Goal: Information Seeking & Learning: Find specific fact

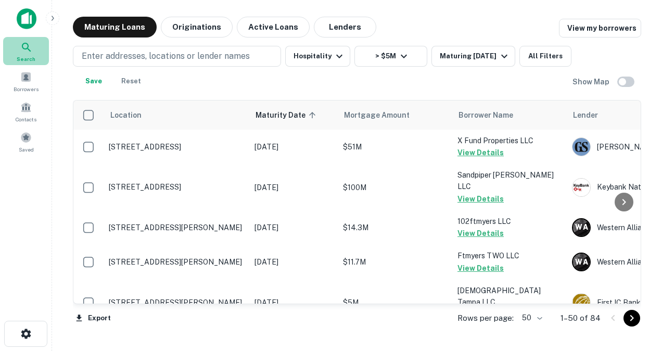
click at [27, 52] on icon at bounding box center [26, 47] width 12 height 12
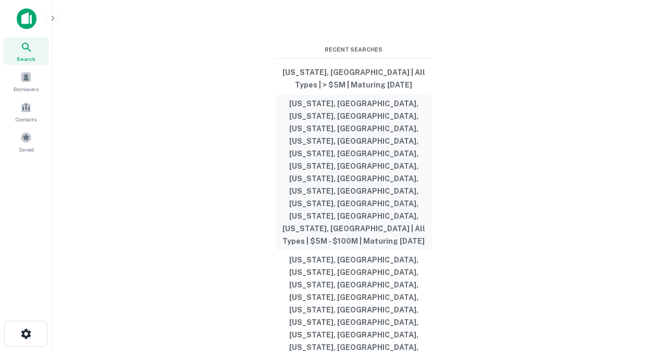
click at [339, 206] on button "[US_STATE], [GEOGRAPHIC_DATA], [US_STATE], [GEOGRAPHIC_DATA], [US_STATE], [GEOG…" at bounding box center [353, 172] width 156 height 156
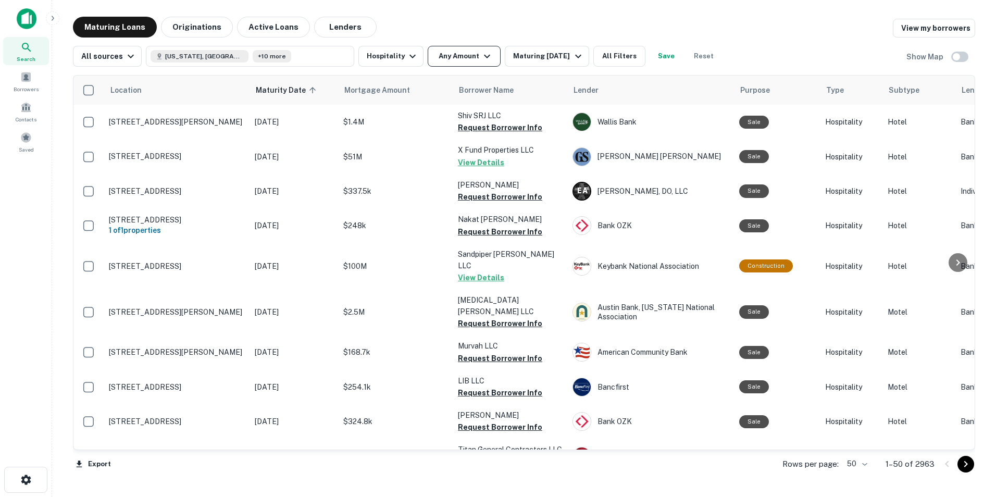
click at [470, 59] on button "Any Amount" at bounding box center [463, 56] width 73 height 21
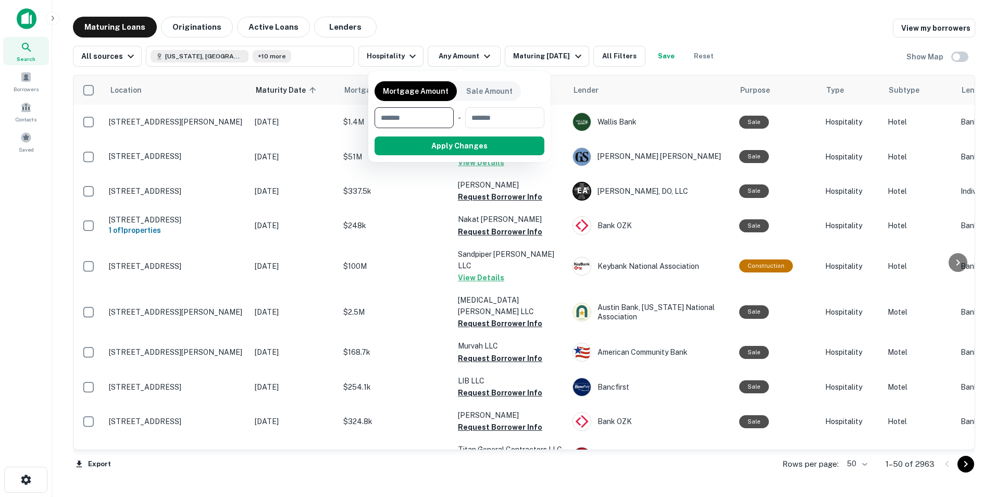
click at [413, 122] on input "number" at bounding box center [410, 117] width 72 height 21
type input "*******"
type input "*********"
click at [435, 145] on button "Apply Changes" at bounding box center [478, 145] width 132 height 19
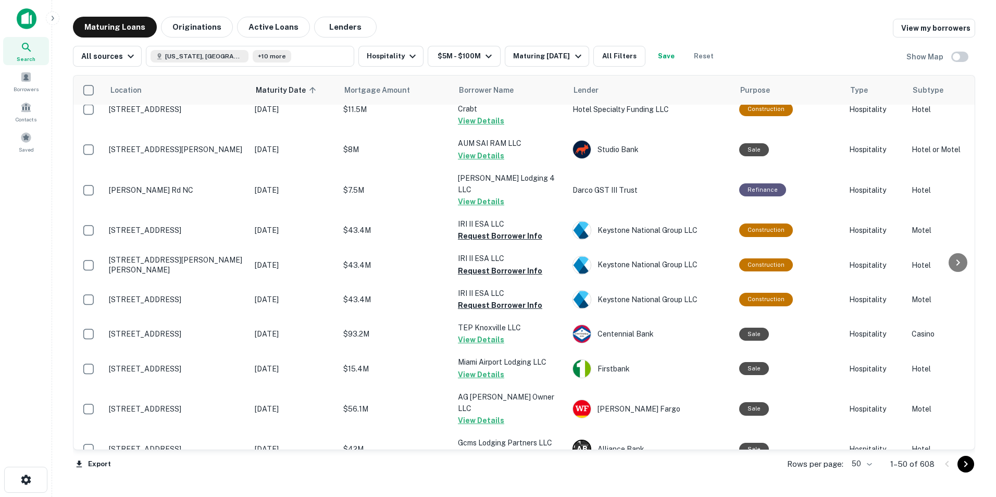
scroll to position [1210, 0]
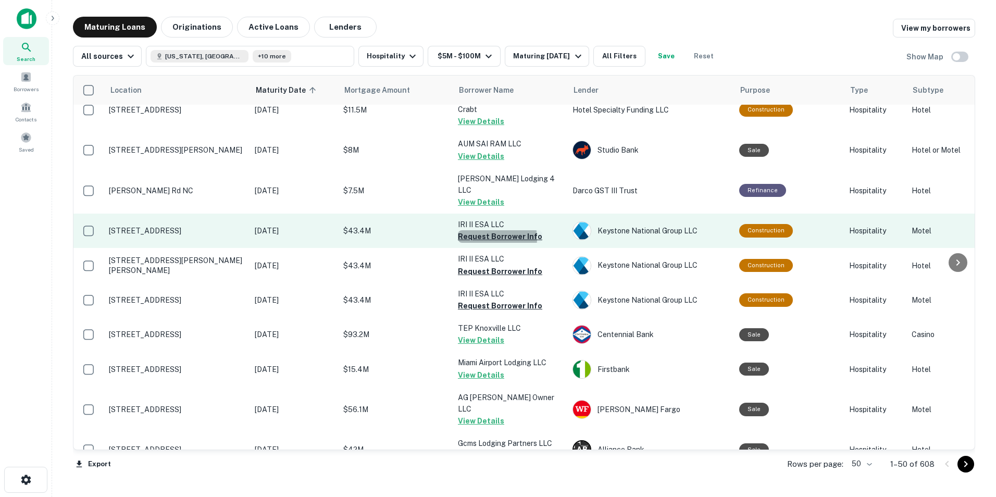
click at [492, 230] on button "Request Borrower Info" at bounding box center [500, 236] width 84 height 12
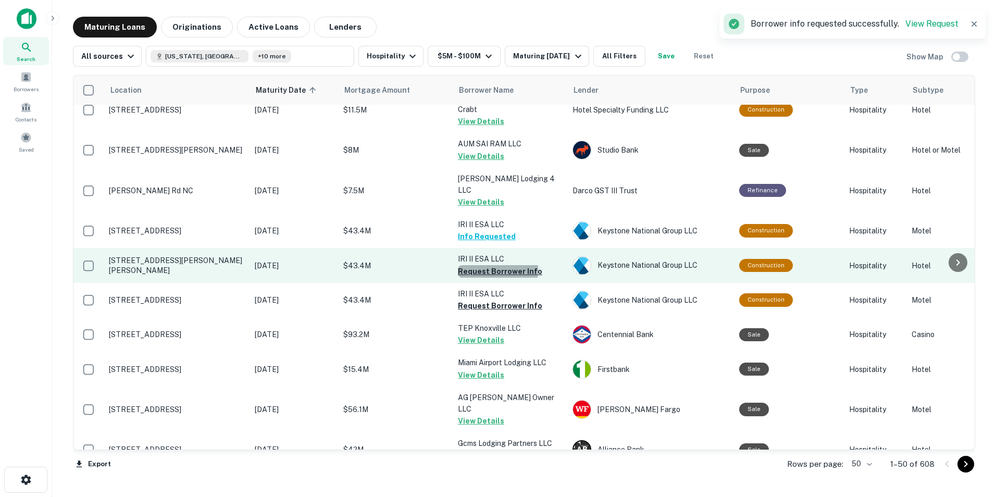
click at [497, 265] on button "Request Borrower Info" at bounding box center [500, 271] width 84 height 12
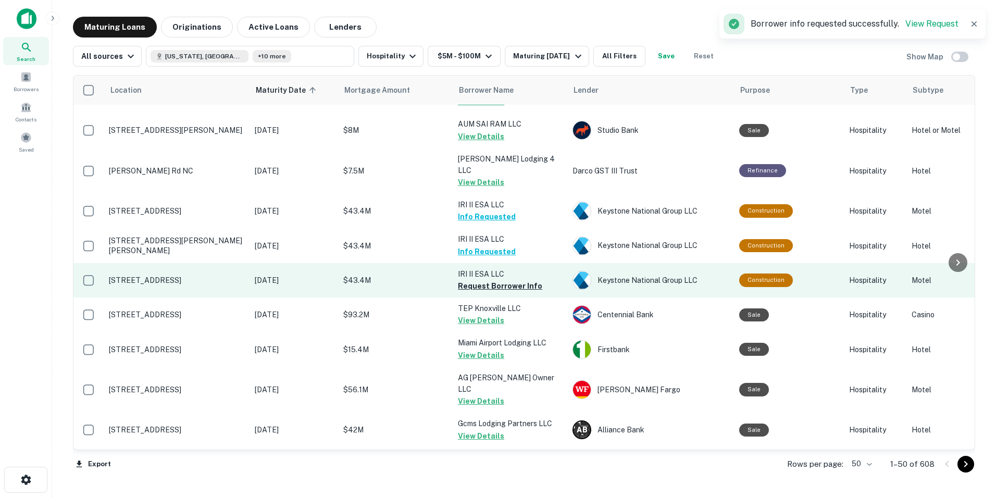
scroll to position [1230, 0]
click at [501, 279] on button "Request Borrower Info" at bounding box center [500, 285] width 84 height 12
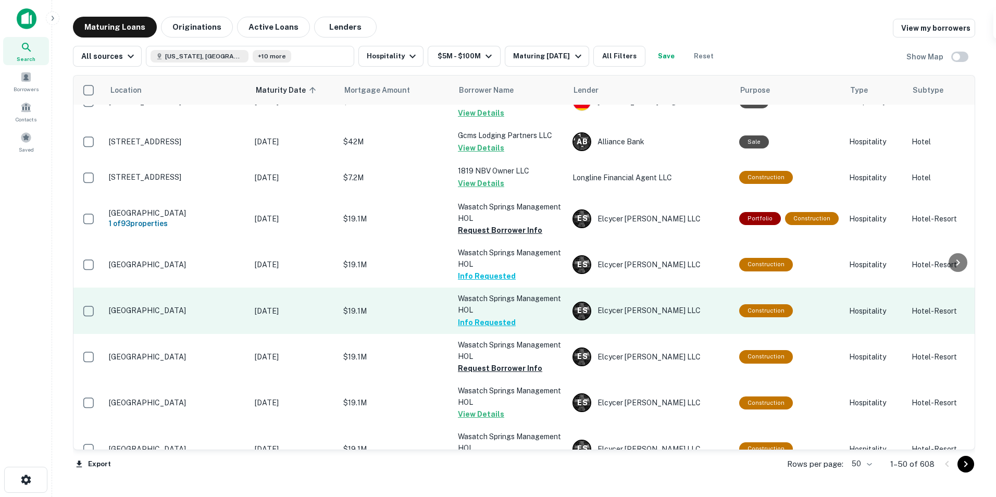
scroll to position [1565, 0]
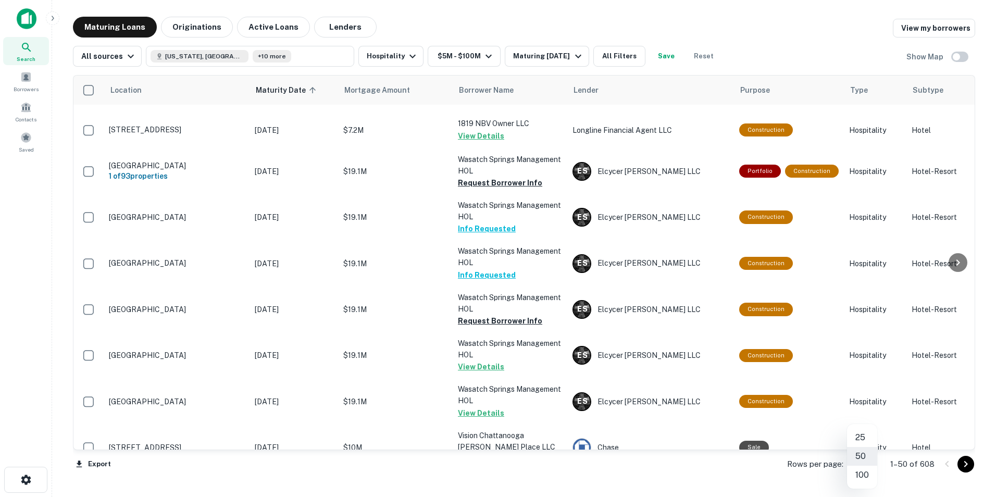
click at [654, 350] on body "Search Borrowers Contacts Saved Maturing Loans Originations Active Loans Lender…" at bounding box center [498, 248] width 996 height 497
click at [654, 350] on li "100" at bounding box center [862, 475] width 30 height 19
type input "***"
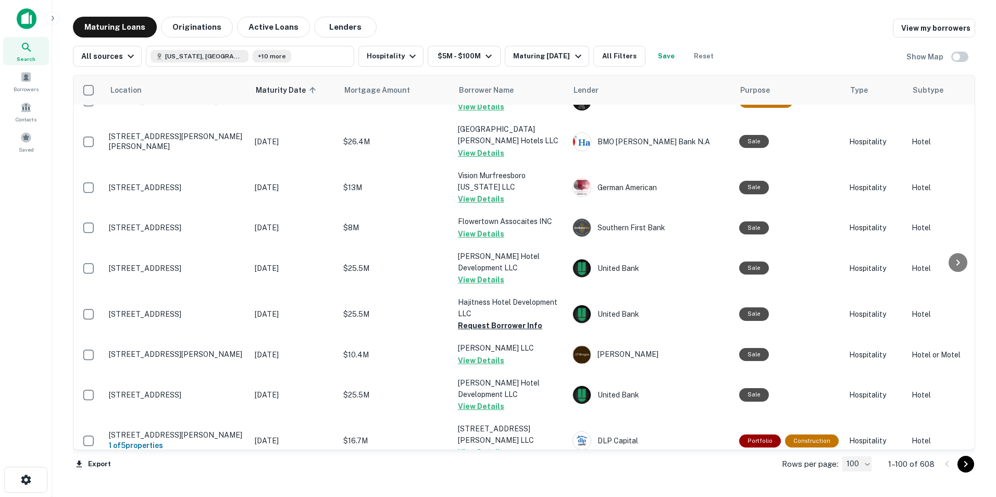
scroll to position [3020, 0]
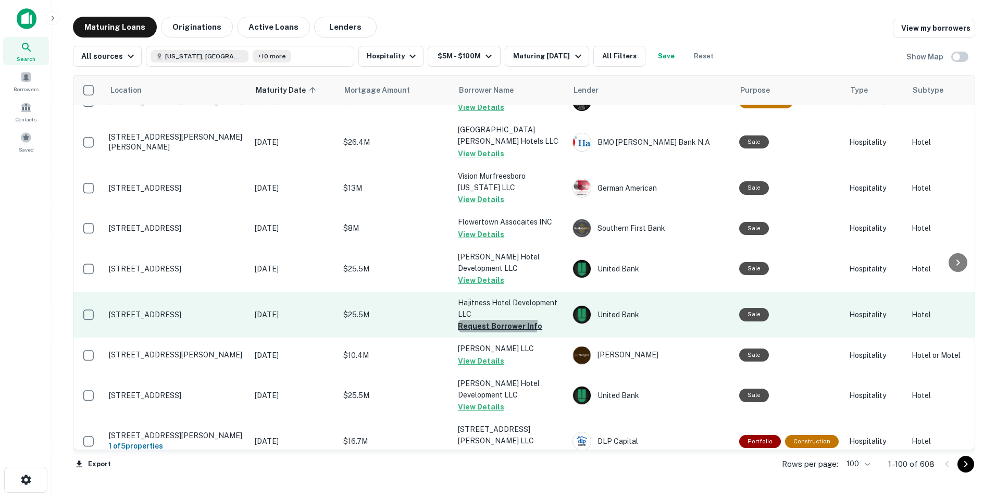
click at [480, 320] on button "Request Borrower Info" at bounding box center [500, 326] width 84 height 12
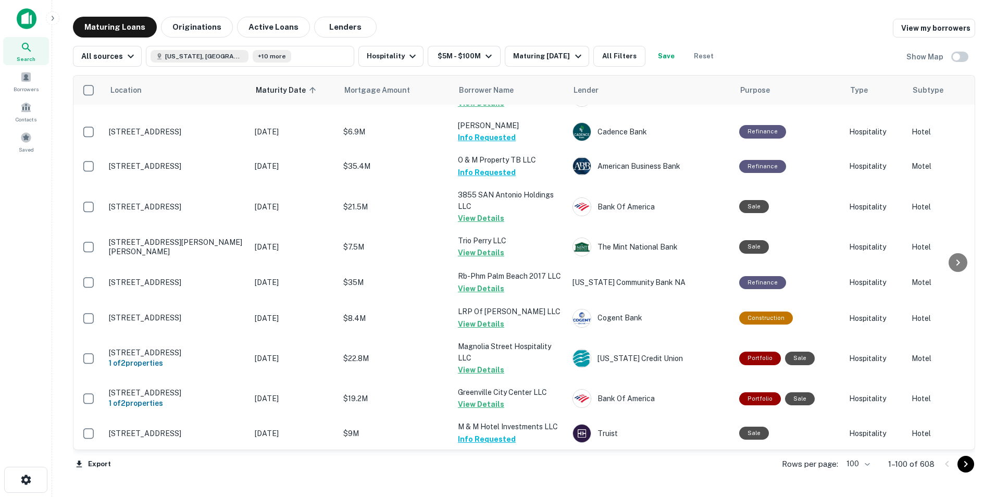
scroll to position [3524, 0]
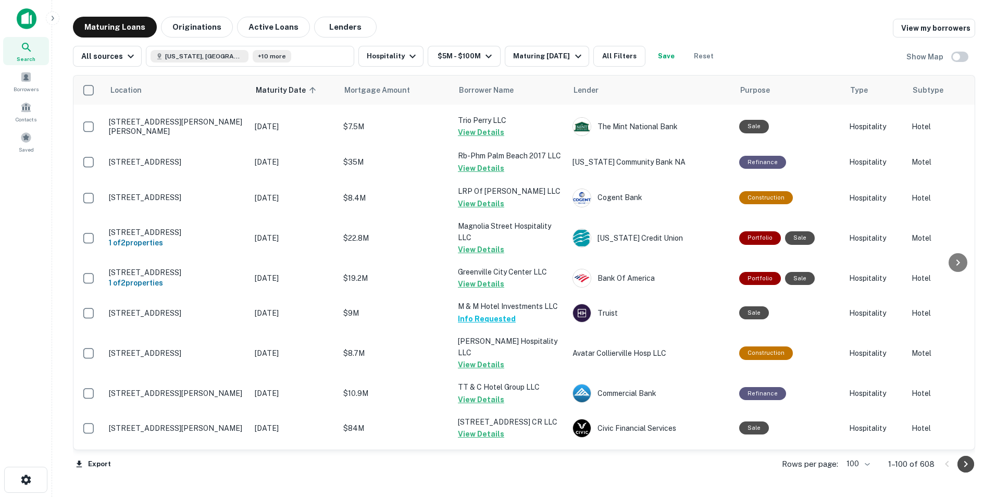
click at [654, 350] on icon "Go to next page" at bounding box center [965, 464] width 12 height 12
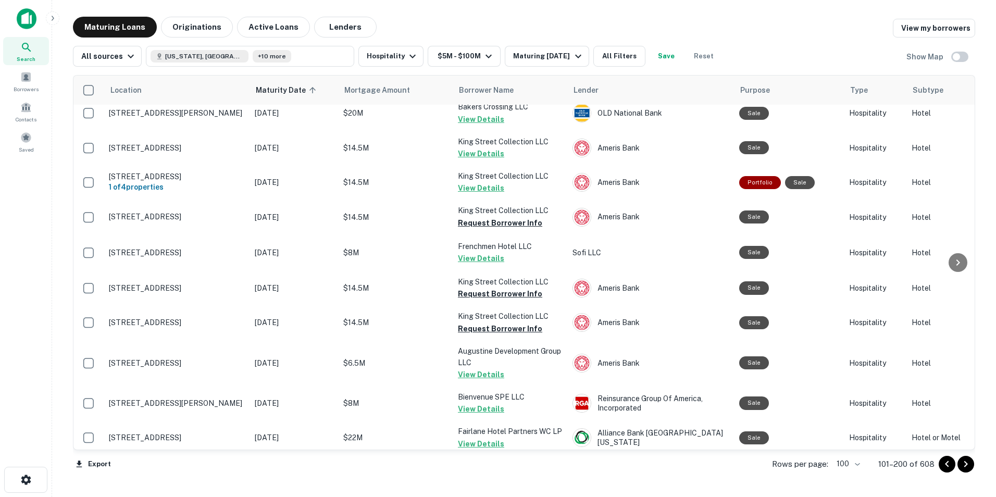
scroll to position [685, 0]
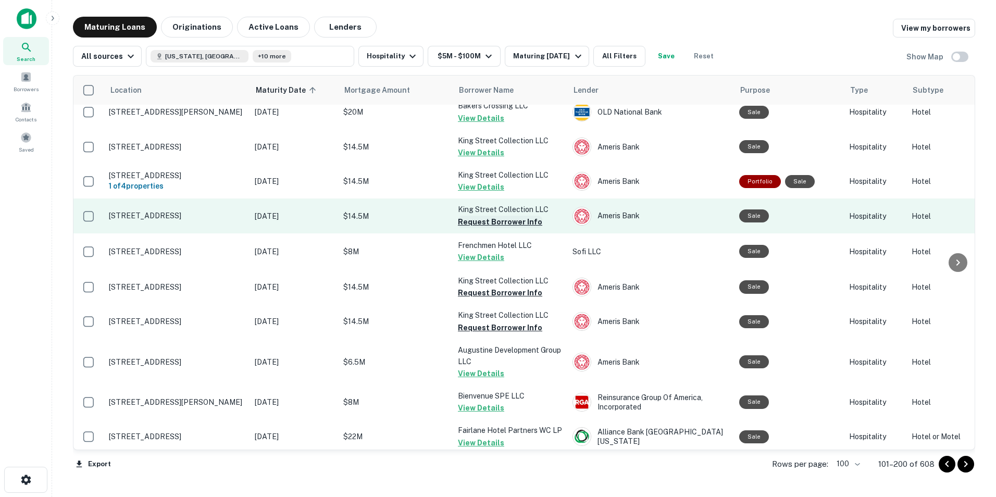
click at [505, 228] on button "Request Borrower Info" at bounding box center [500, 222] width 84 height 12
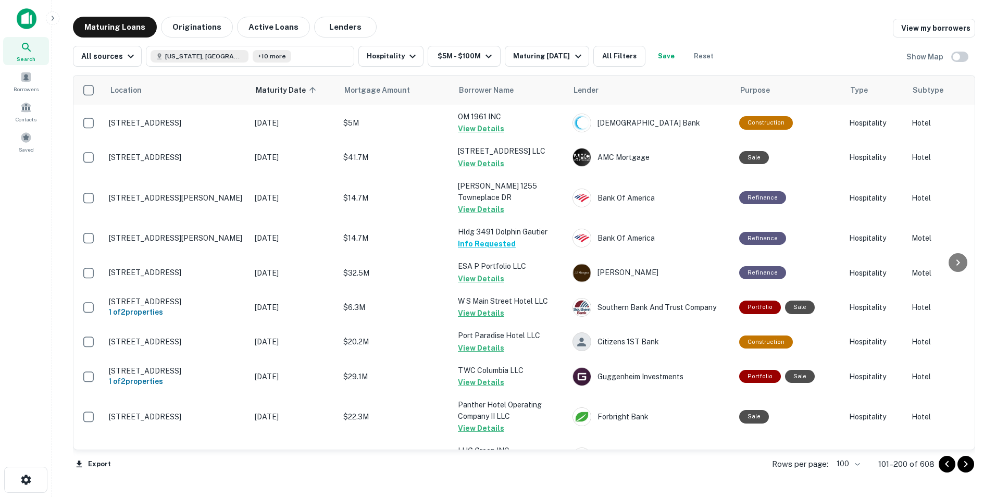
scroll to position [3365, 0]
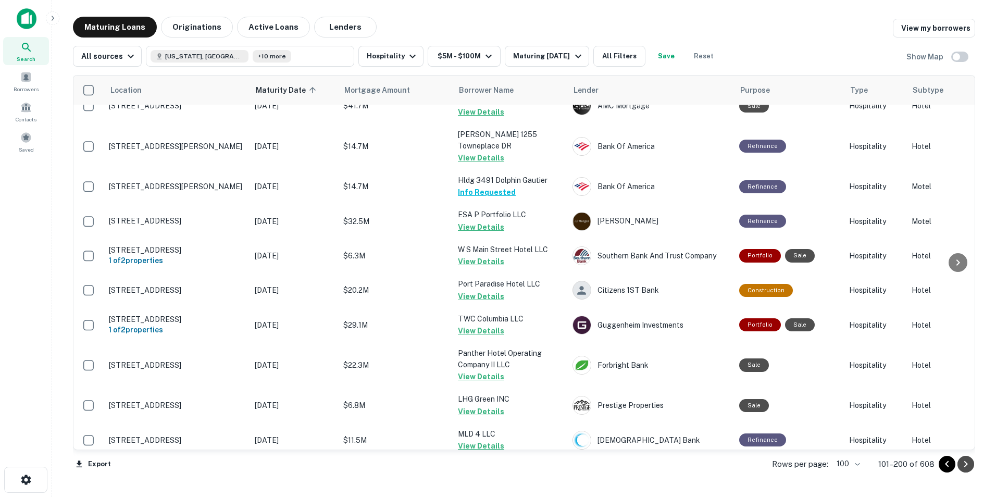
click at [654, 350] on icon "Go to next page" at bounding box center [965, 464] width 12 height 12
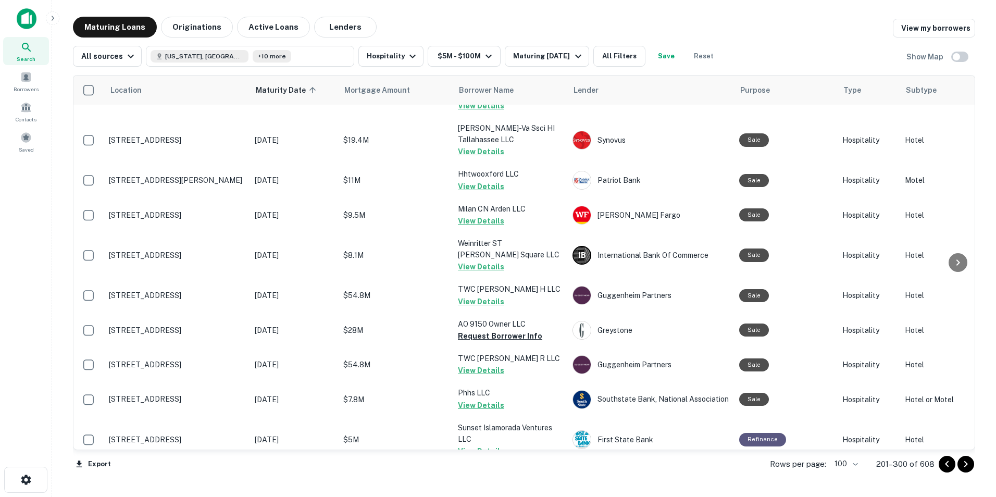
scroll to position [1792, 0]
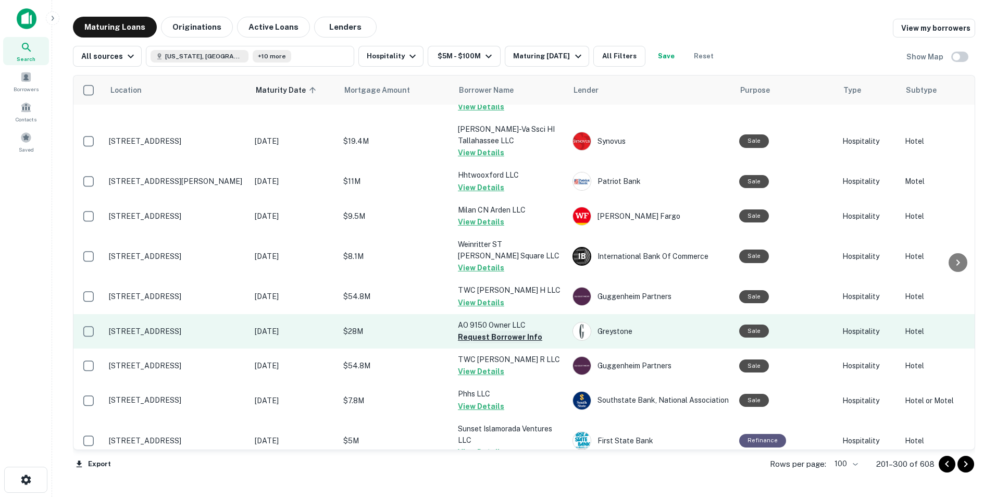
click at [479, 331] on button "Request Borrower Info" at bounding box center [500, 337] width 84 height 12
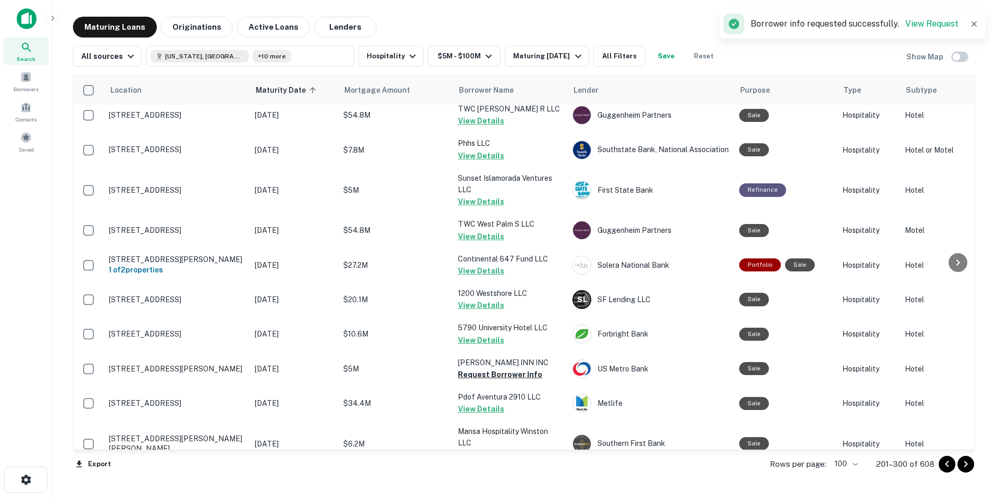
scroll to position [2070, 0]
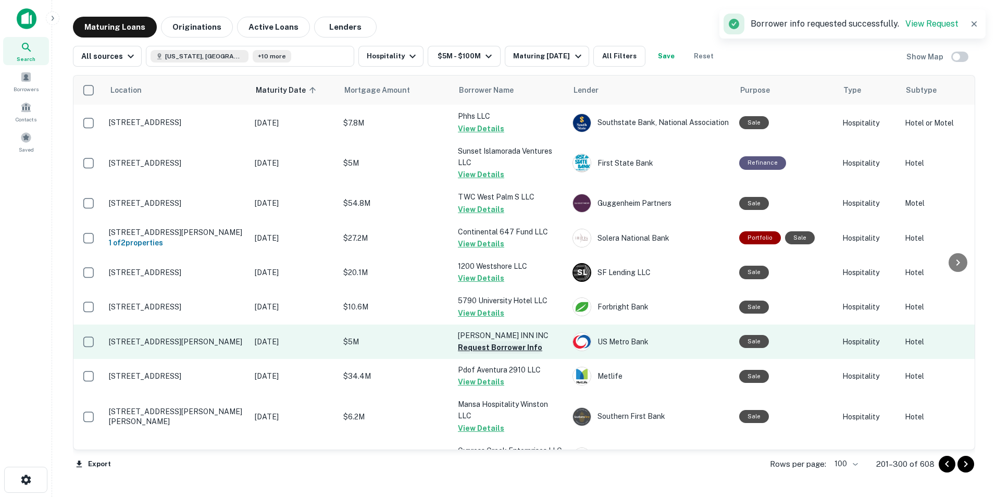
click at [477, 341] on button "Request Borrower Info" at bounding box center [500, 347] width 84 height 12
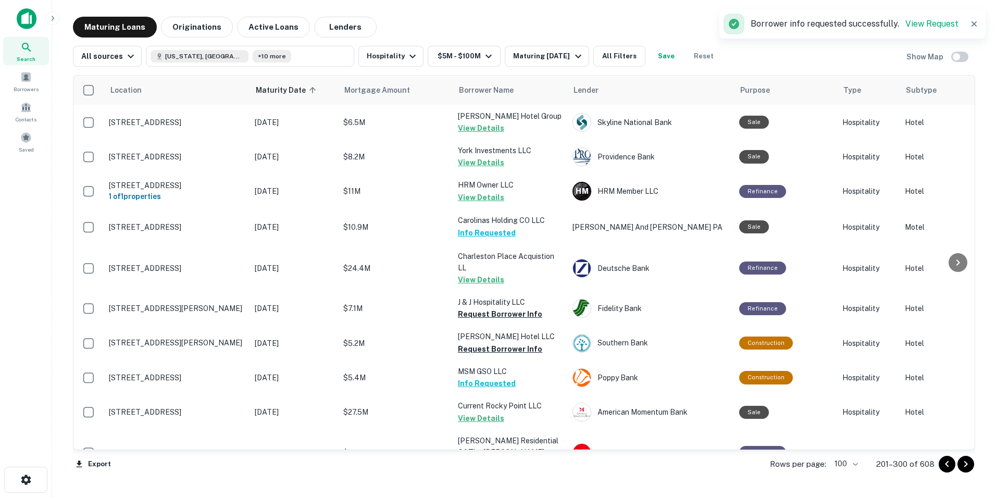
scroll to position [2474, 0]
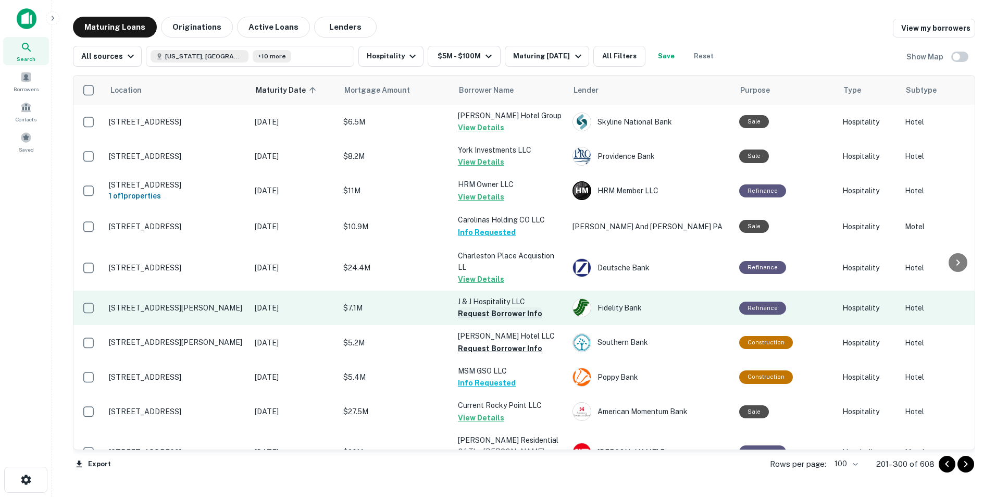
click at [480, 307] on button "Request Borrower Info" at bounding box center [500, 313] width 84 height 12
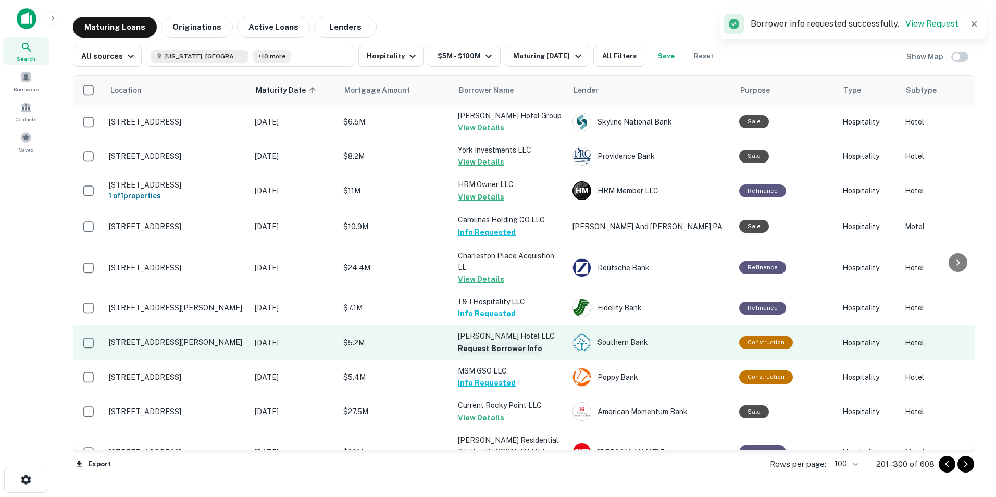
click at [479, 342] on button "Request Borrower Info" at bounding box center [500, 348] width 84 height 12
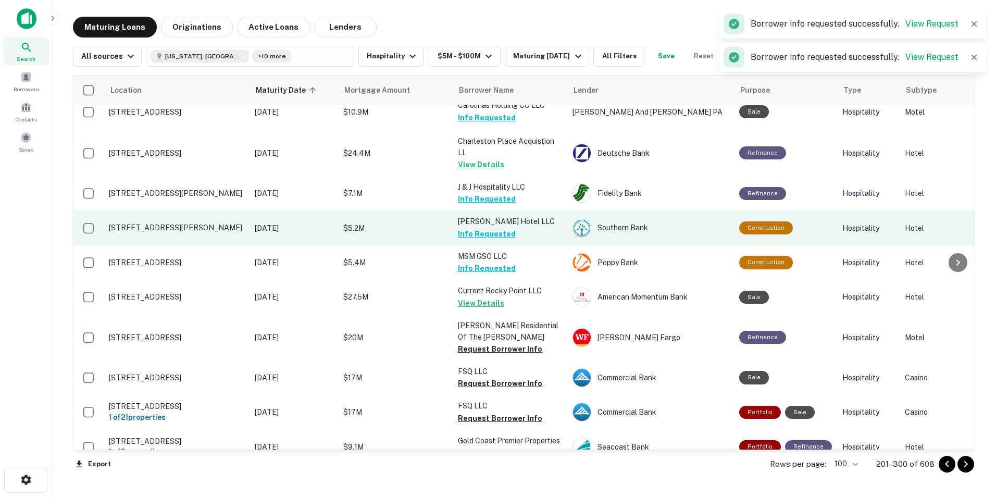
scroll to position [2593, 0]
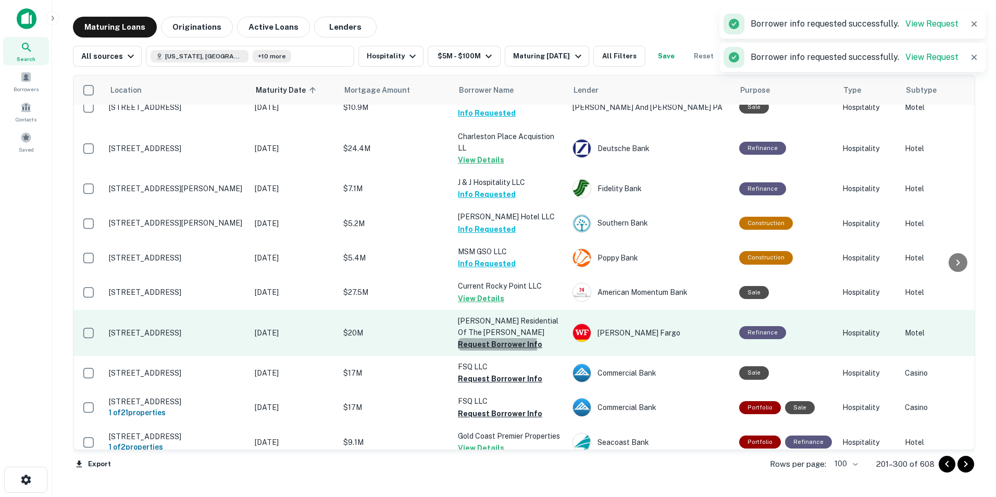
click at [474, 338] on button "Request Borrower Info" at bounding box center [500, 344] width 84 height 12
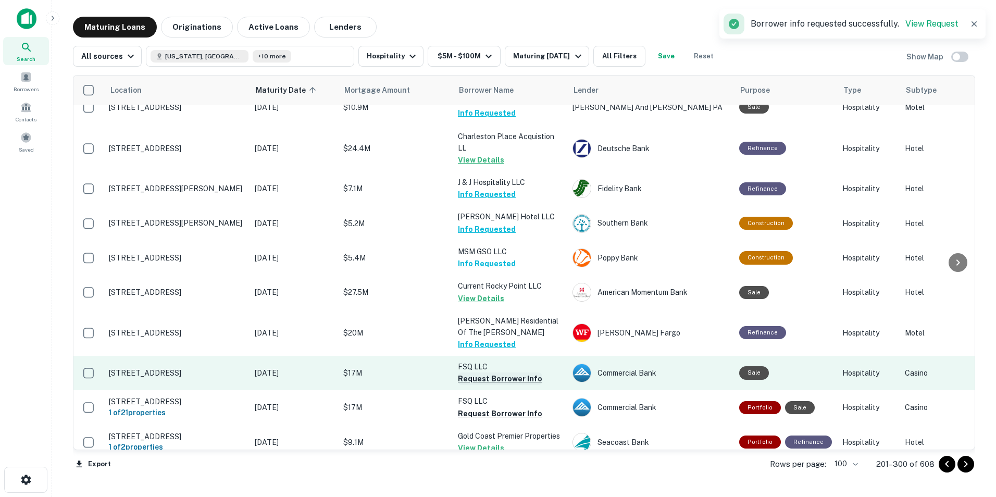
click at [473, 350] on button "Request Borrower Info" at bounding box center [500, 378] width 84 height 12
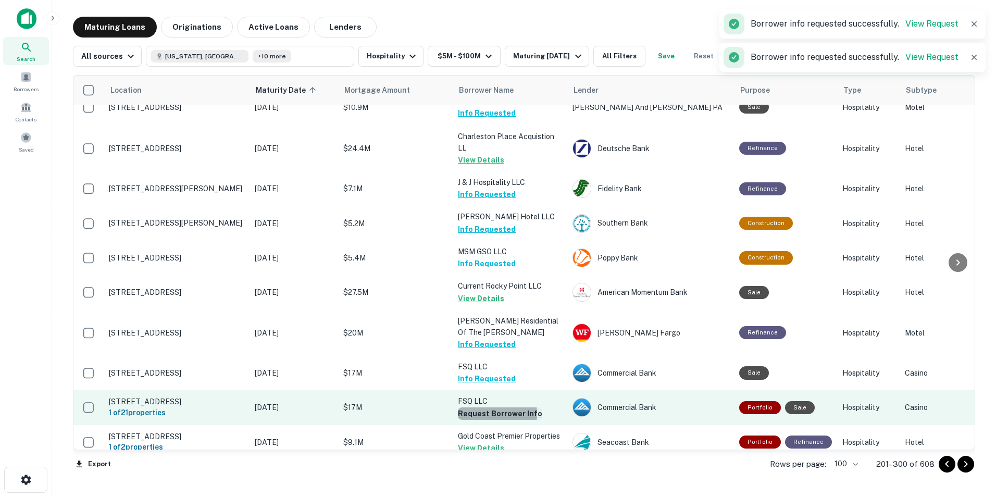
click at [474, 350] on button "Request Borrower Info" at bounding box center [500, 413] width 84 height 12
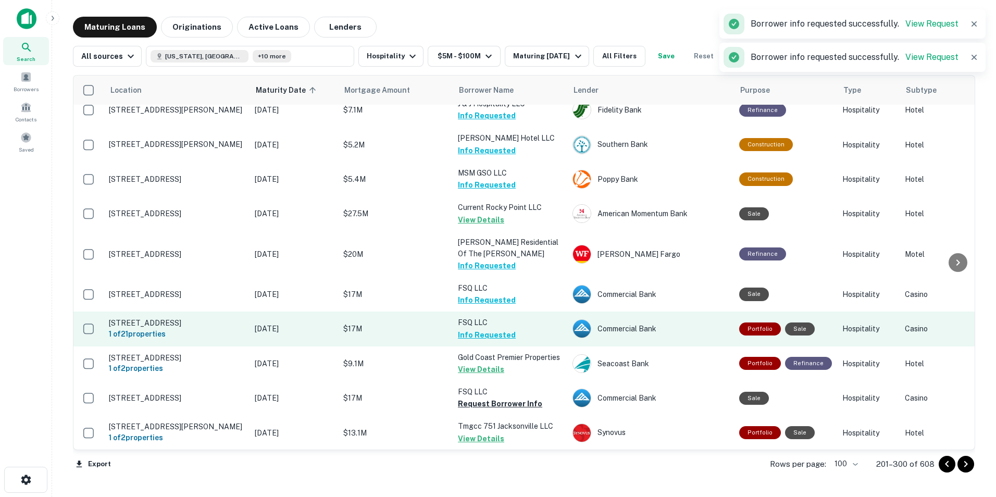
scroll to position [2671, 0]
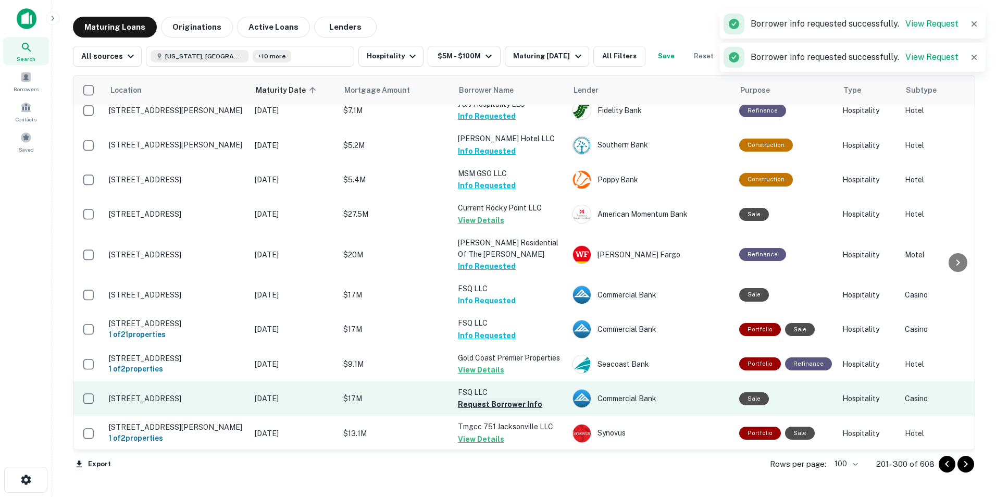
click at [468, 350] on button "Request Borrower Info" at bounding box center [500, 404] width 84 height 12
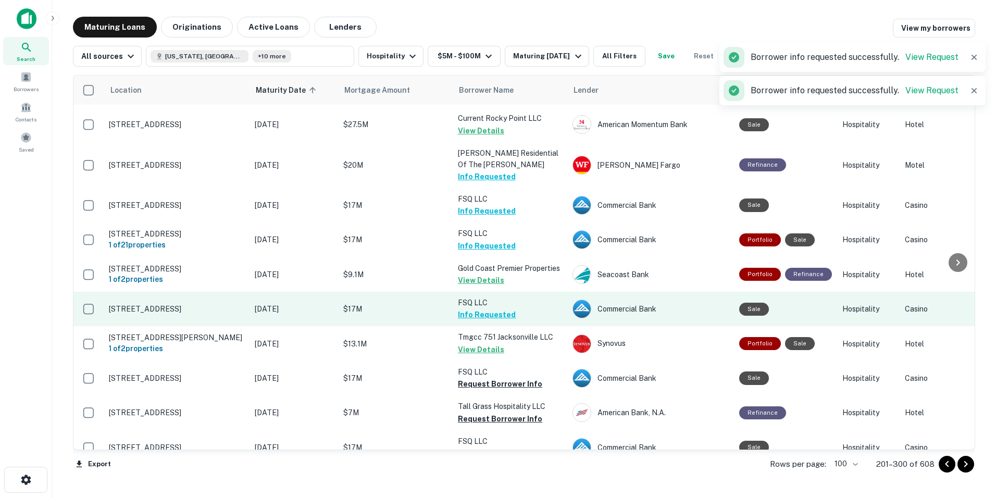
scroll to position [2775, 0]
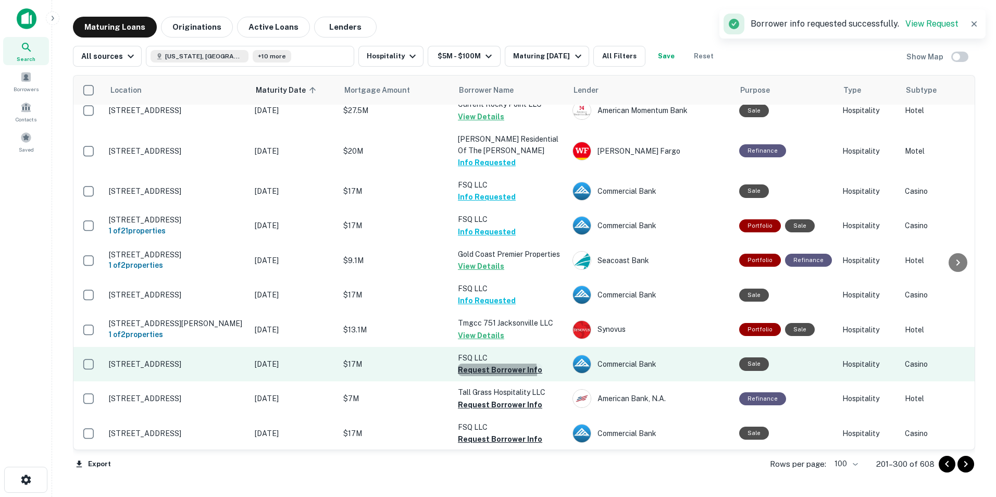
click at [467, 350] on button "Request Borrower Info" at bounding box center [500, 369] width 84 height 12
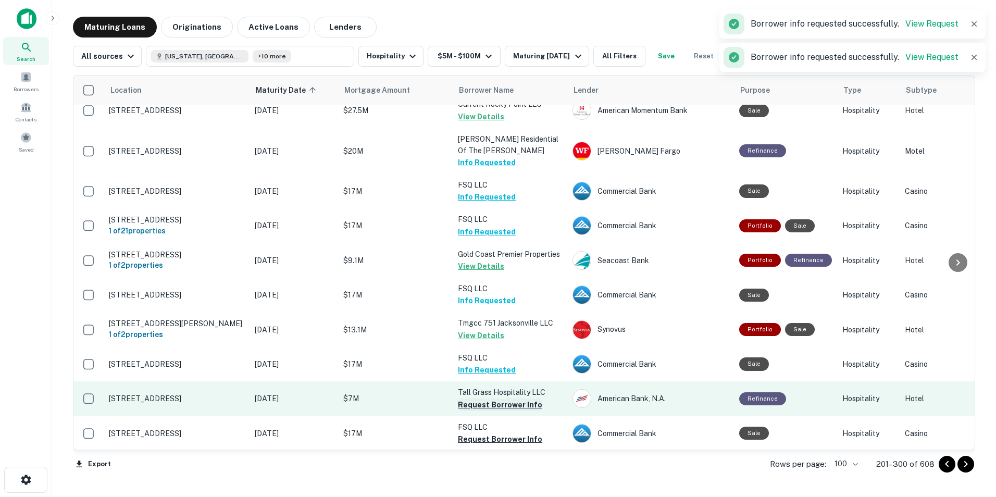
click at [468, 350] on button "Request Borrower Info" at bounding box center [500, 404] width 84 height 12
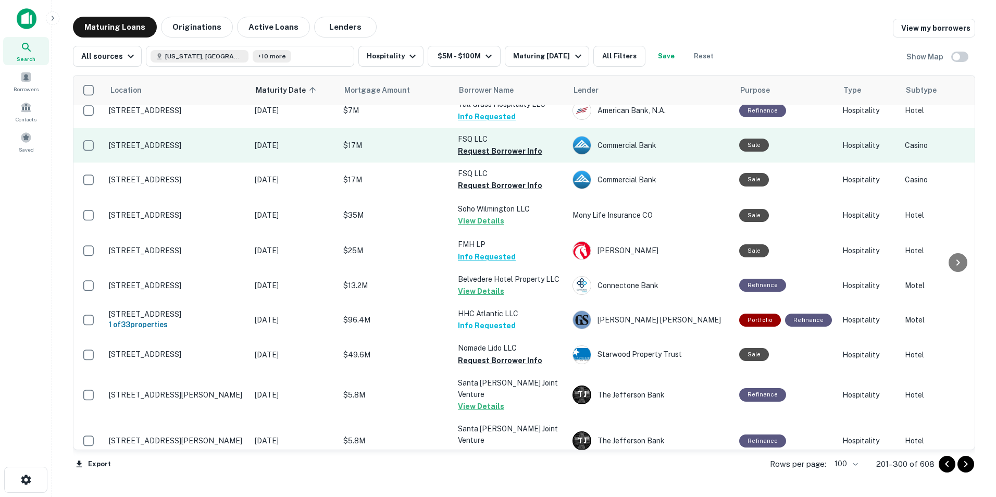
scroll to position [3074, 0]
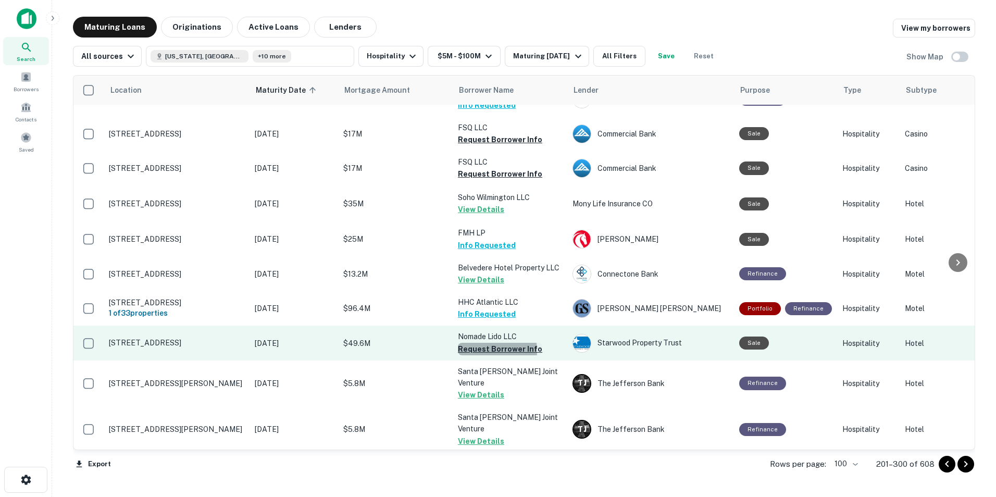
click at [472, 343] on button "Request Borrower Info" at bounding box center [500, 349] width 84 height 12
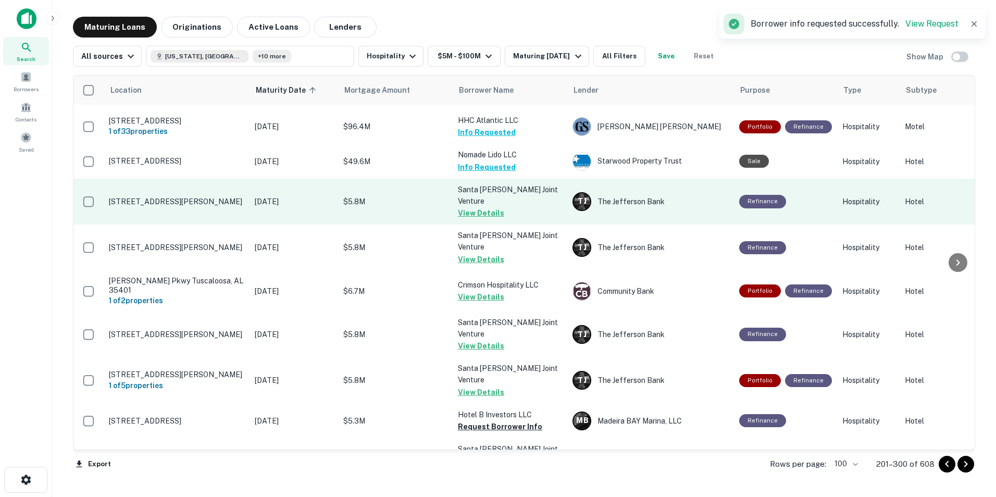
scroll to position [3274, 0]
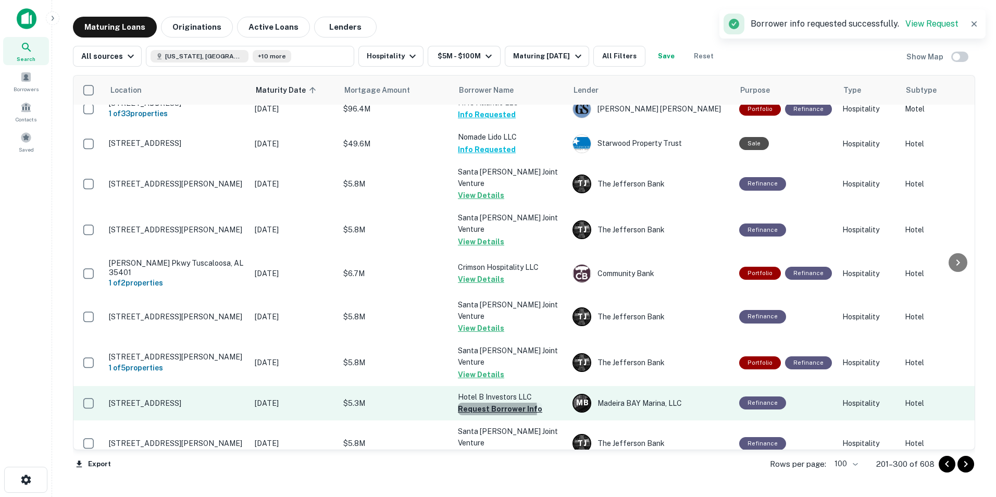
click at [473, 350] on button "Request Borrower Info" at bounding box center [500, 408] width 84 height 12
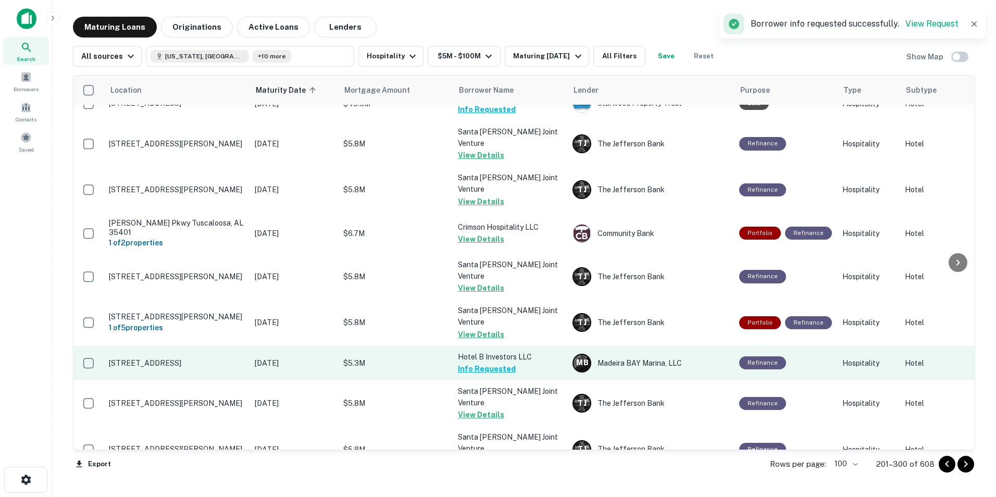
scroll to position [3327, 0]
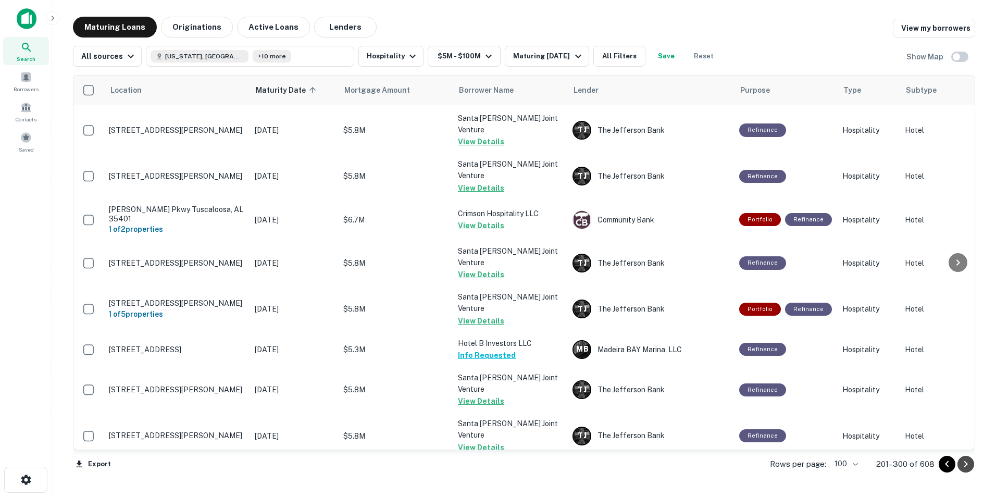
click at [654, 350] on icon "Go to next page" at bounding box center [965, 464] width 12 height 12
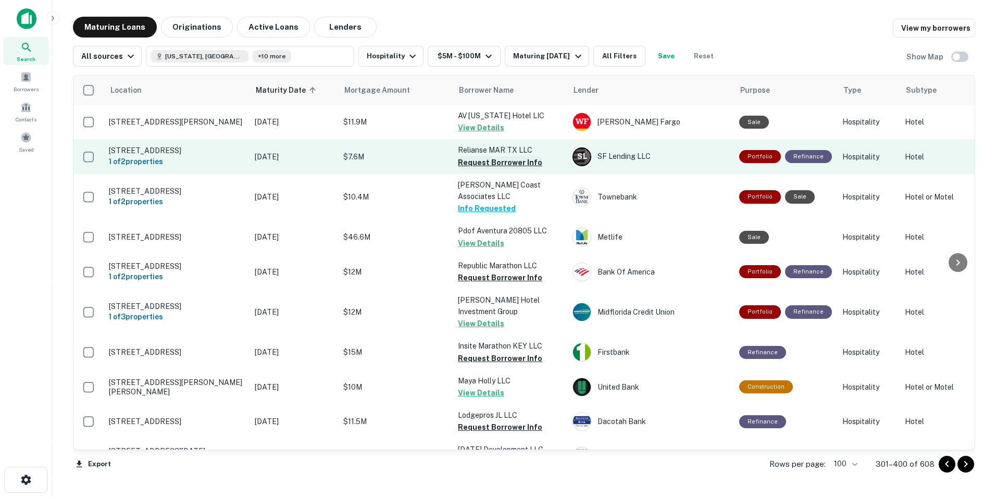
click at [483, 166] on button "Request Borrower Info" at bounding box center [500, 162] width 84 height 12
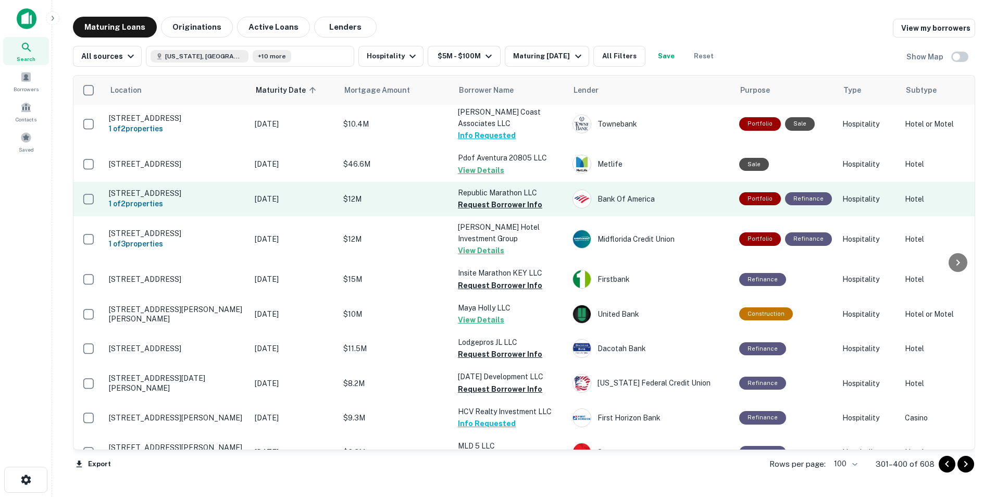
scroll to position [76, 0]
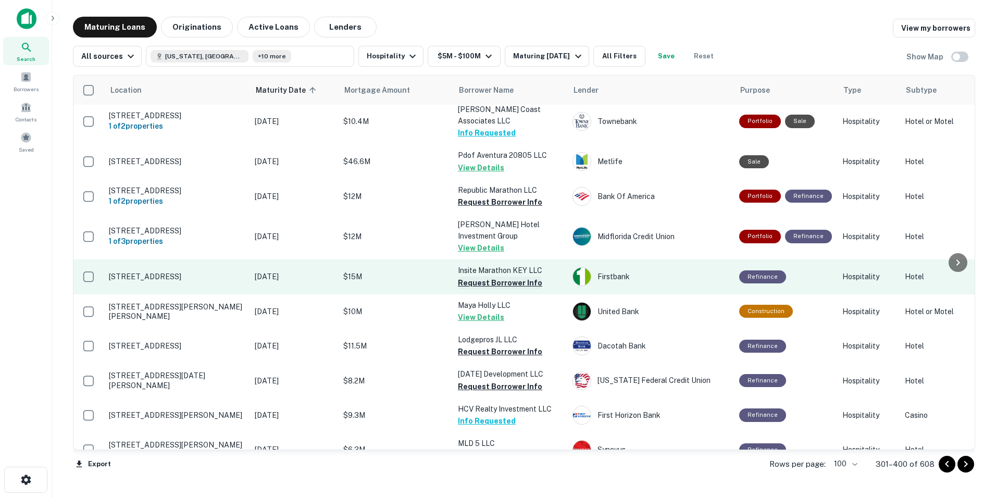
click at [477, 284] on button "Request Borrower Info" at bounding box center [500, 282] width 84 height 12
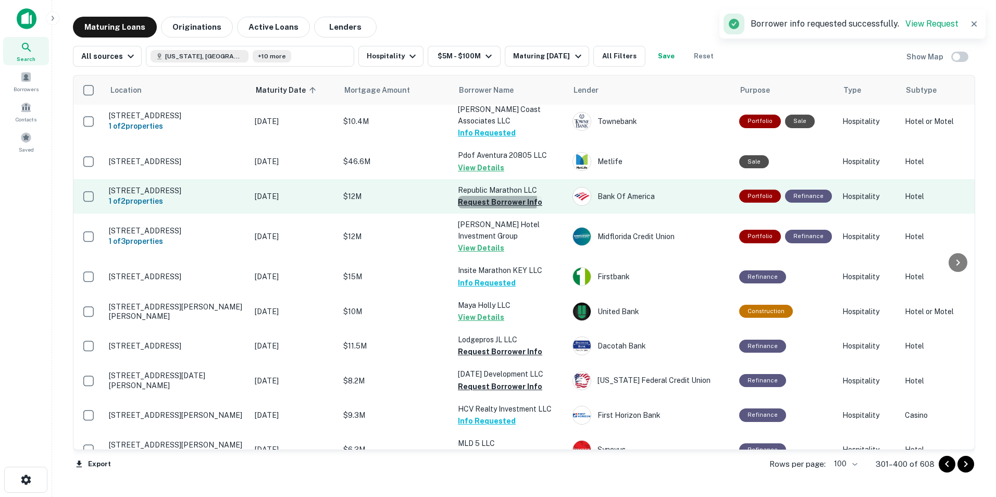
click at [479, 201] on button "Request Borrower Info" at bounding box center [500, 202] width 84 height 12
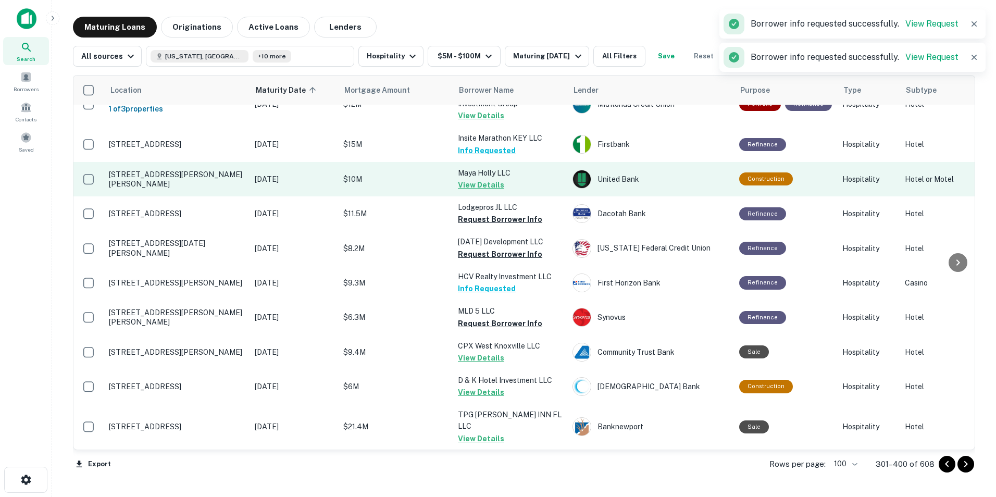
scroll to position [213, 0]
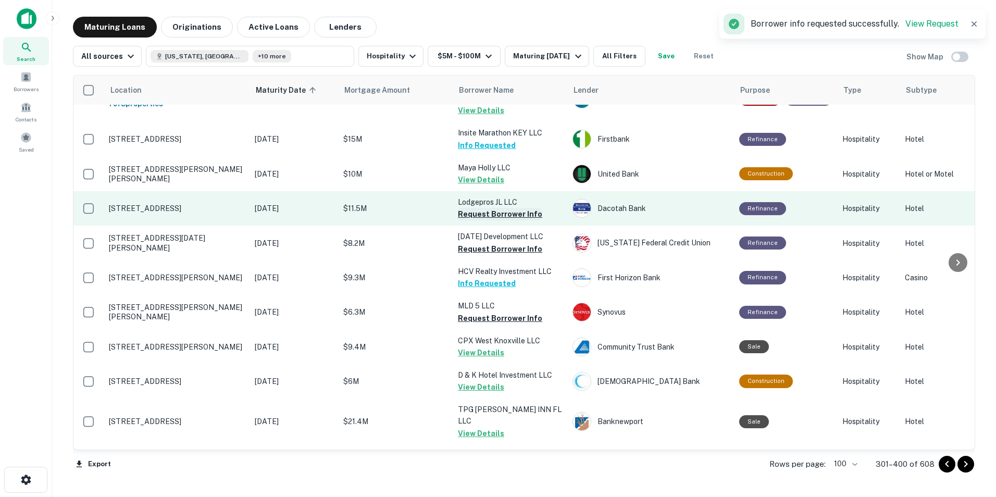
click at [480, 217] on button "Request Borrower Info" at bounding box center [500, 214] width 84 height 12
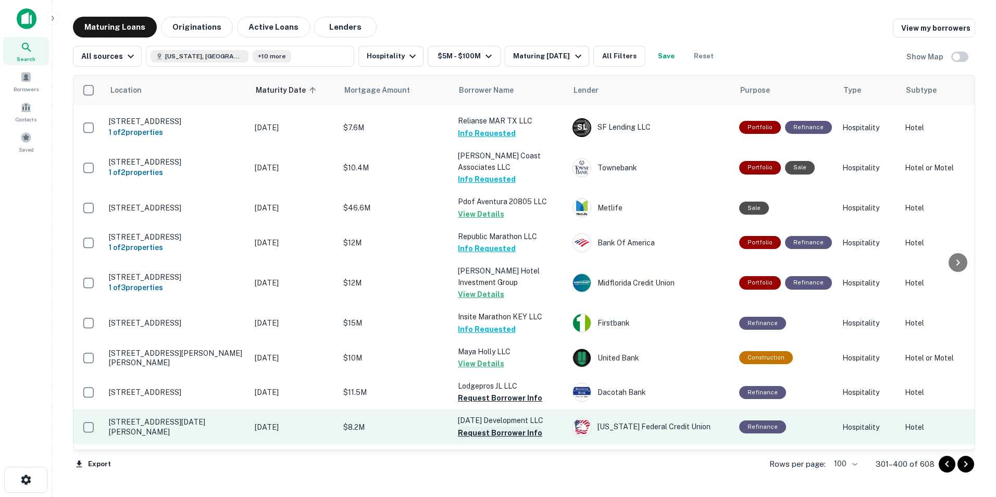
scroll to position [0, 0]
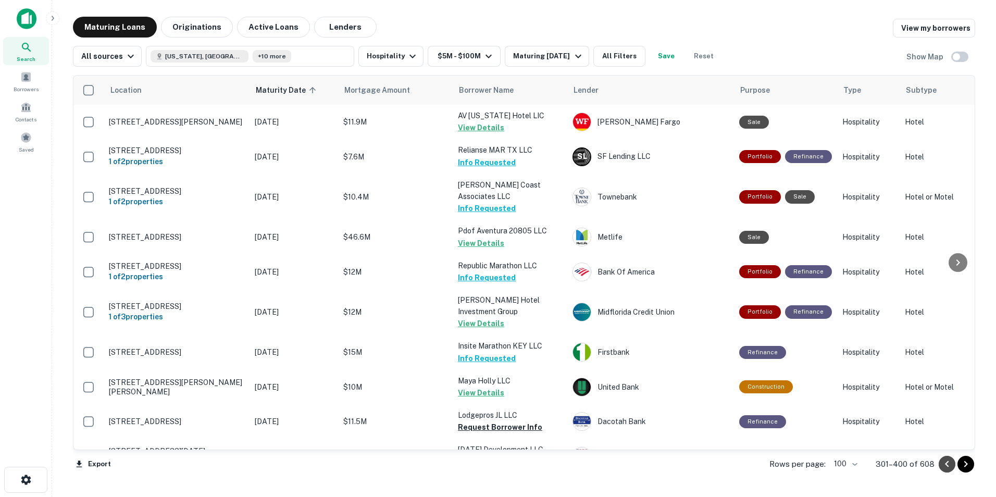
click at [654, 350] on icon "Go to previous page" at bounding box center [946, 464] width 12 height 12
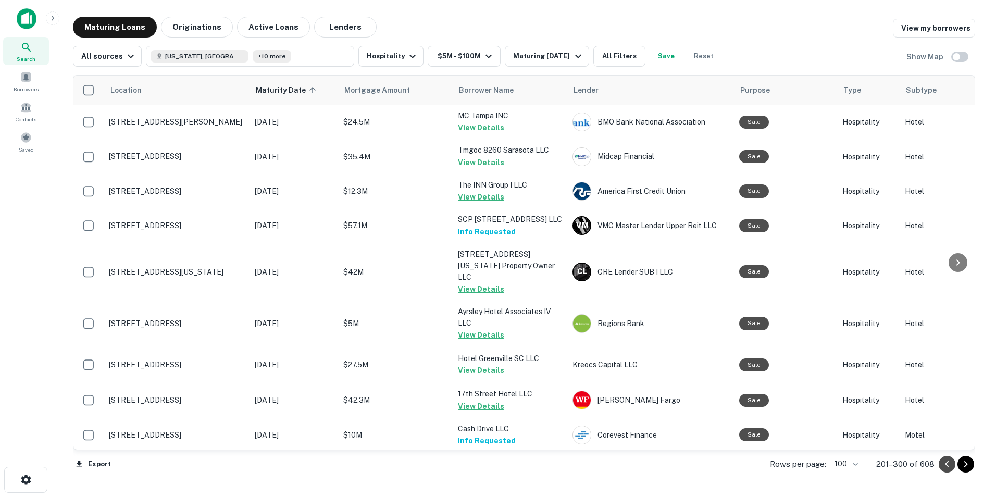
click at [654, 350] on icon "Go to previous page" at bounding box center [946, 464] width 12 height 12
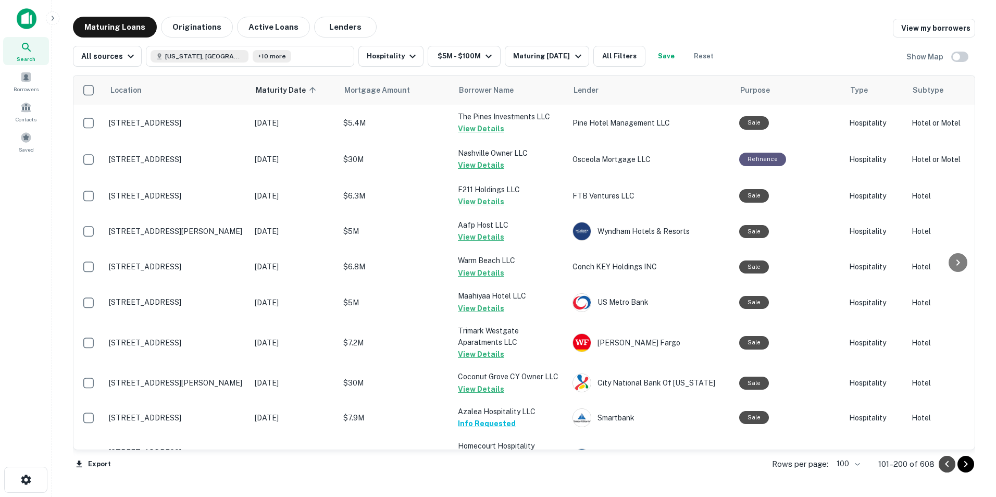
click at [654, 350] on icon "Go to previous page" at bounding box center [946, 464] width 12 height 12
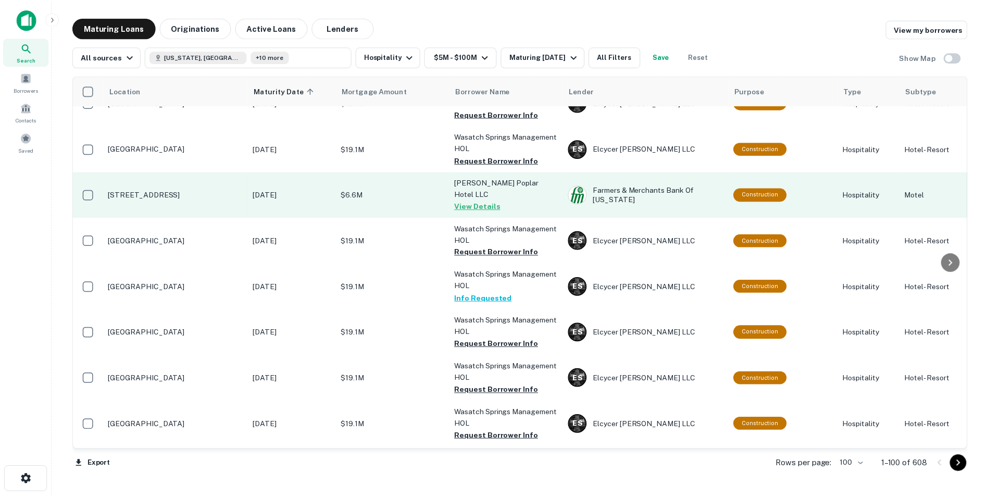
scroll to position [2046, 0]
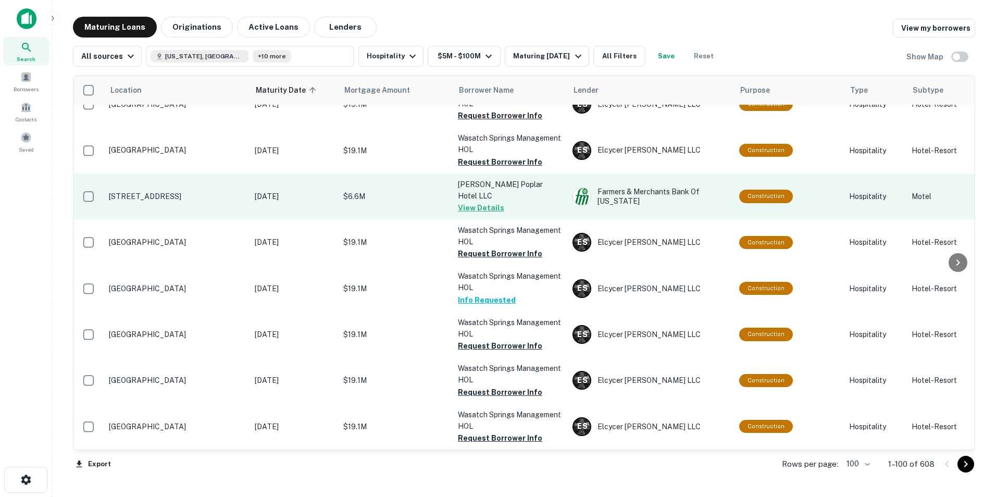
click at [171, 175] on td "209 S Poplar St Searcy, AR 72143" at bounding box center [177, 196] width 146 height 46
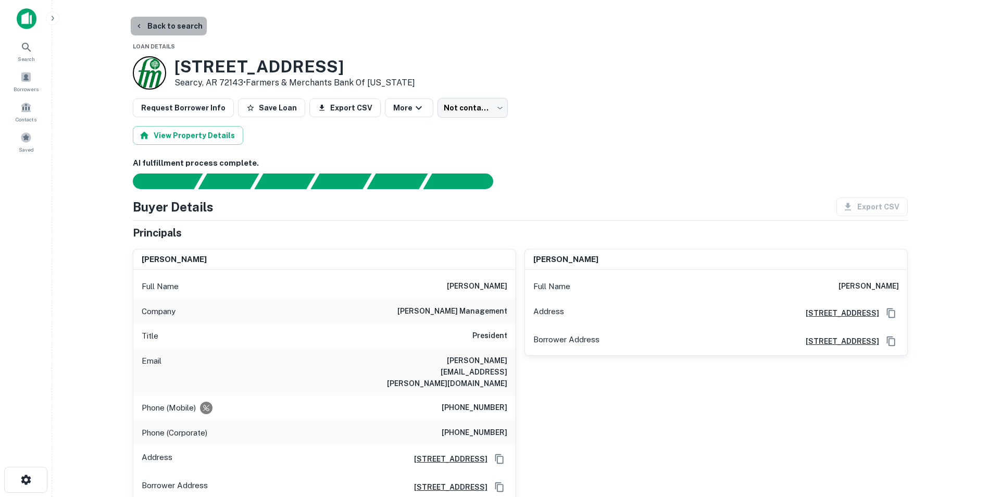
click at [180, 22] on button "Back to search" at bounding box center [169, 26] width 76 height 19
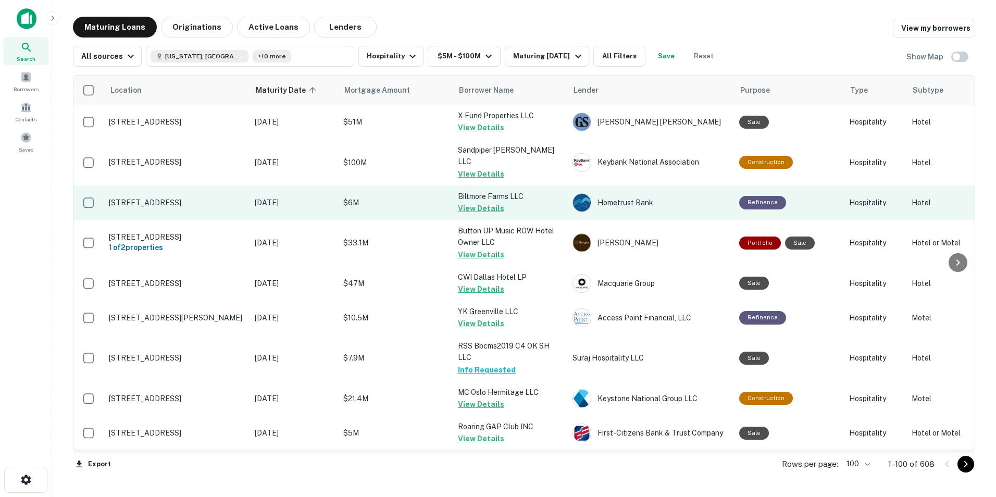
click at [261, 217] on td "Oct 20, 2025" at bounding box center [293, 202] width 89 height 34
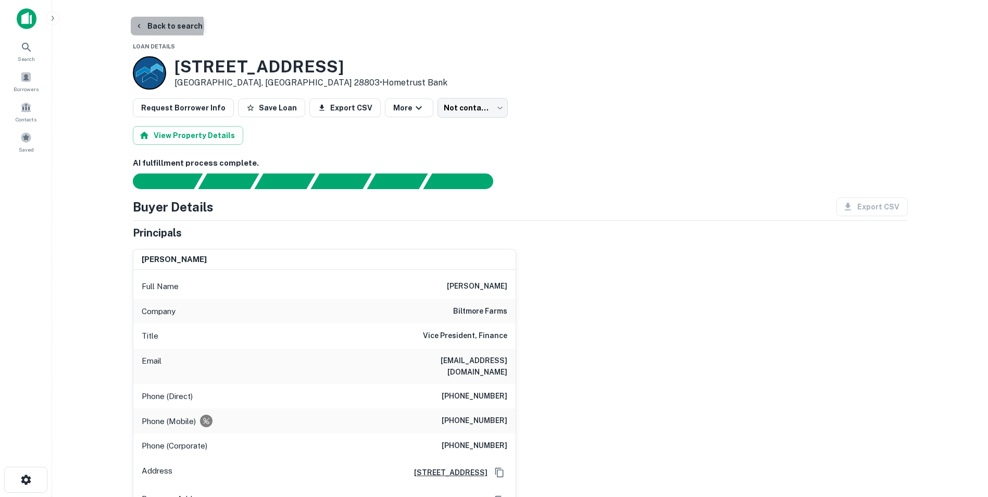
click at [159, 26] on button "Back to search" at bounding box center [169, 26] width 76 height 19
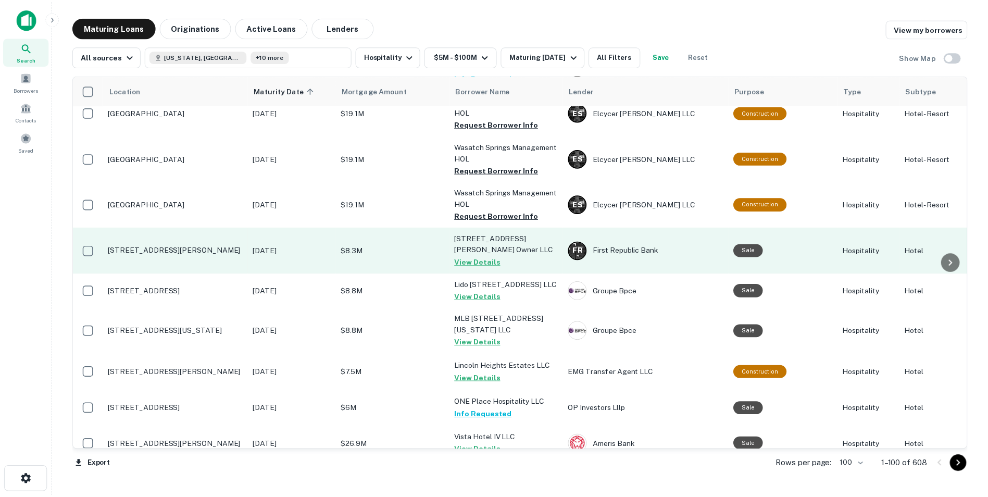
scroll to position [2322, 0]
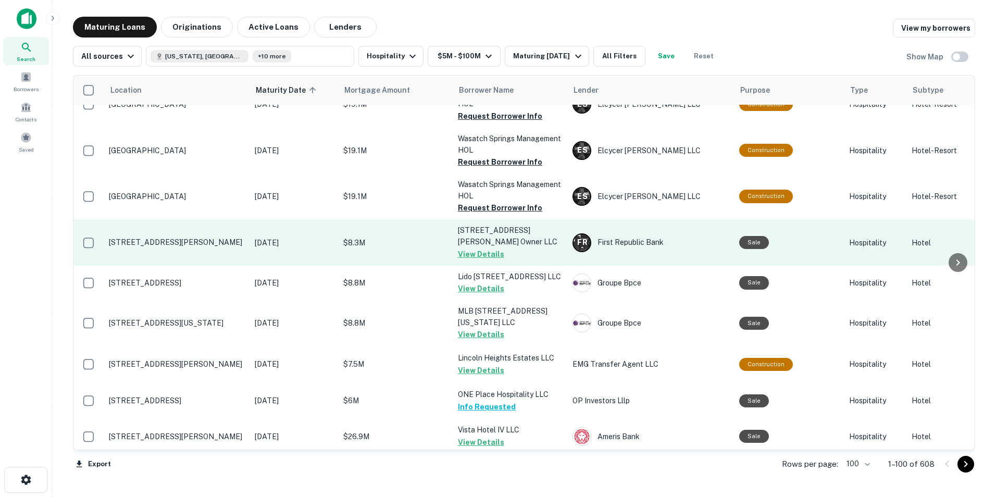
click at [178, 237] on p "919 E Koenig Ln Austin, TX 78751" at bounding box center [176, 241] width 135 height 9
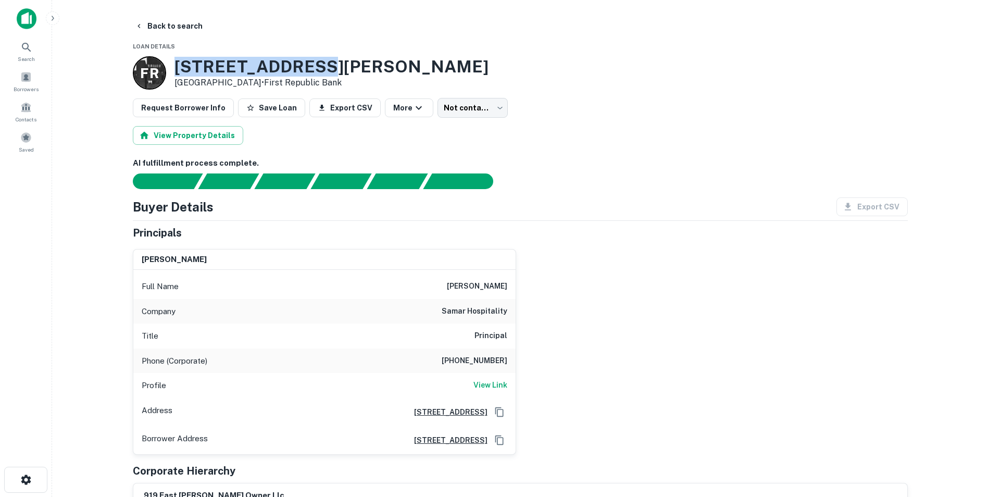
drag, startPoint x: 171, startPoint y: 58, endPoint x: 322, endPoint y: 55, distance: 150.5
copy h3 "919 E KOENIG LN"
drag, startPoint x: 445, startPoint y: 362, endPoint x: 516, endPoint y: 358, distance: 71.4
click at [516, 350] on div "alan mindel Full Name alan mindel Company samar hospitality Title Principal Pho…" at bounding box center [515, 348] width 783 height 214
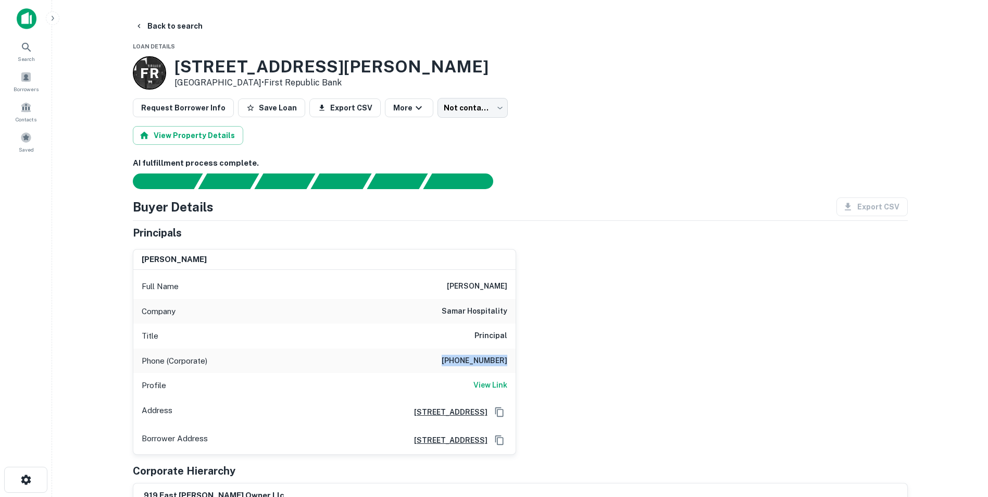
copy h6 "(516) 280-3431"
click at [493, 350] on h6 "View Link" at bounding box center [490, 384] width 34 height 11
click at [401, 330] on div "Title Principal" at bounding box center [324, 335] width 382 height 25
click at [180, 29] on button "Back to search" at bounding box center [169, 26] width 76 height 19
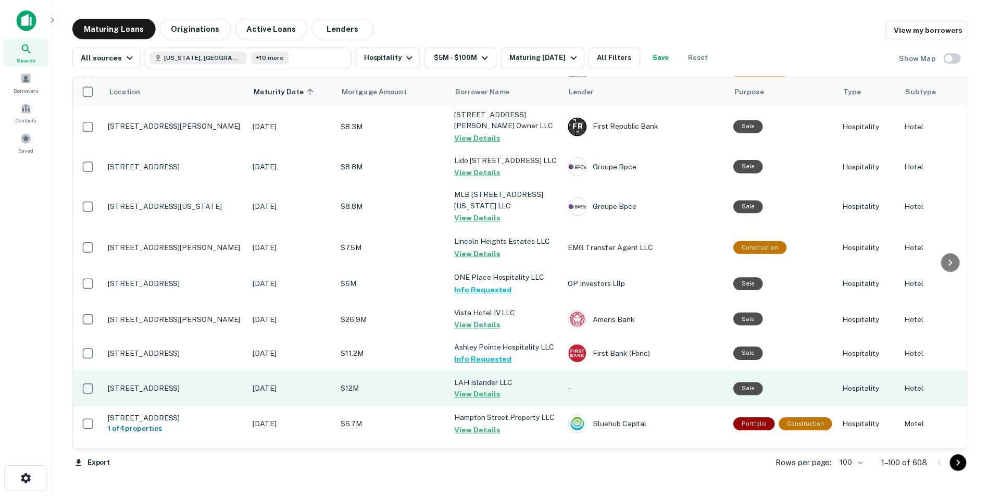
scroll to position [2439, 0]
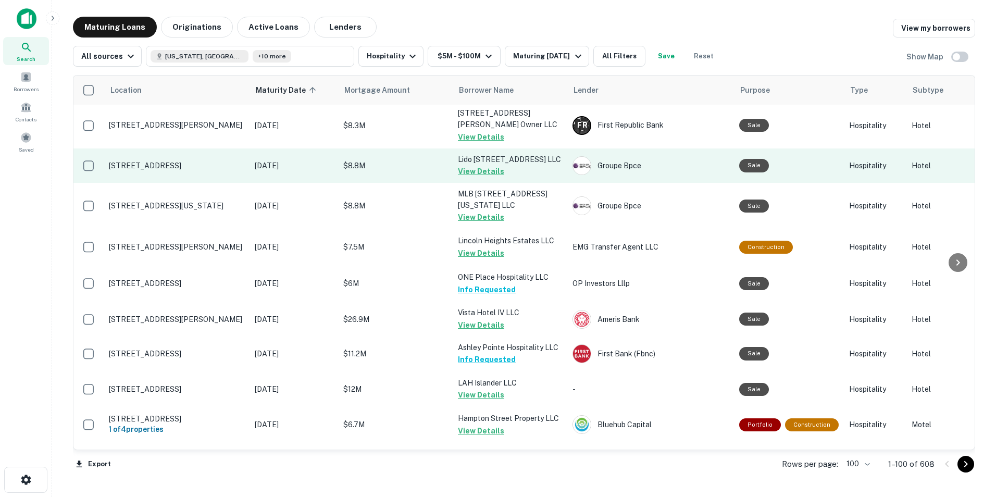
click at [191, 161] on p "[STREET_ADDRESS]" at bounding box center [176, 165] width 135 height 9
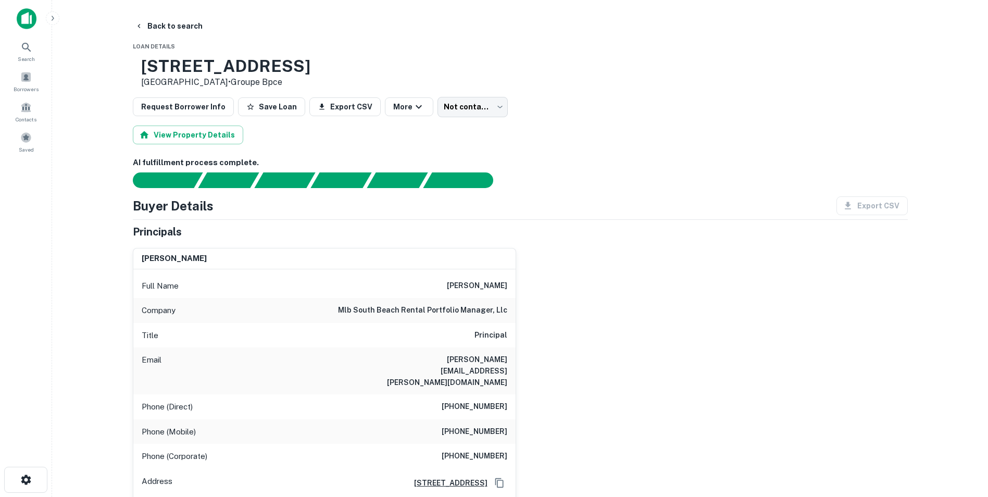
drag, startPoint x: 178, startPoint y: 67, endPoint x: 332, endPoint y: 63, distance: 154.2
click at [332, 63] on div "1536 Jefferson Ave Miami Beach, FL 33139 • Groupe Bpce" at bounding box center [520, 72] width 775 height 32
copy h3 "1536 Jefferson Ave"
click at [490, 111] on body "Search Borrowers Contacts Saved Back to search Loan Details 1536 Jefferson Ave …" at bounding box center [494, 248] width 988 height 497
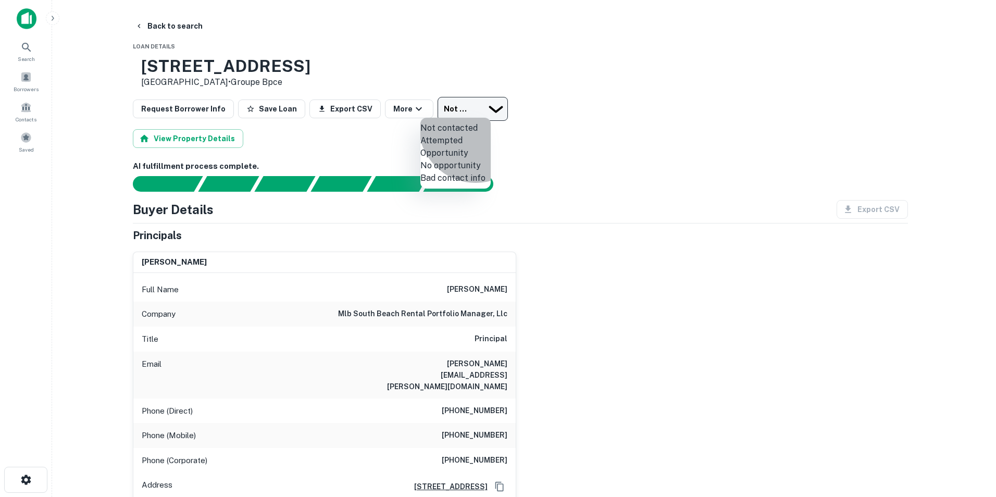
click at [475, 172] on li "No opportunity" at bounding box center [455, 165] width 70 height 12
type input "**********"
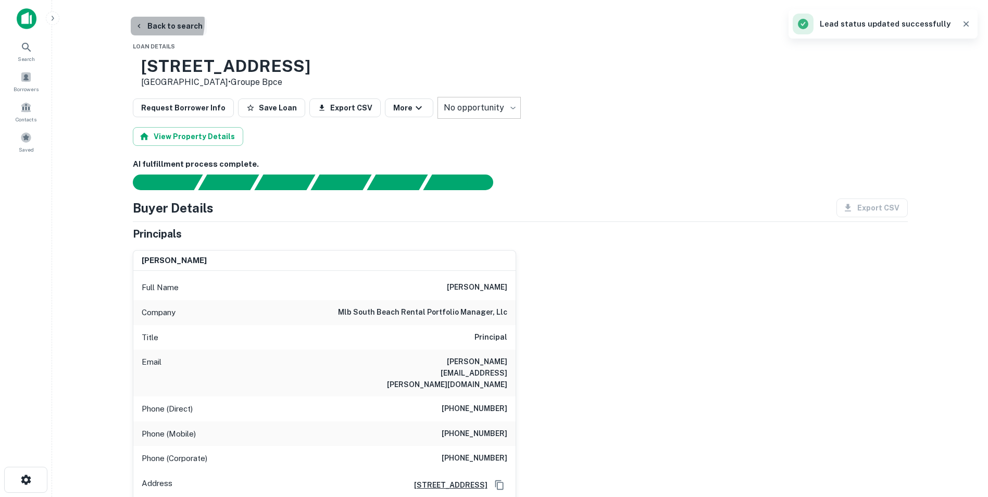
click at [147, 22] on button "Back to search" at bounding box center [169, 26] width 76 height 19
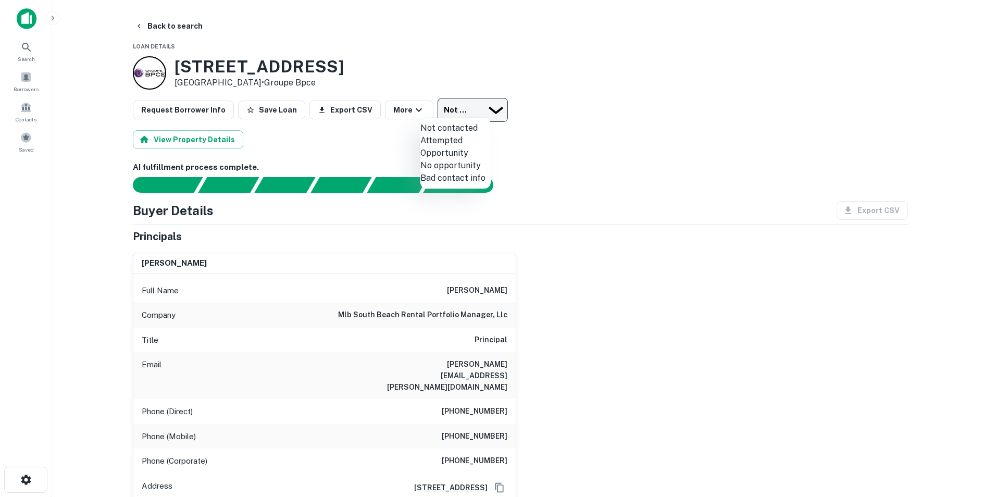
click at [477, 104] on body "Search Borrowers Contacts Saved Back to search Loan Details 1536 Jefferson Ave …" at bounding box center [498, 248] width 996 height 497
click at [460, 184] on li "Bad contact info" at bounding box center [455, 178] width 70 height 12
type input "**********"
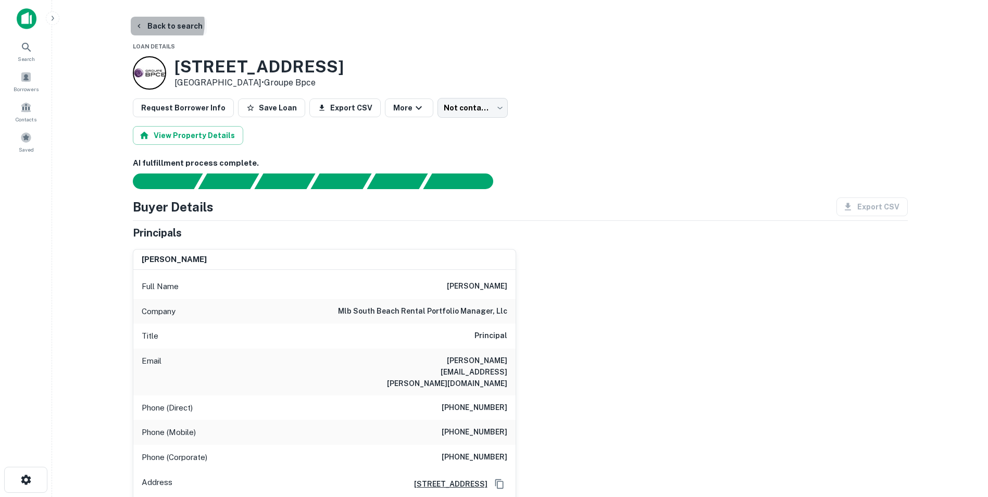
click at [155, 23] on button "Back to search" at bounding box center [169, 26] width 76 height 19
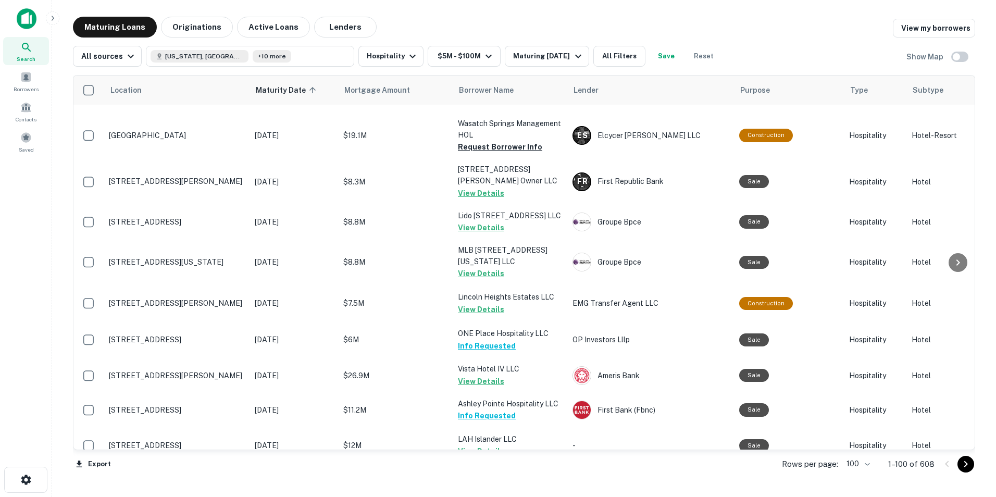
scroll to position [2383, 0]
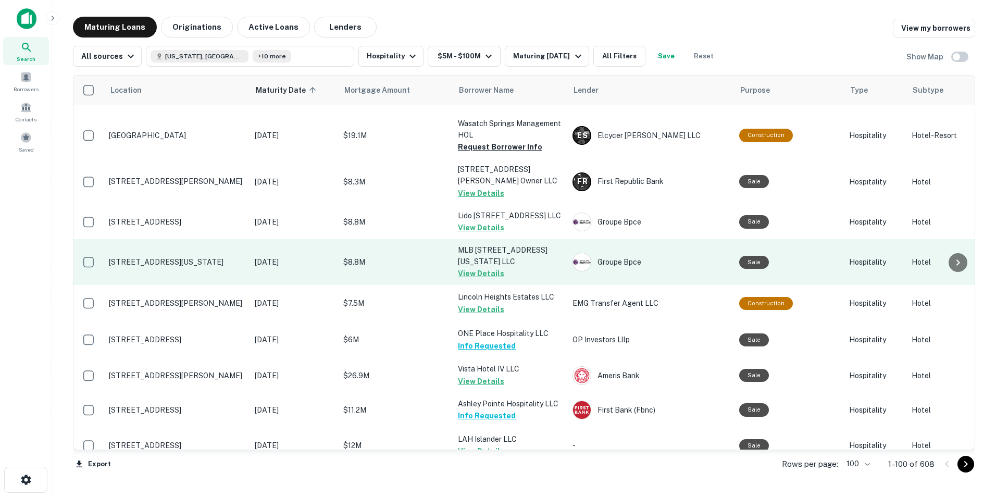
click at [199, 257] on p "[STREET_ADDRESS][US_STATE]" at bounding box center [176, 261] width 135 height 9
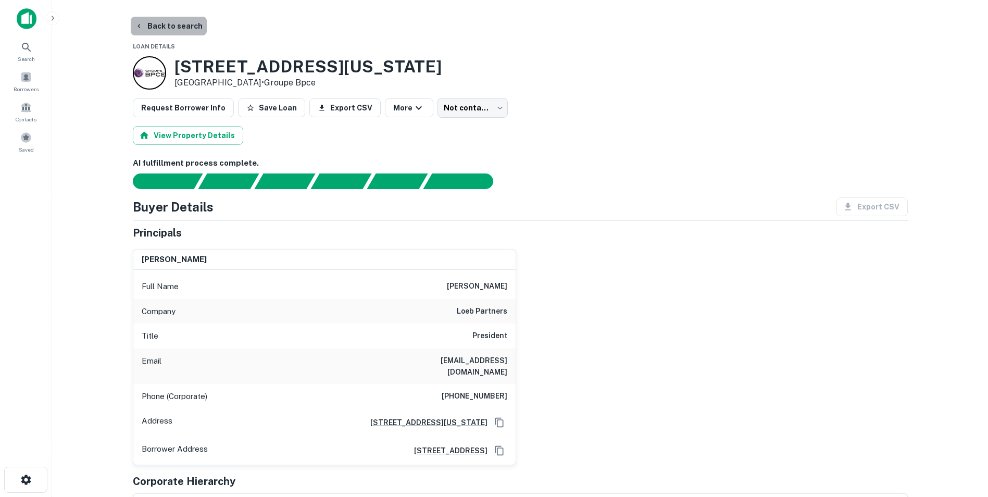
click at [175, 27] on button "Back to search" at bounding box center [169, 26] width 76 height 19
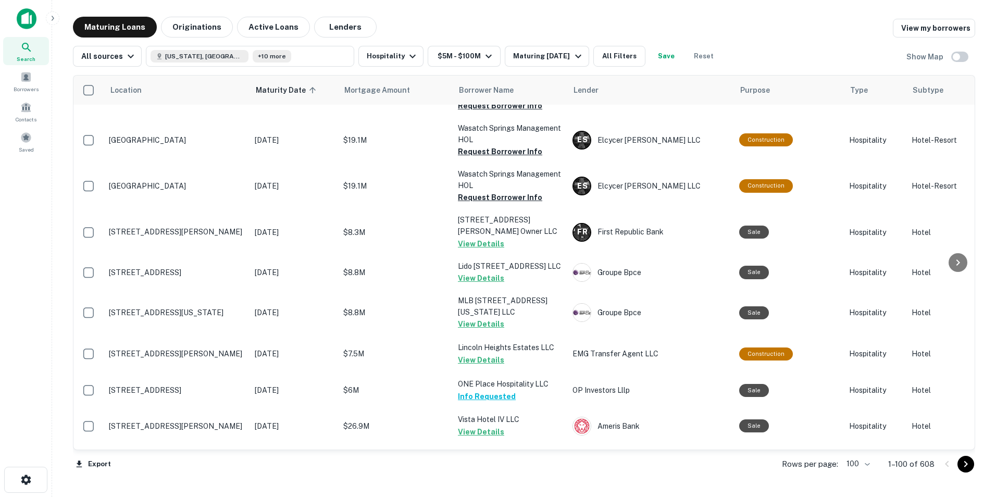
scroll to position [2332, 0]
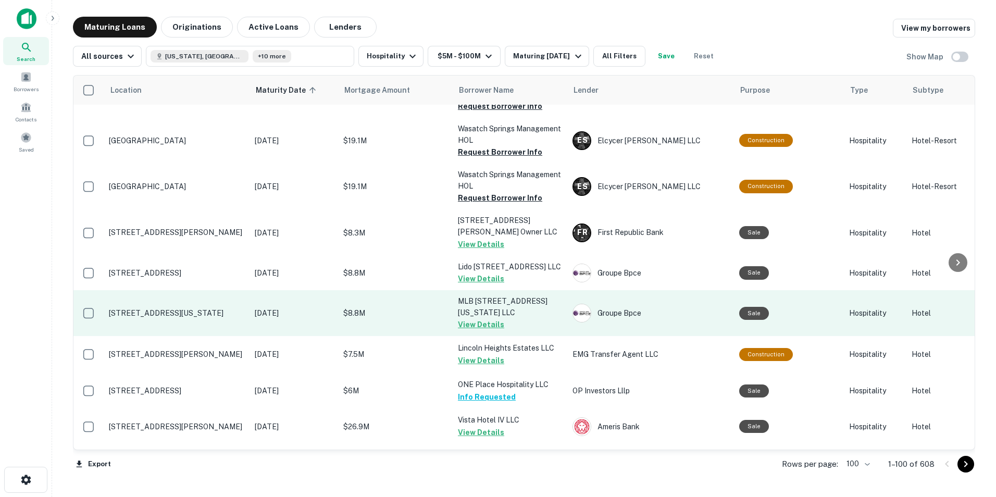
click at [192, 308] on p "[STREET_ADDRESS][US_STATE]" at bounding box center [176, 312] width 135 height 9
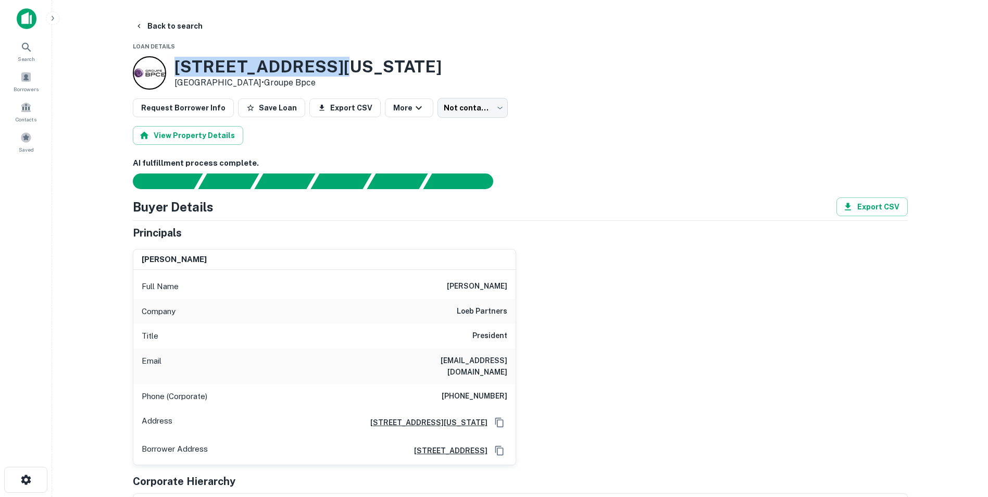
drag, startPoint x: 174, startPoint y: 64, endPoint x: 350, endPoint y: 58, distance: 175.6
click at [350, 58] on div "1032 Michigan Ave Miami Beach, FL 33139 • Groupe Bpce" at bounding box center [520, 72] width 775 height 33
copy h3 "1032 Michigan Ave"
click at [181, 22] on button "Back to search" at bounding box center [169, 26] width 76 height 19
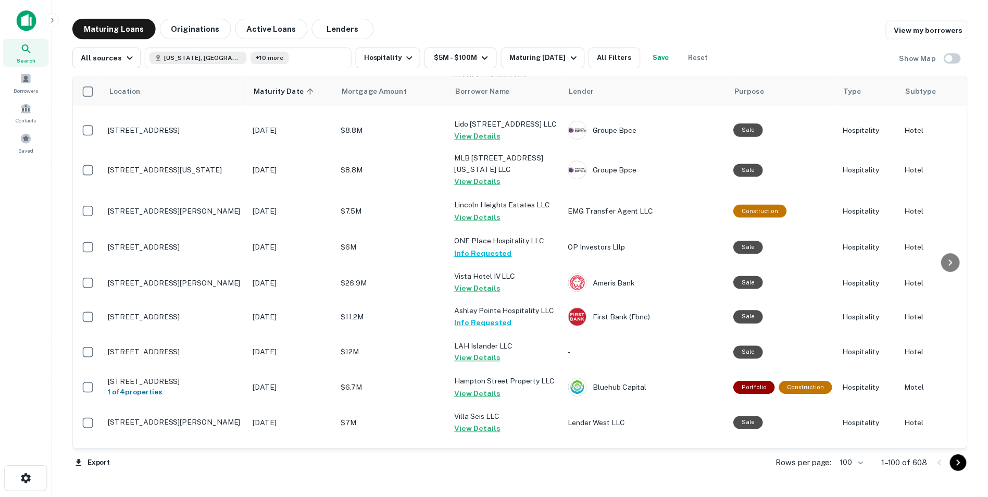
scroll to position [2476, 0]
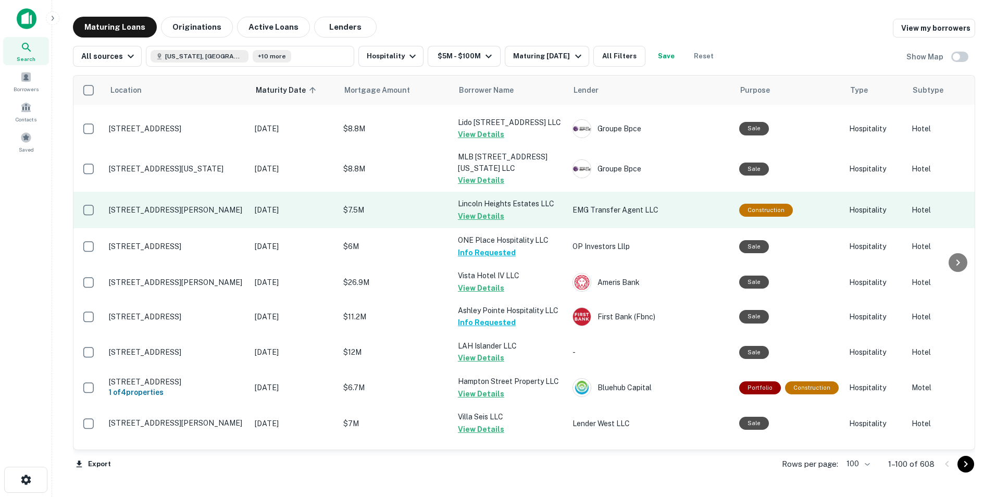
click at [165, 205] on p "[STREET_ADDRESS][PERSON_NAME]" at bounding box center [176, 209] width 135 height 9
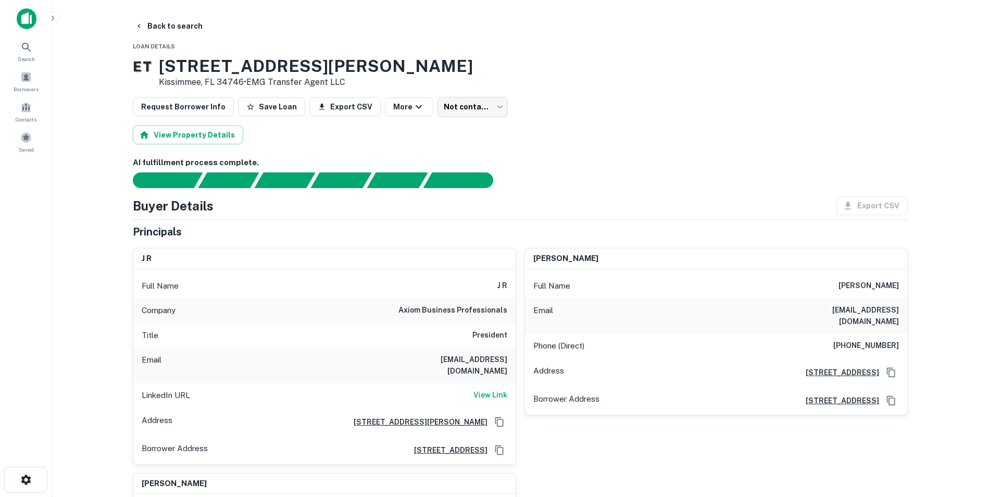
drag, startPoint x: 487, startPoint y: 58, endPoint x: 166, endPoint y: 71, distance: 321.0
click at [166, 71] on div "E T 4914 W Irlo Bronson Memorial Hwy Kissimmee, FL 34746 • EMG Transfer Agent L…" at bounding box center [520, 72] width 775 height 32
copy div "4914 W Irlo Bronson Memorial Hwy"
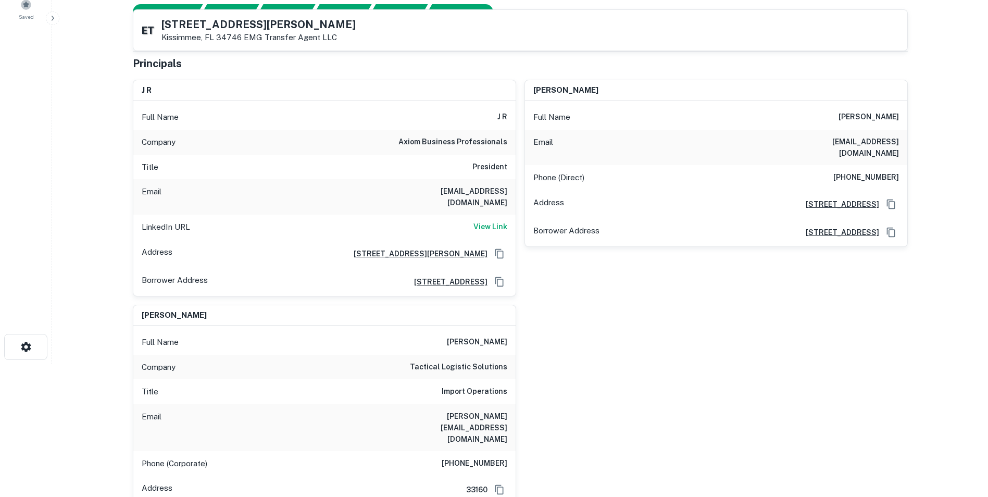
scroll to position [132, 0]
click at [491, 221] on h6 "View Link" at bounding box center [490, 226] width 34 height 11
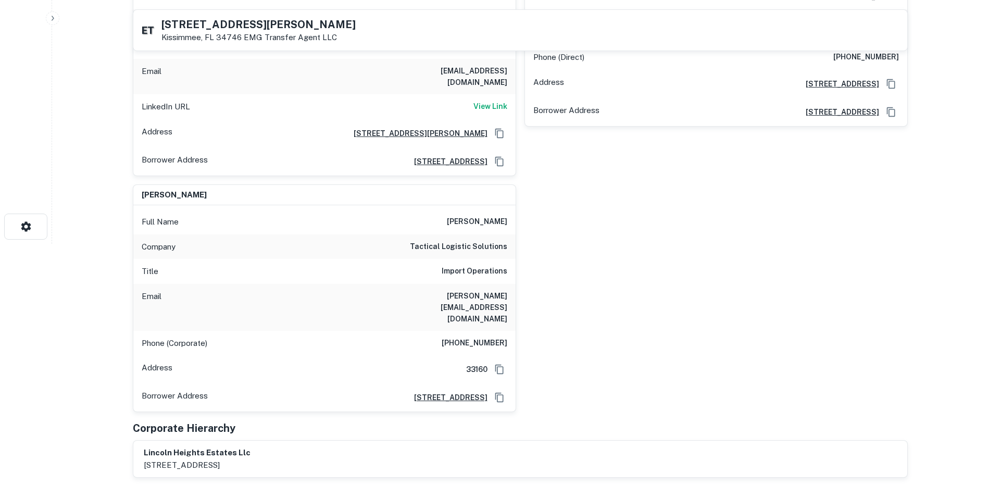
scroll to position [254, 0]
drag, startPoint x: 400, startPoint y: 287, endPoint x: 509, endPoint y: 278, distance: 108.8
click at [509, 283] on div "Email joseph@tacticallogistic.com" at bounding box center [324, 306] width 382 height 47
copy h6 "joseph@tacticallogistic.com"
drag, startPoint x: 454, startPoint y: 311, endPoint x: 516, endPoint y: 307, distance: 62.1
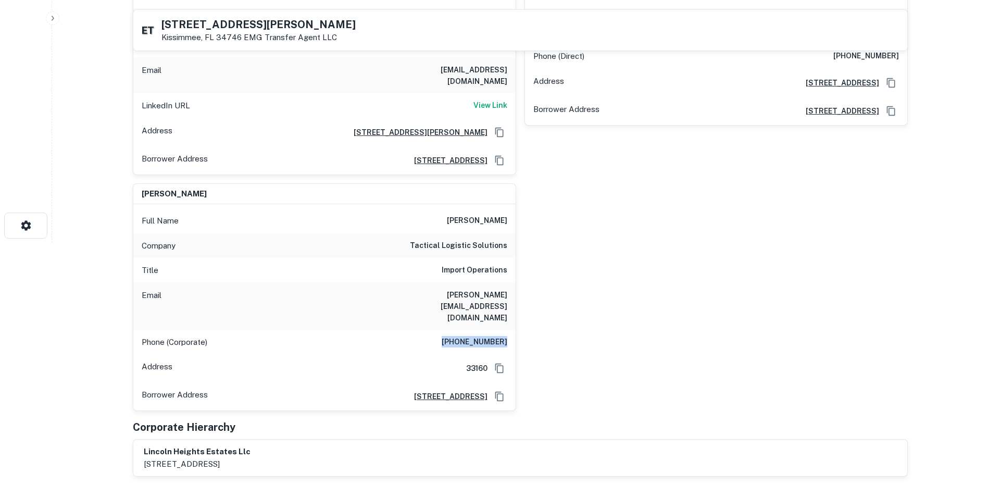
click at [516, 307] on div "j r Full Name j r Company axiom business professionals Title President Email je…" at bounding box center [515, 180] width 783 height 461
copy h6 "(201) 809-1222"
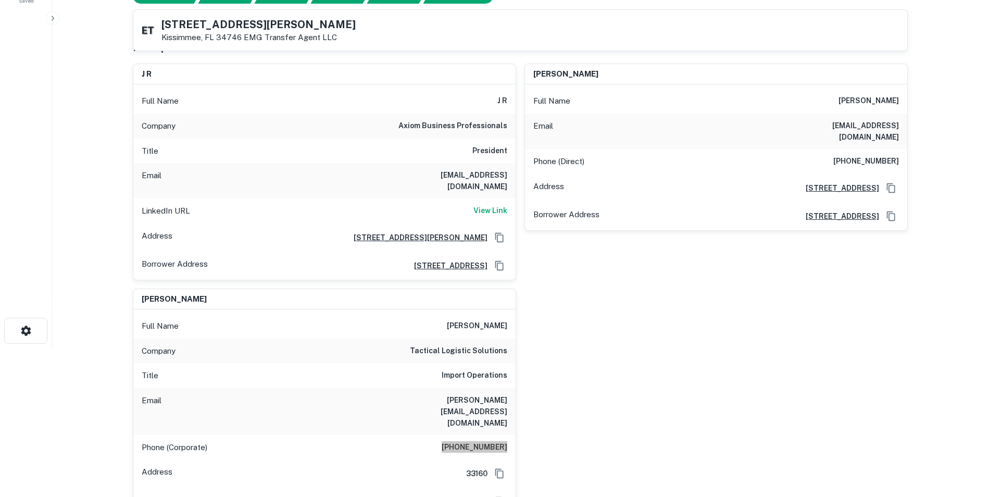
scroll to position [160, 0]
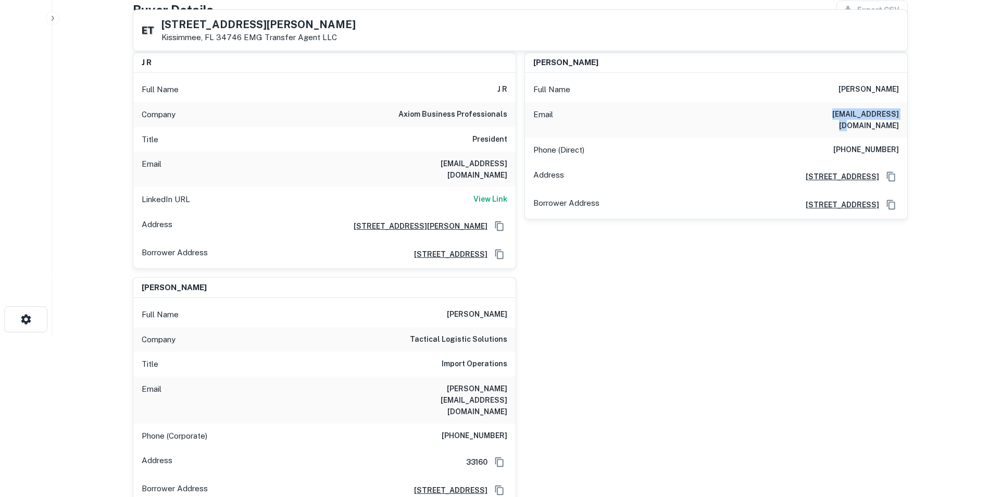
drag, startPoint x: 822, startPoint y: 114, endPoint x: 908, endPoint y: 113, distance: 86.4
copy h6 "pnagaro@yahoo.com"
drag, startPoint x: 837, startPoint y: 137, endPoint x: 903, endPoint y: 135, distance: 66.2
click at [654, 137] on div "Phone (Direct) (786) 444-9179" at bounding box center [716, 149] width 382 height 25
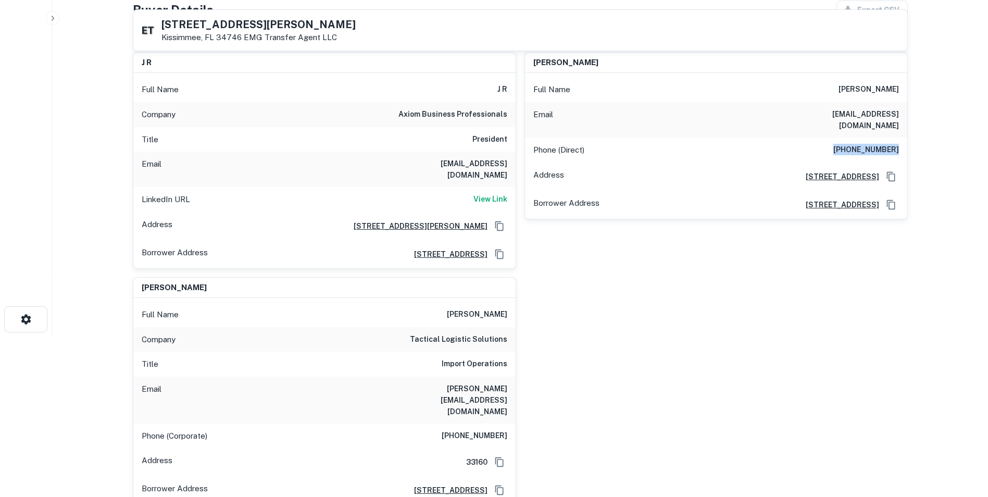
copy h6 "(786) 444-9179"
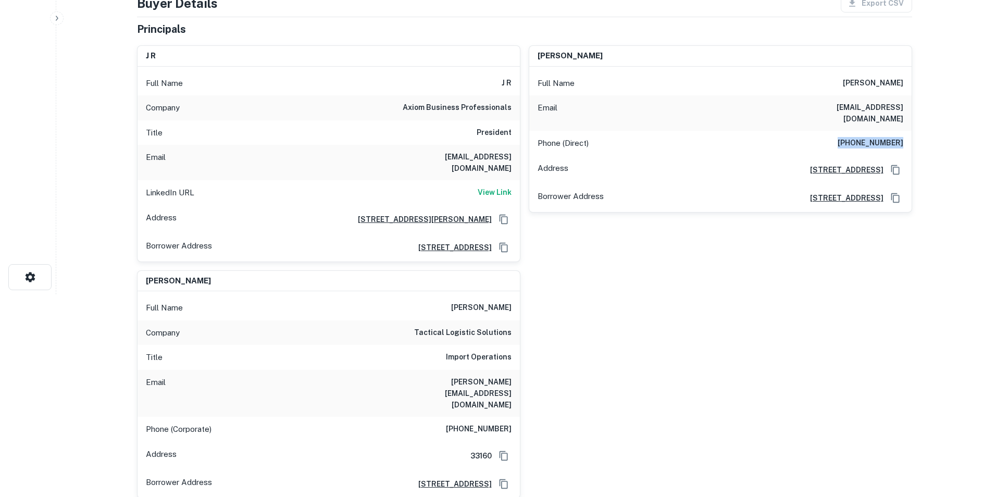
scroll to position [0, 0]
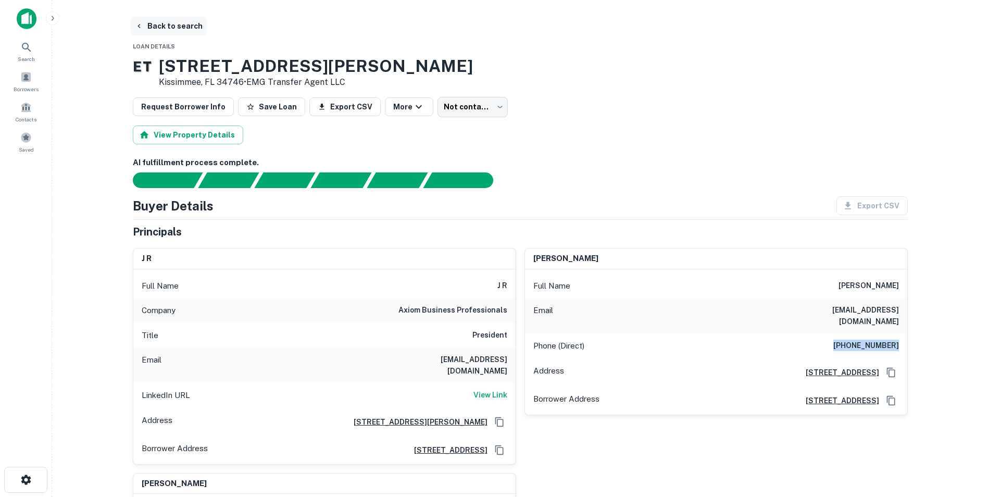
click at [152, 30] on button "Back to search" at bounding box center [169, 26] width 76 height 19
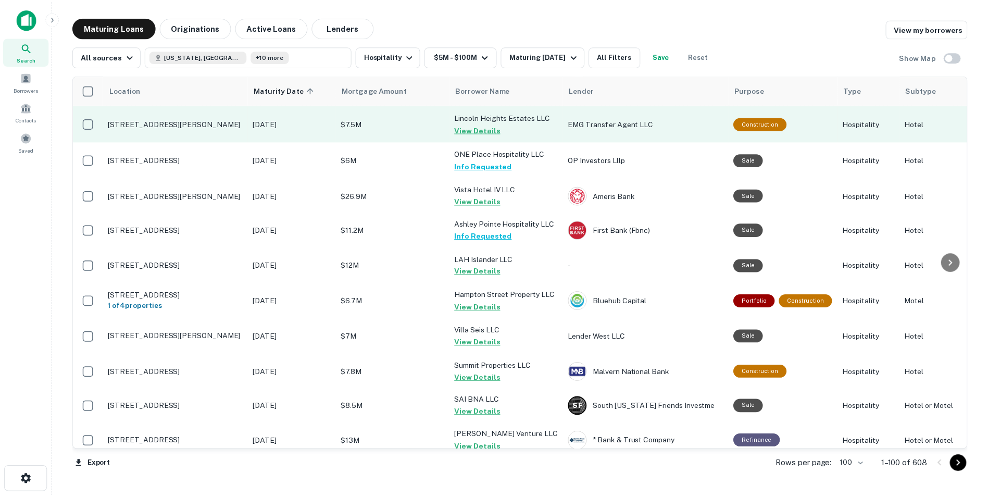
scroll to position [2563, 0]
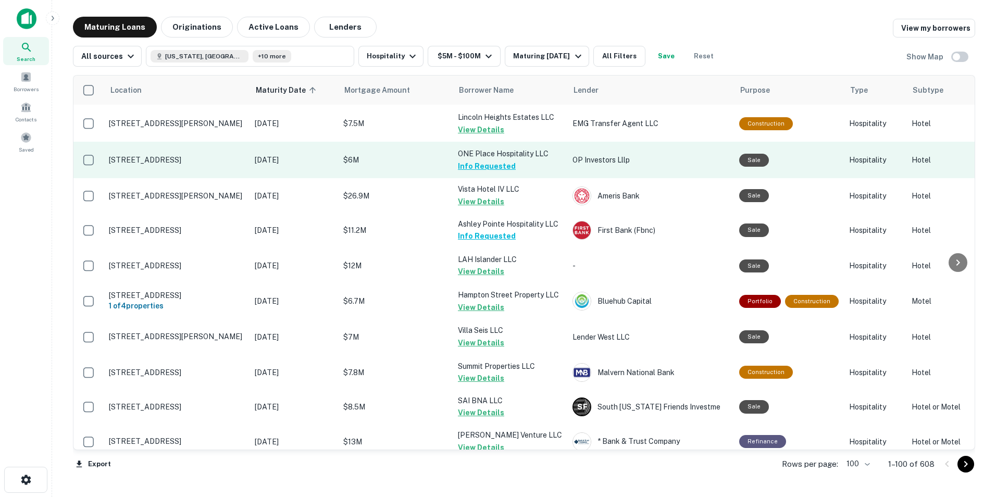
click at [132, 155] on p "211 W 3rd St Tulsa, OK 74103" at bounding box center [176, 159] width 135 height 9
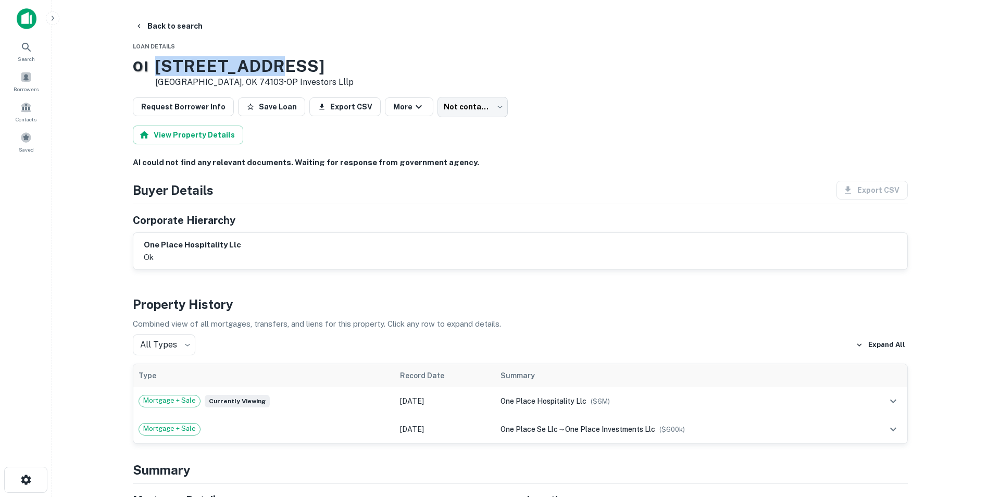
drag, startPoint x: 174, startPoint y: 67, endPoint x: 298, endPoint y: 68, distance: 123.9
click at [298, 68] on h3 "211 W 3rd St" at bounding box center [254, 66] width 198 height 20
copy h3 "211 W 3rd St"
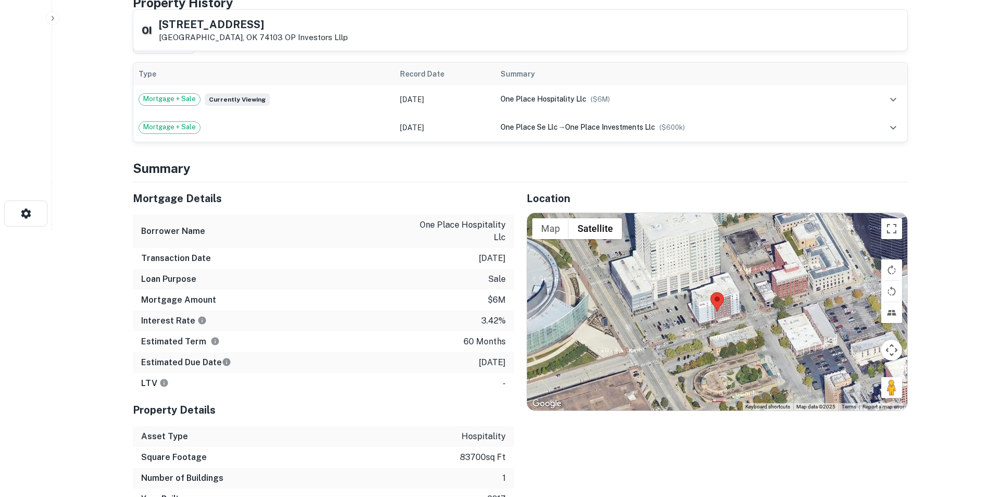
scroll to position [267, 0]
click at [654, 310] on img at bounding box center [717, 300] width 14 height 19
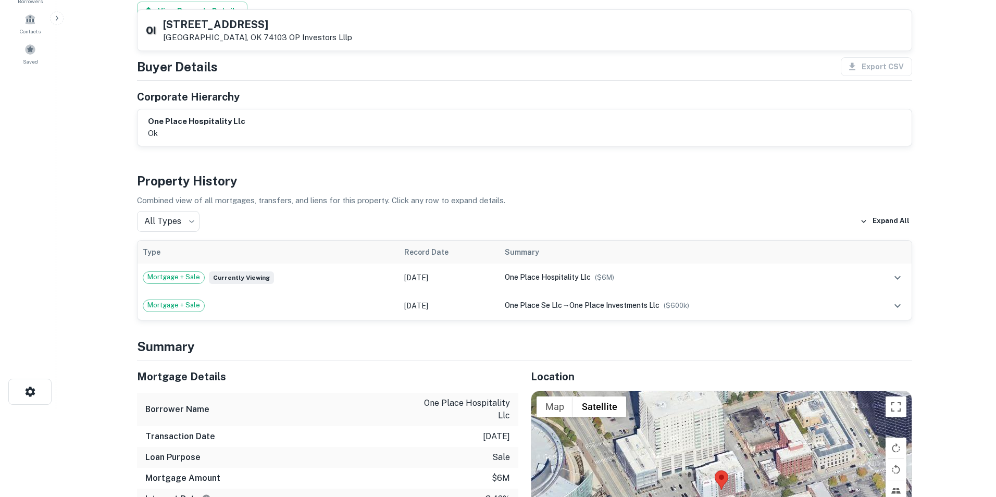
scroll to position [0, 0]
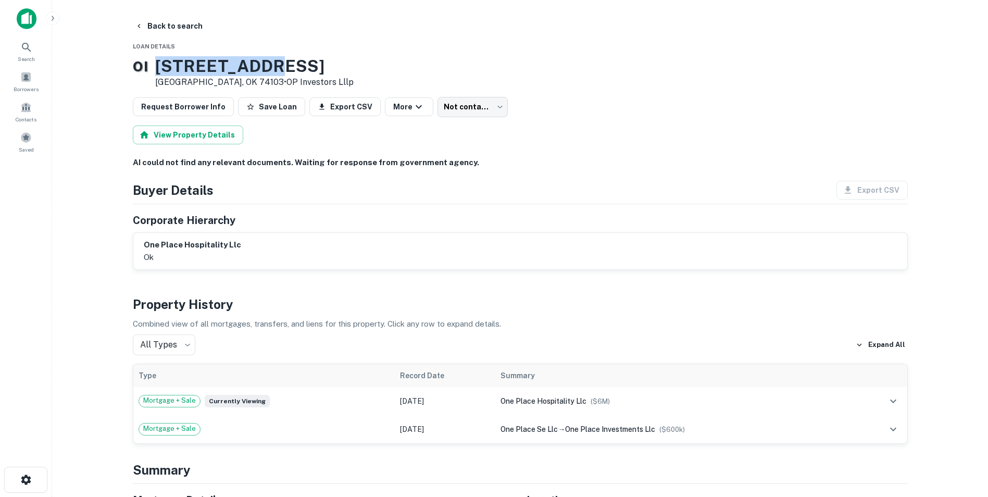
drag, startPoint x: 176, startPoint y: 68, endPoint x: 301, endPoint y: 61, distance: 125.2
click at [301, 61] on h3 "211 W 3rd St" at bounding box center [254, 66] width 198 height 20
click at [169, 29] on button "Back to search" at bounding box center [169, 26] width 76 height 19
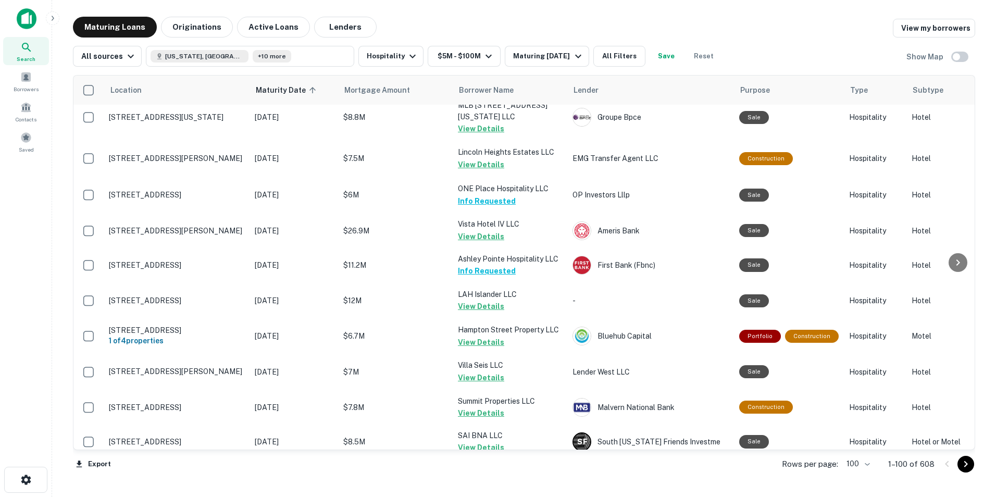
scroll to position [2532, 0]
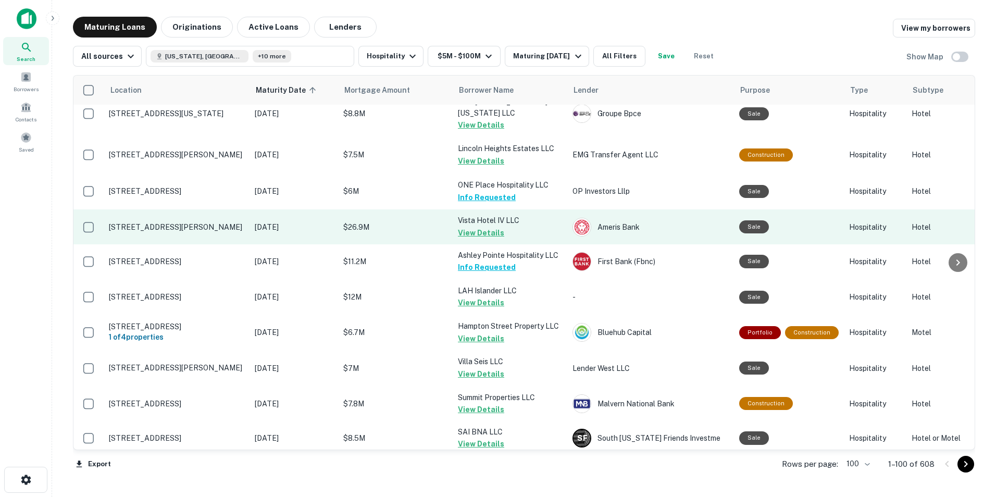
click at [192, 222] on p "[STREET_ADDRESS][PERSON_NAME]" at bounding box center [176, 226] width 135 height 9
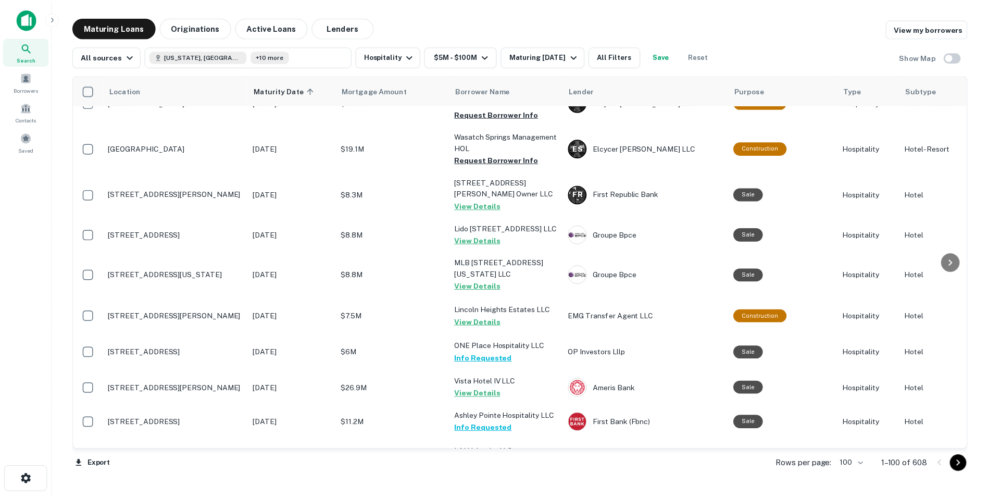
scroll to position [2371, 0]
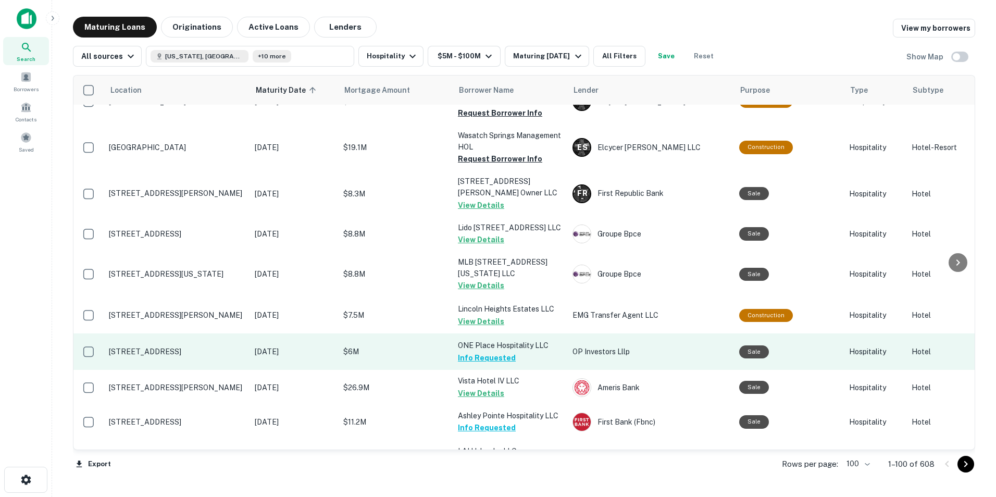
click at [194, 333] on td "211 W 3rd St Tulsa, OK 74103" at bounding box center [177, 351] width 146 height 36
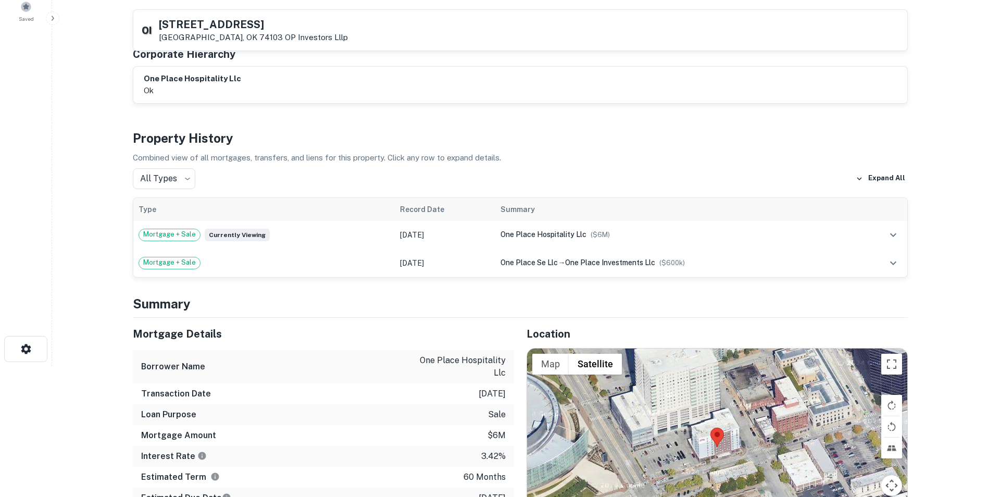
scroll to position [125, 0]
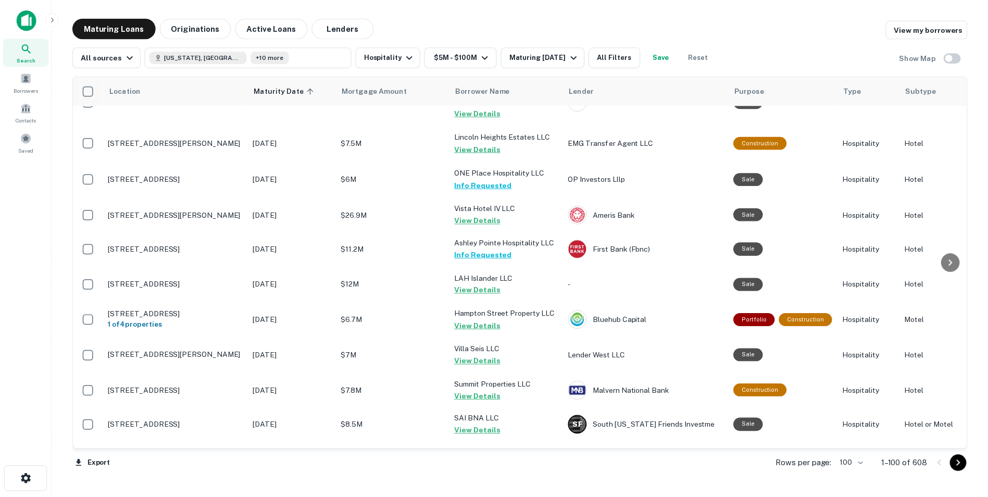
scroll to position [2544, 0]
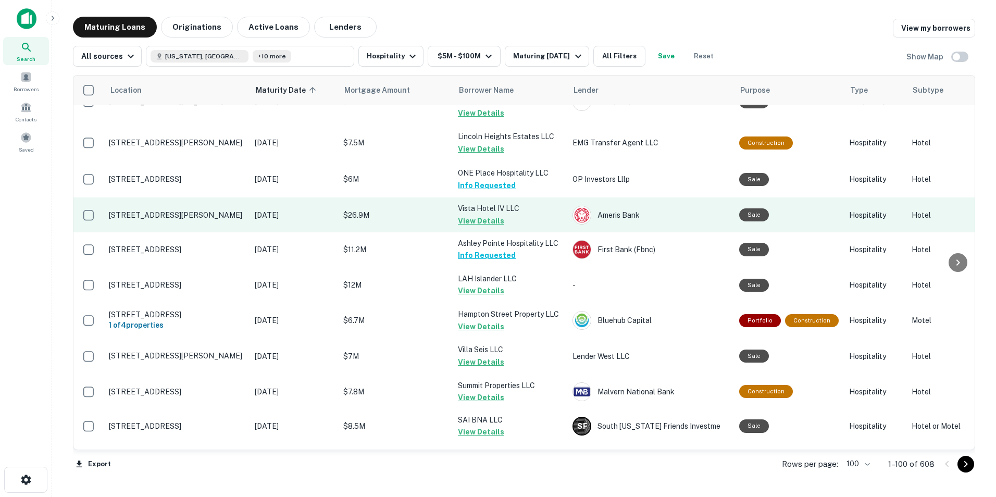
click at [185, 210] on p "[STREET_ADDRESS][PERSON_NAME]" at bounding box center [176, 214] width 135 height 9
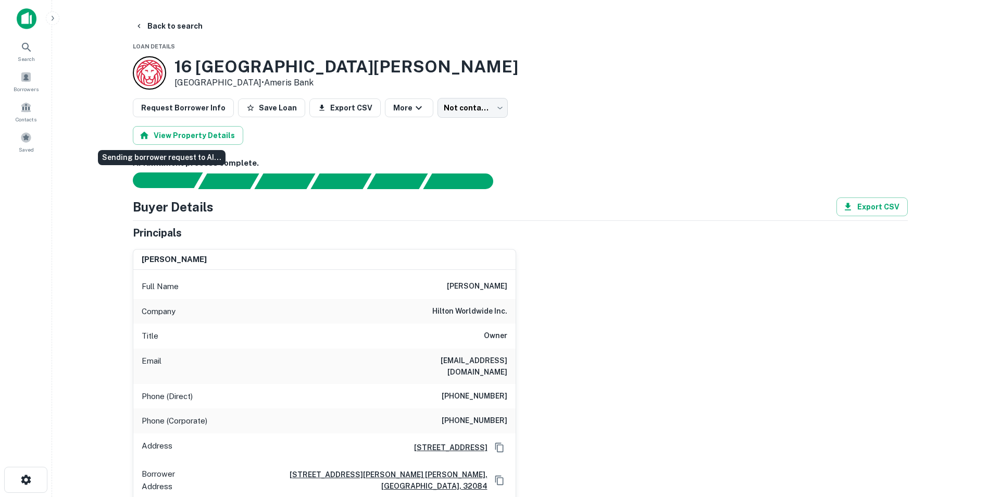
click at [185, 180] on div "Sending borrower request to AI..." at bounding box center [172, 180] width 61 height 16
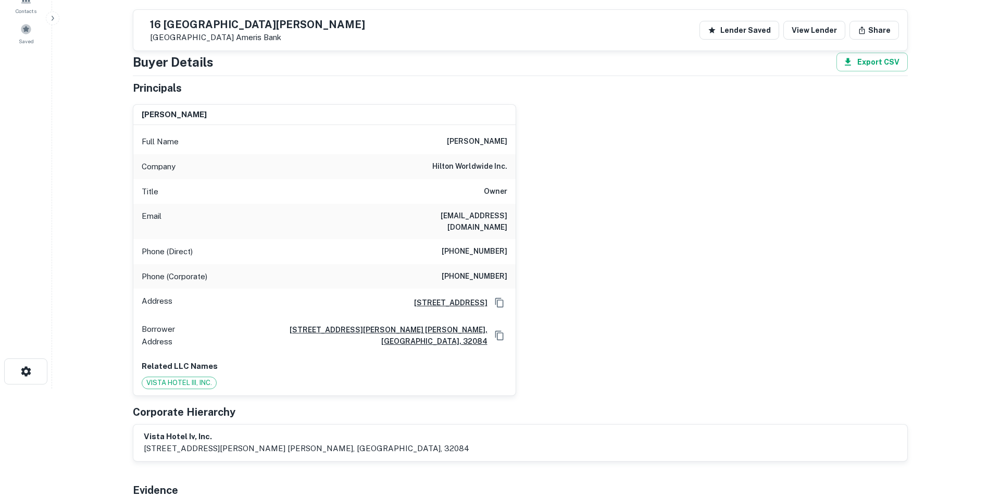
scroll to position [111, 0]
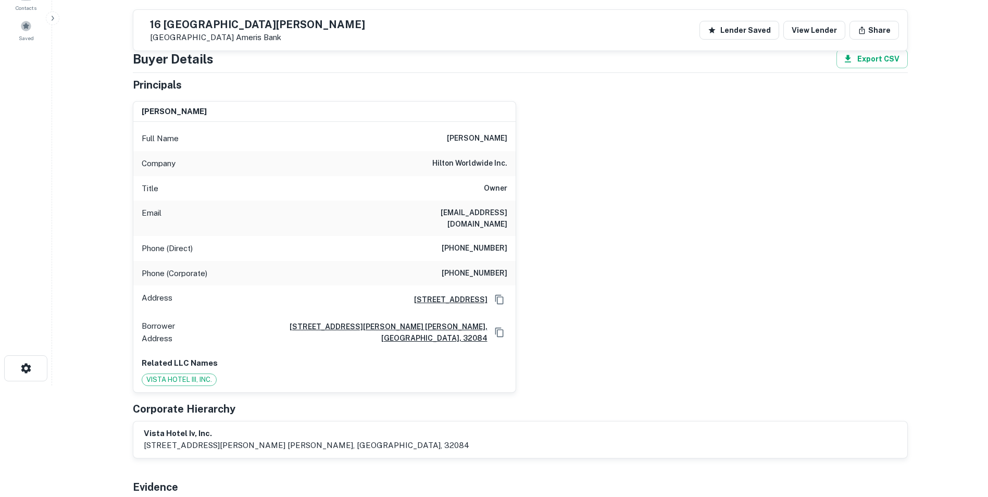
drag, startPoint x: 438, startPoint y: 140, endPoint x: 515, endPoint y: 142, distance: 77.6
click at [515, 142] on div "kantibhai m. patel Full Name kantibhai m. patel Company hilton worldwide inc. T…" at bounding box center [324, 247] width 383 height 292
drag, startPoint x: 515, startPoint y: 142, endPoint x: 432, endPoint y: 182, distance: 93.2
click at [432, 182] on div "Title Owner" at bounding box center [324, 188] width 382 height 25
drag, startPoint x: 422, startPoint y: 211, endPoint x: 510, endPoint y: 215, distance: 88.6
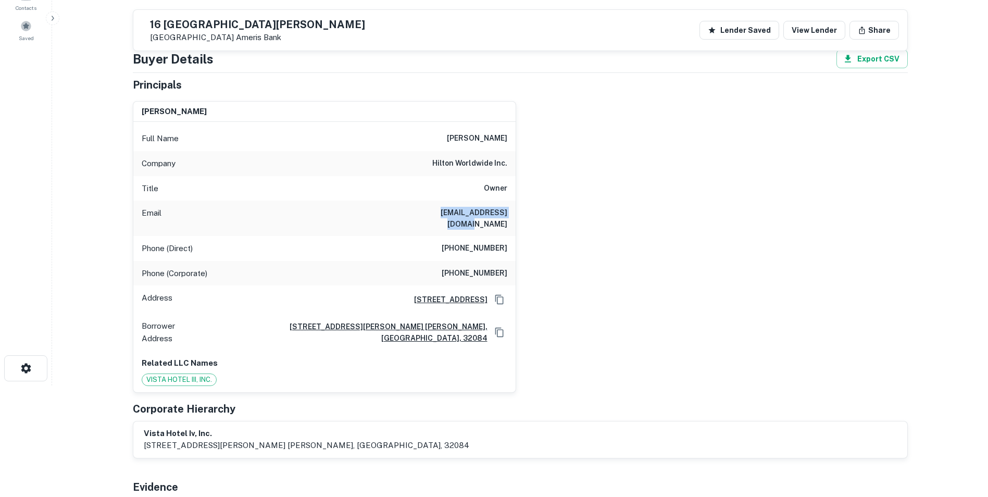
click at [510, 215] on div "Email kandipatel@hilton.com" at bounding box center [324, 217] width 382 height 35
drag, startPoint x: 443, startPoint y: 238, endPoint x: 510, endPoint y: 240, distance: 66.7
click at [510, 240] on div "Phone (Direct) (904) 823-9850" at bounding box center [324, 248] width 382 height 25
drag, startPoint x: 450, startPoint y: 265, endPoint x: 508, endPoint y: 263, distance: 57.8
click at [508, 263] on div "Phone (Corporate) (904) 823-2184" at bounding box center [324, 273] width 382 height 25
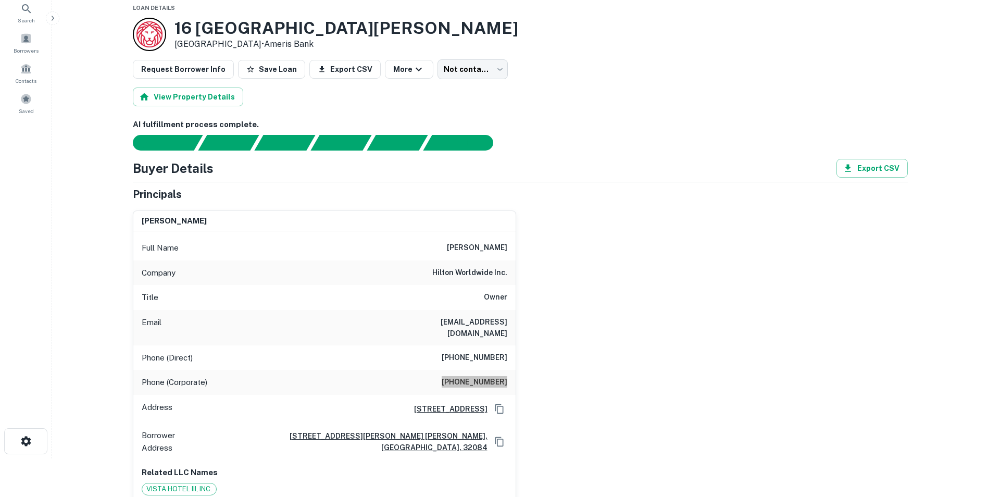
scroll to position [0, 0]
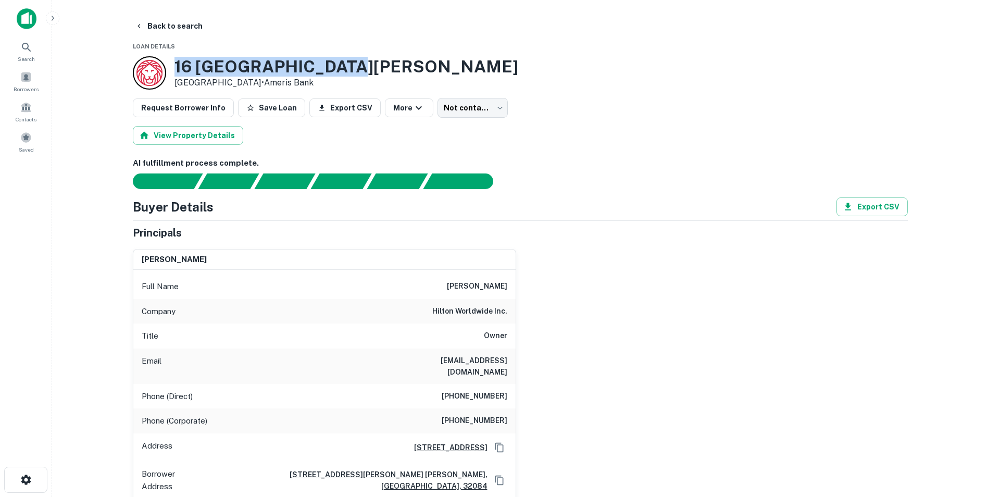
drag, startPoint x: 172, startPoint y: 64, endPoint x: 343, endPoint y: 66, distance: 170.8
click at [343, 66] on div "16 Avenida Menendez Saint Augustine, FL 32084 • Ameris Bank" at bounding box center [325, 72] width 385 height 33
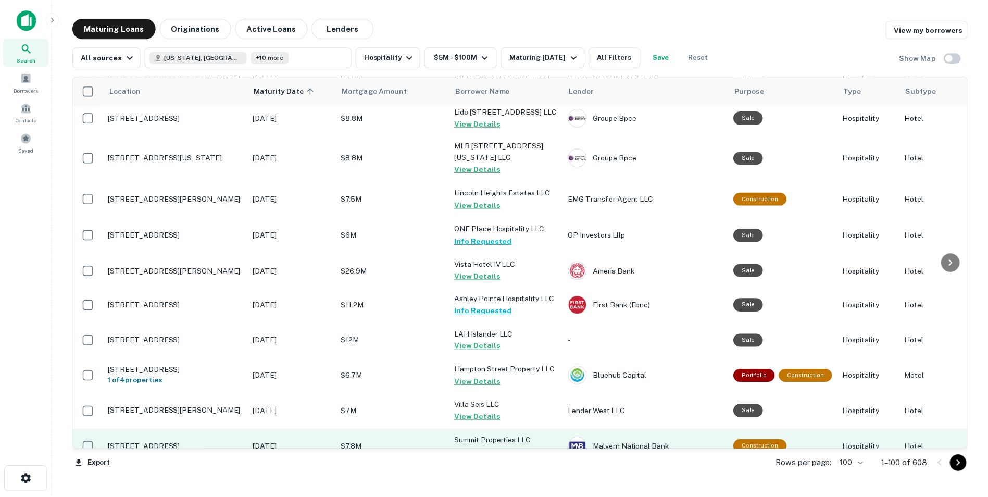
scroll to position [2488, 0]
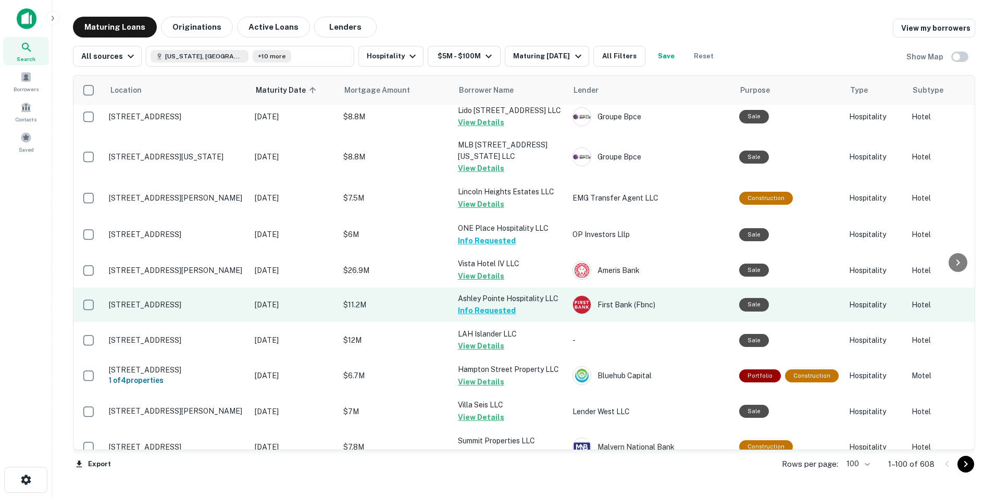
click at [206, 300] on p "N Highway 17 Mount Pleasant, SC 29466" at bounding box center [176, 304] width 135 height 9
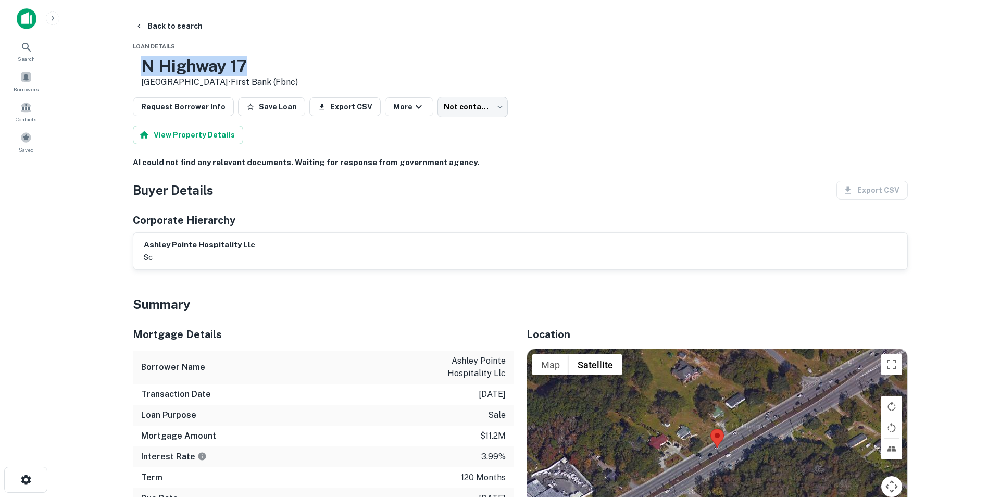
drag, startPoint x: 174, startPoint y: 68, endPoint x: 318, endPoint y: 57, distance: 144.6
click at [298, 57] on h3 "N Highway 17" at bounding box center [219, 66] width 157 height 20
click at [148, 27] on button "Back to search" at bounding box center [169, 26] width 76 height 19
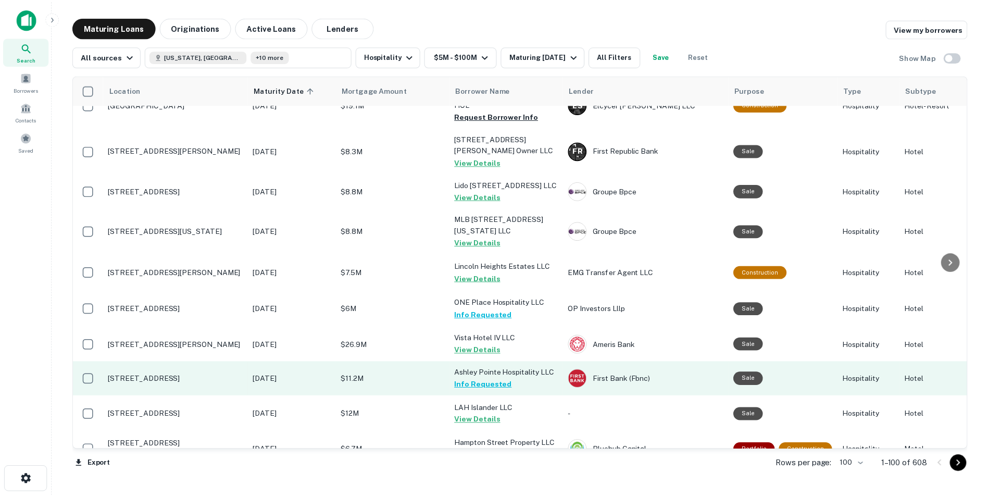
scroll to position [2445, 0]
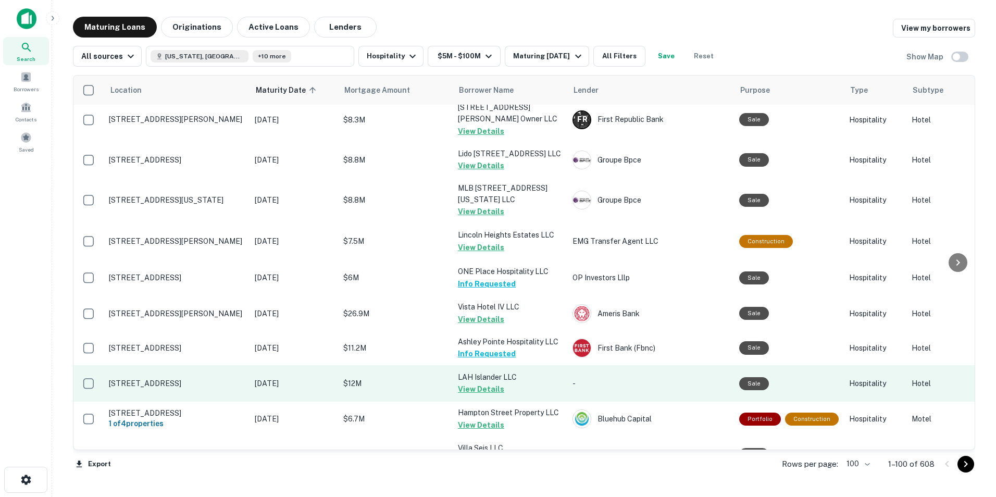
click at [206, 350] on p "[STREET_ADDRESS]" at bounding box center [176, 383] width 135 height 9
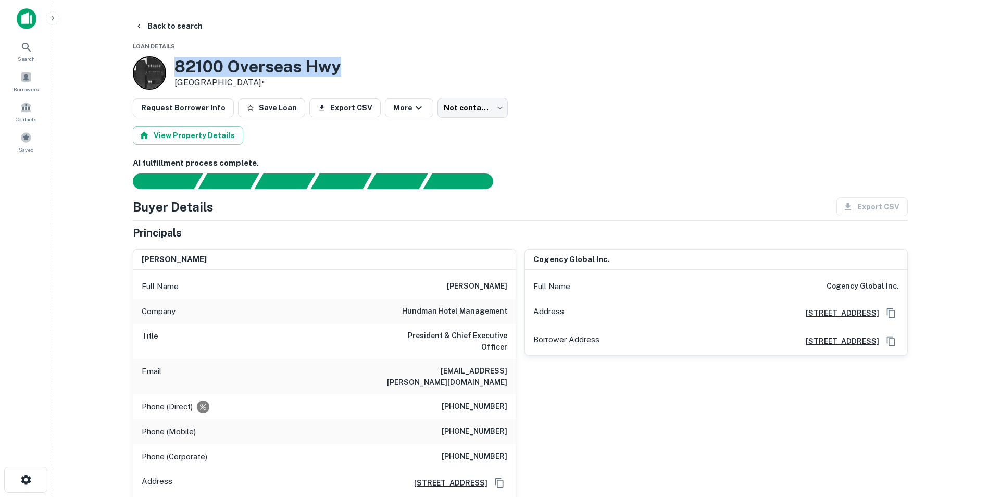
drag, startPoint x: 177, startPoint y: 15, endPoint x: 358, endPoint y: 60, distance: 187.2
click at [358, 60] on div "82100 Overseas Hwy Islamorada, FL 33036 •" at bounding box center [520, 72] width 775 height 33
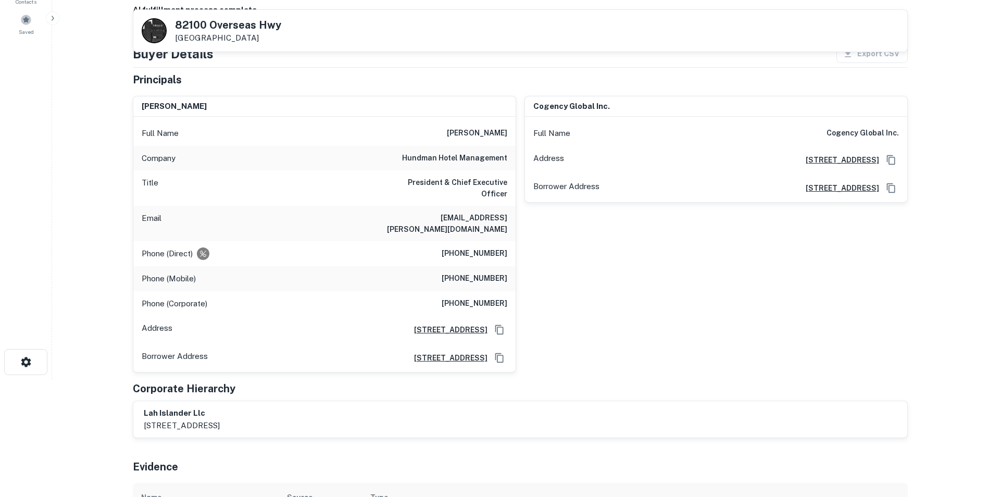
scroll to position [117, 0]
drag, startPoint x: 383, startPoint y: 208, endPoint x: 511, endPoint y: 222, distance: 128.3
click at [511, 222] on div "Email naveen.kakarla@hhmhospitality.com" at bounding box center [324, 223] width 382 height 35
click at [599, 282] on div "cogency global inc. Full Name cogency global inc. Address 2001 Market Street, S…" at bounding box center [712, 230] width 392 height 285
drag, startPoint x: 389, startPoint y: 209, endPoint x: 508, endPoint y: 225, distance: 120.4
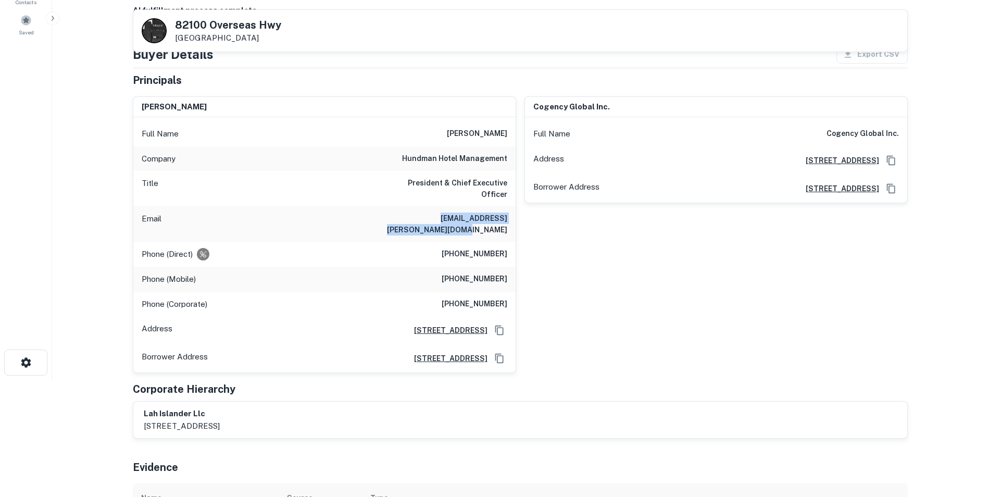
click at [508, 225] on div "Email naveen.kakarla@hhmhospitality.com" at bounding box center [324, 223] width 382 height 35
drag, startPoint x: 450, startPoint y: 269, endPoint x: 511, endPoint y: 268, distance: 60.9
click at [511, 268] on div "Phone (Mobile) (215) 238-1046" at bounding box center [324, 279] width 382 height 25
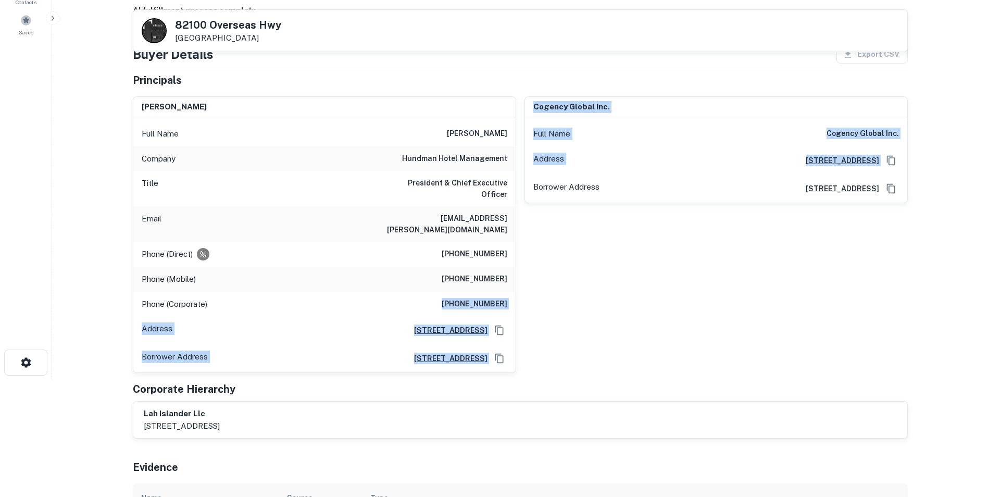
drag, startPoint x: 423, startPoint y: 294, endPoint x: 521, endPoint y: 287, distance: 97.6
click at [521, 287] on div "naveen p. kakarla Full Name naveen p. kakarla Company hundman hotel management …" at bounding box center [515, 230] width 783 height 285
drag, startPoint x: 521, startPoint y: 287, endPoint x: 448, endPoint y: 292, distance: 72.5
click at [448, 292] on div "Phone (Corporate) (309) 662-0055" at bounding box center [324, 304] width 382 height 25
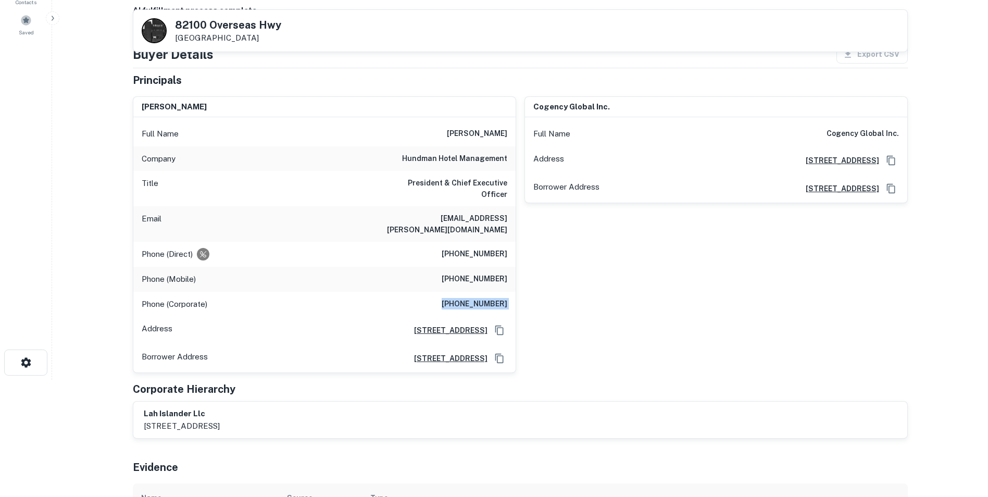
drag, startPoint x: 448, startPoint y: 292, endPoint x: 513, endPoint y: 293, distance: 64.6
click at [513, 293] on div "Phone (Corporate) (309) 662-0055" at bounding box center [324, 304] width 382 height 25
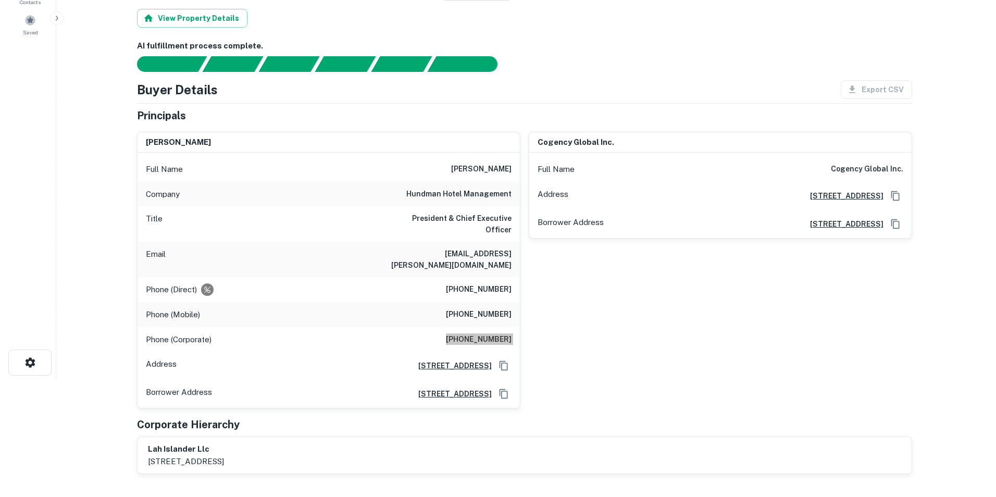
scroll to position [0, 0]
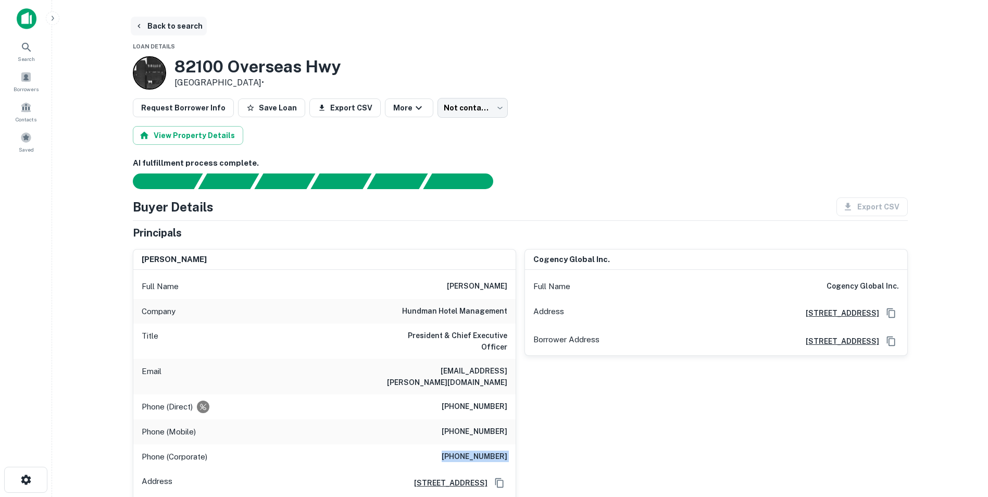
click at [168, 28] on button "Back to search" at bounding box center [169, 26] width 76 height 19
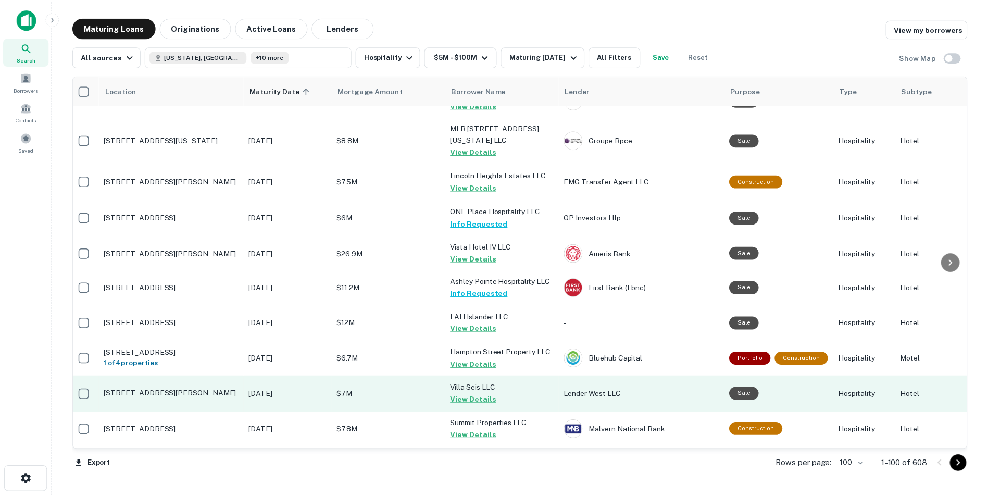
scroll to position [2507, 4]
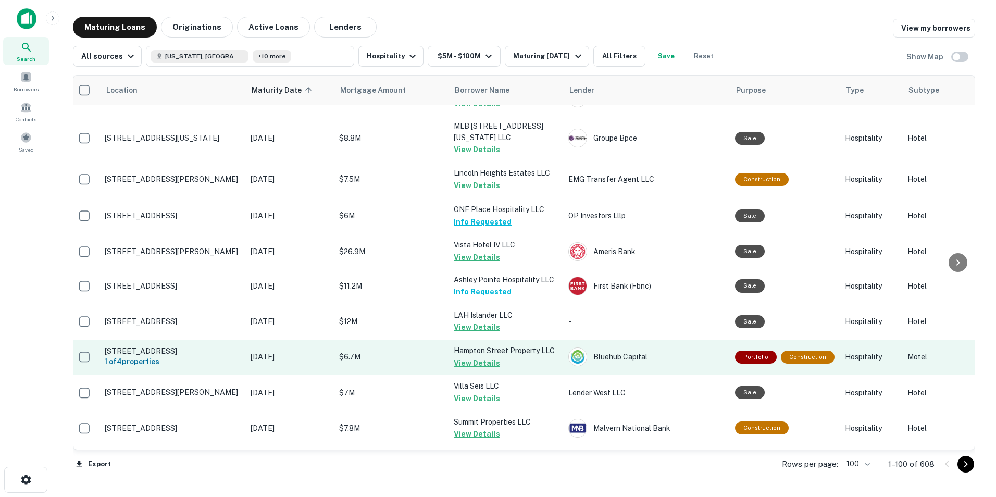
click at [204, 346] on p "1603 Hampton St Nashville, TN 37207" at bounding box center [172, 350] width 135 height 9
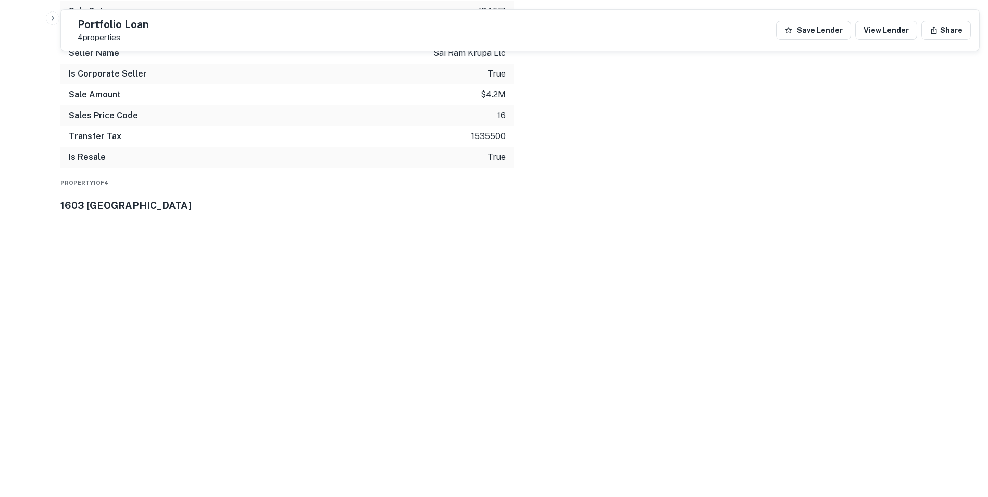
scroll to position [1189, 0]
drag, startPoint x: 131, startPoint y: 224, endPoint x: 267, endPoint y: 220, distance: 136.0
drag, startPoint x: 287, startPoint y: 231, endPoint x: 207, endPoint y: 215, distance: 81.3
click at [207, 212] on div "Property 1 of 4 1603 Hampton St" at bounding box center [519, 193] width 919 height 37
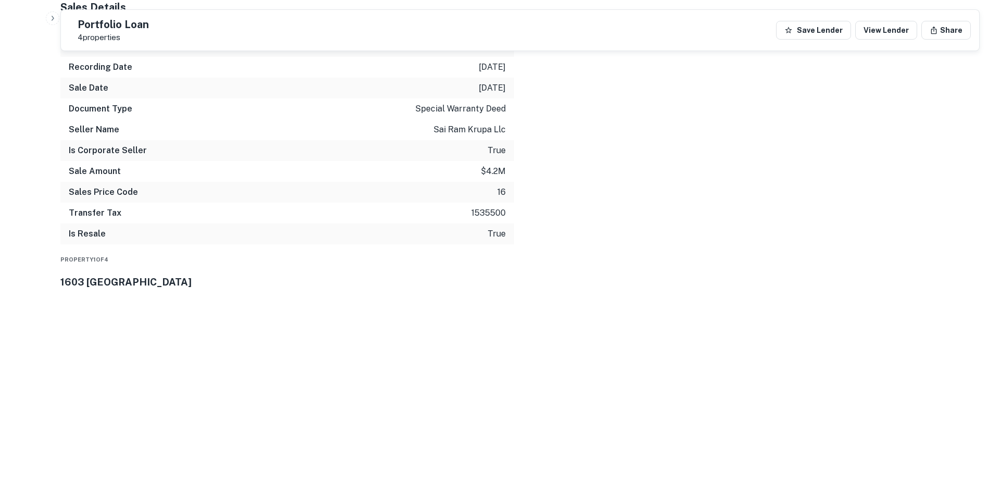
scroll to position [1106, 0]
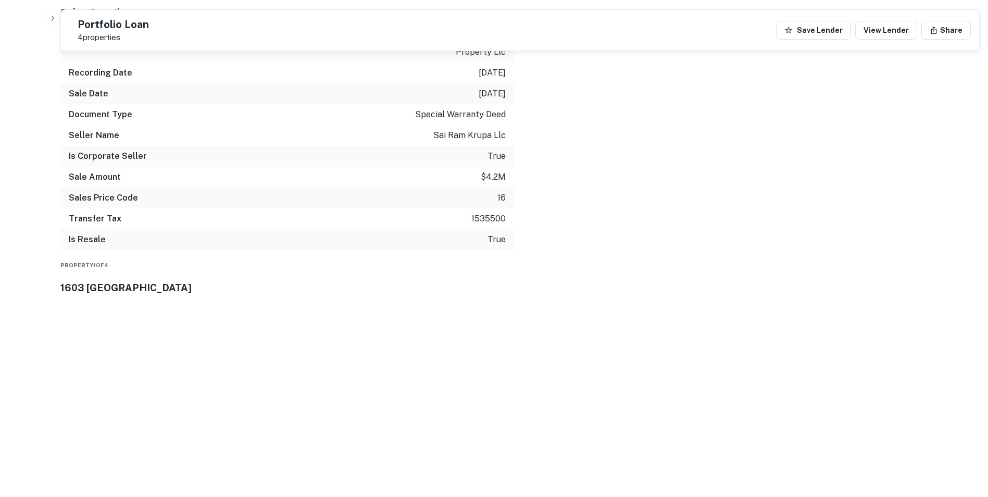
click at [260, 295] on h3 "1603 Hampton St" at bounding box center [519, 287] width 919 height 15
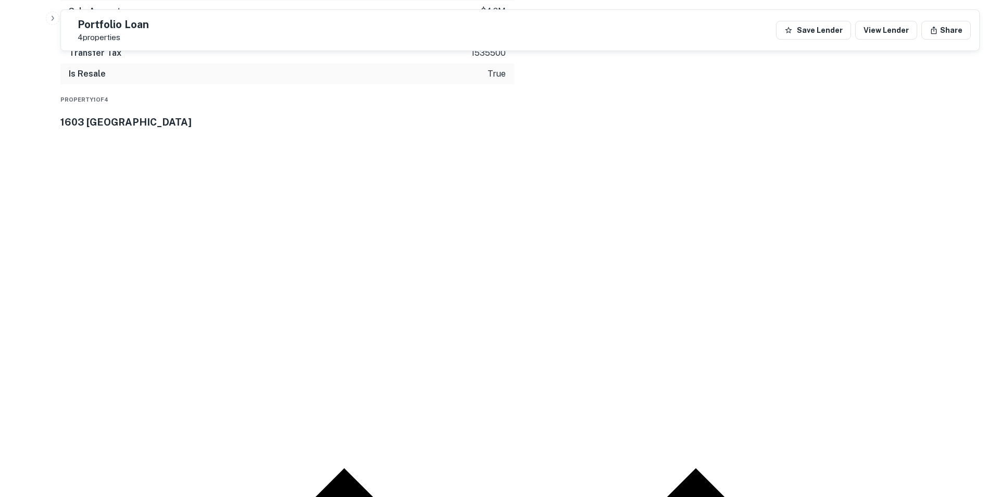
scroll to position [1272, 0]
drag, startPoint x: 439, startPoint y: 251, endPoint x: 514, endPoint y: 246, distance: 75.7
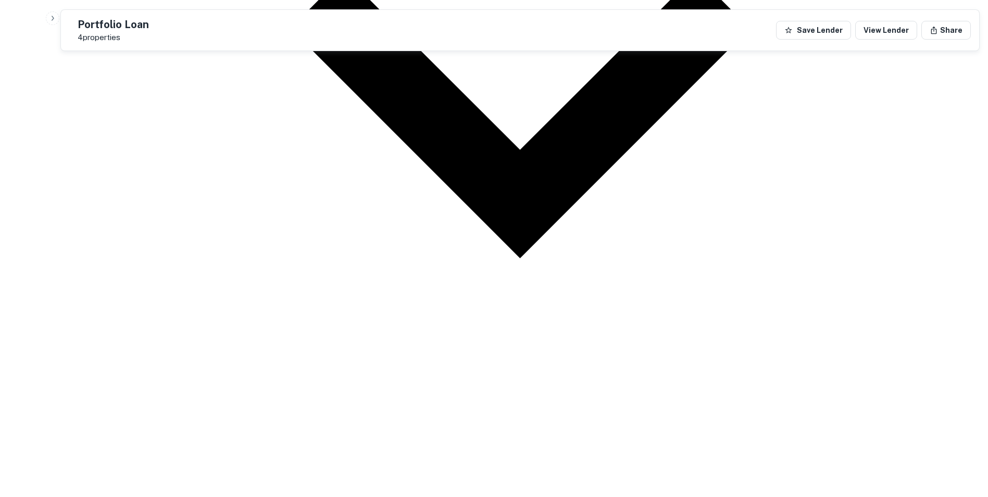
scroll to position [1899, 0]
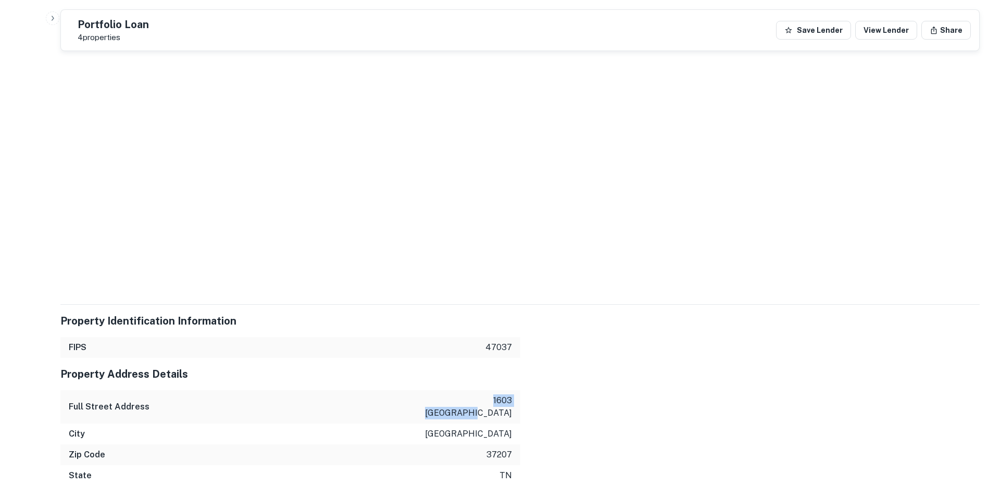
scroll to position [2057, 0]
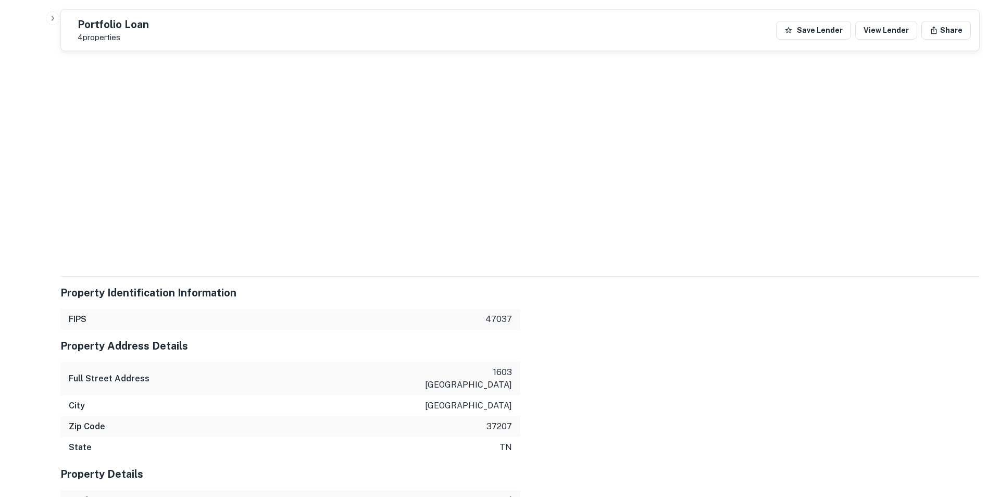
drag, startPoint x: 412, startPoint y: 306, endPoint x: 509, endPoint y: 305, distance: 97.4
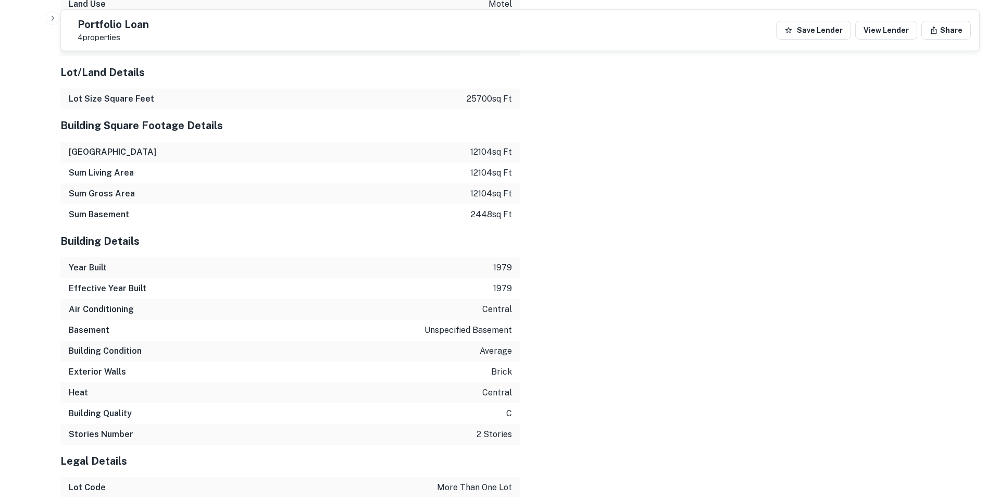
scroll to position [2576, 0]
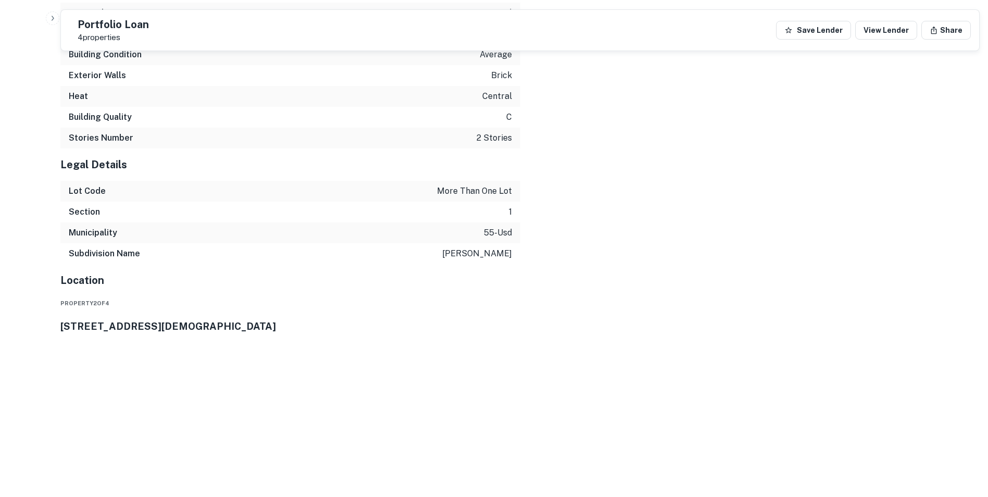
scroll to position [2850, 0]
drag, startPoint x: 431, startPoint y: 231, endPoint x: 512, endPoint y: 227, distance: 81.3
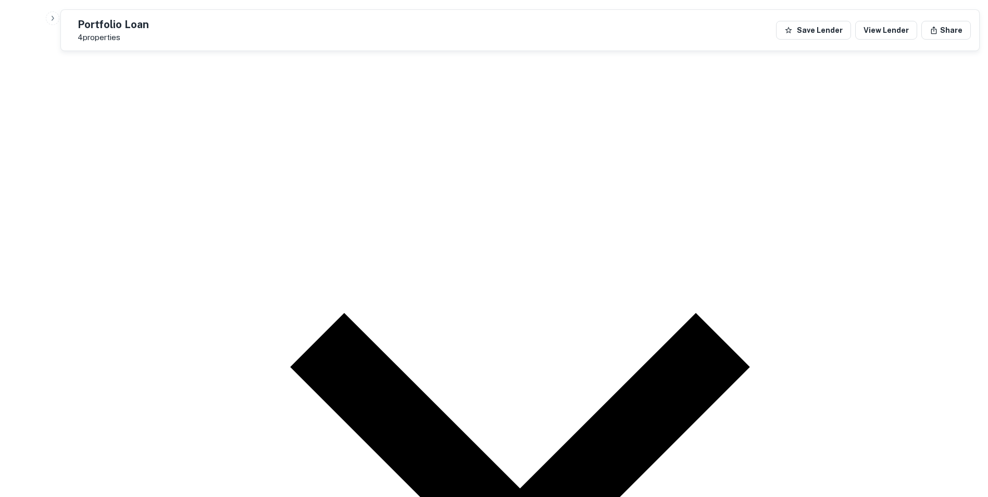
scroll to position [3258, 0]
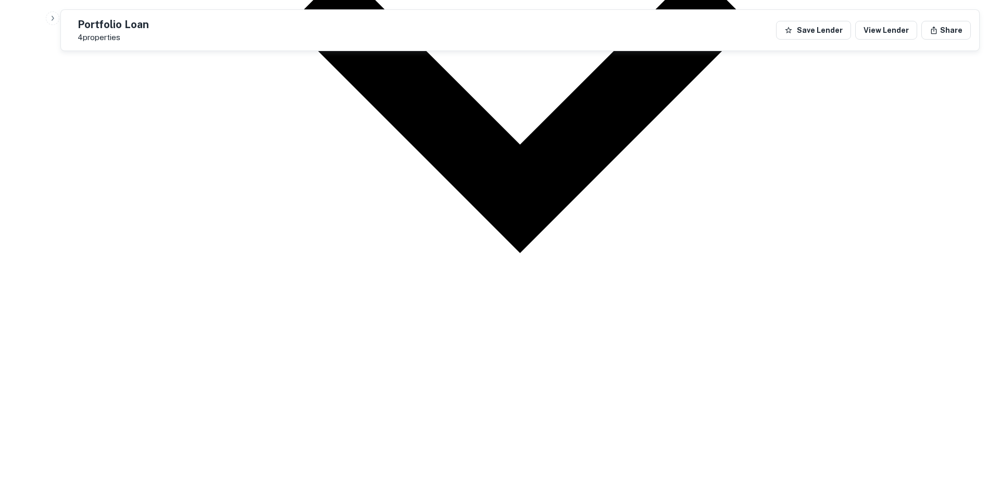
scroll to position [3552, 0]
drag, startPoint x: 271, startPoint y: 386, endPoint x: 288, endPoint y: 155, distance: 231.9
drag, startPoint x: 412, startPoint y: 252, endPoint x: 510, endPoint y: 253, distance: 97.4
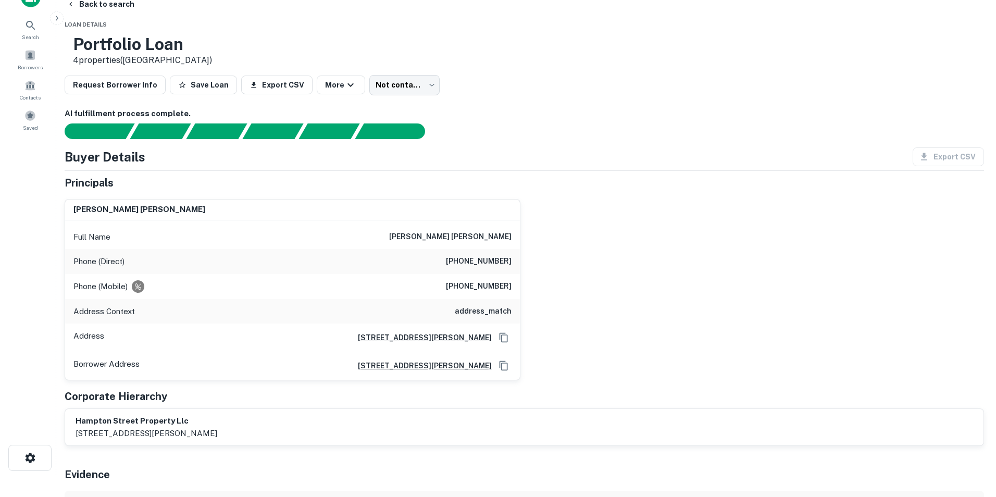
scroll to position [0, 0]
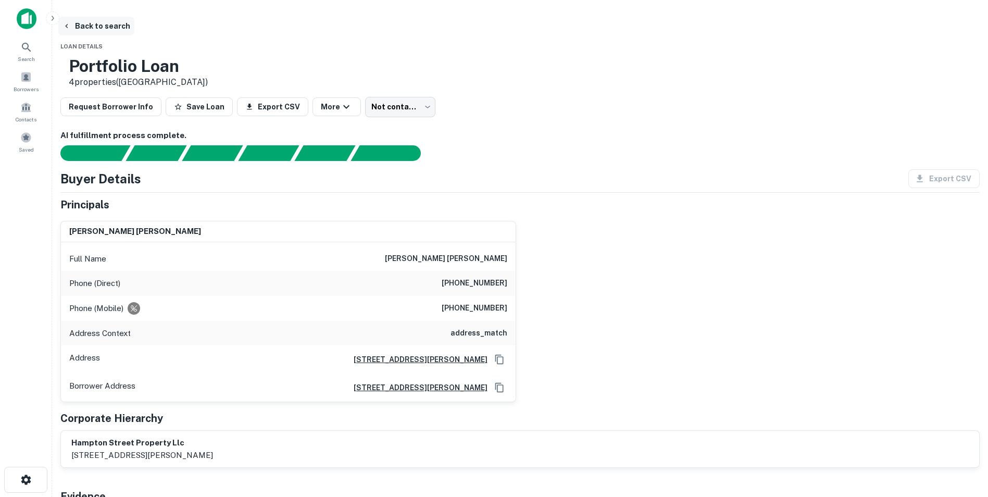
click at [134, 27] on button "Back to search" at bounding box center [96, 26] width 76 height 19
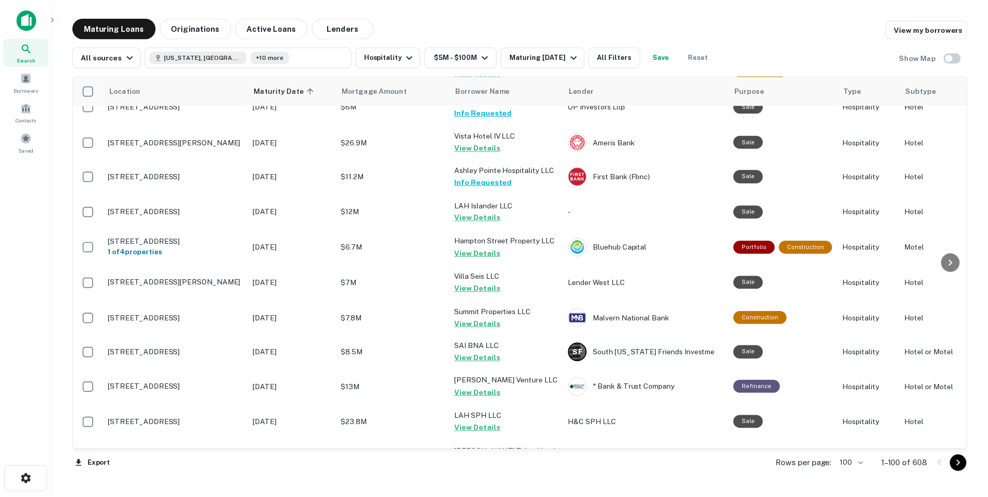
scroll to position [2616, 0]
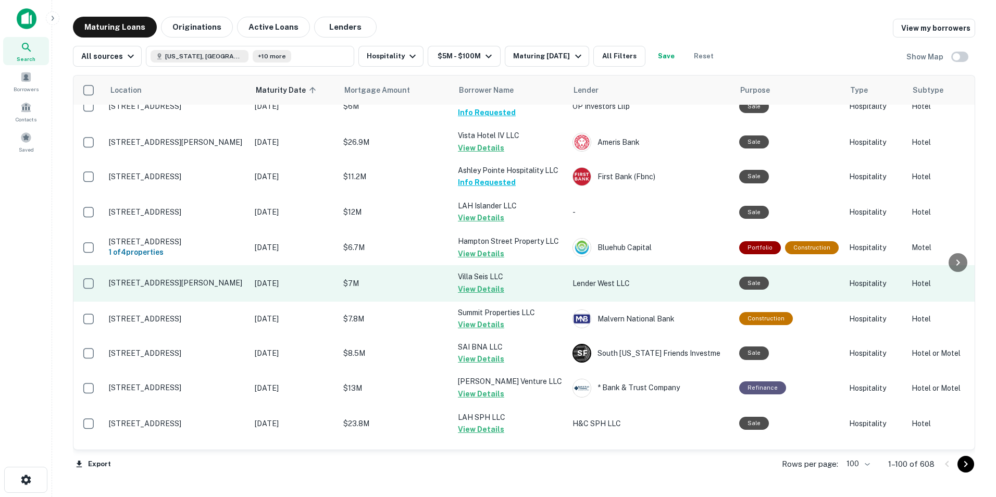
click at [189, 278] on p "[STREET_ADDRESS][PERSON_NAME]" at bounding box center [176, 282] width 135 height 9
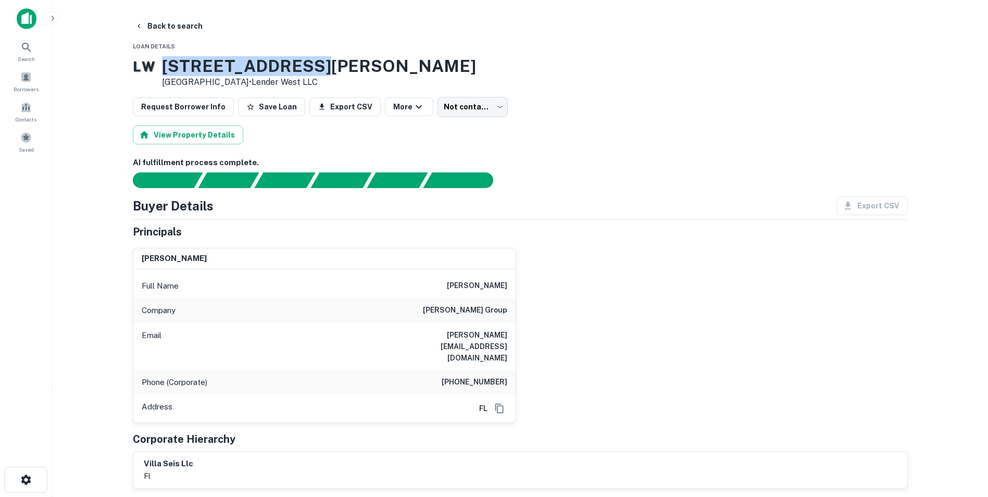
drag, startPoint x: 310, startPoint y: 68, endPoint x: 170, endPoint y: 61, distance: 139.7
click at [170, 61] on div "L W 1506 Collins Ave Miami Beach, FL 33139 • Lender West LLC" at bounding box center [304, 72] width 343 height 32
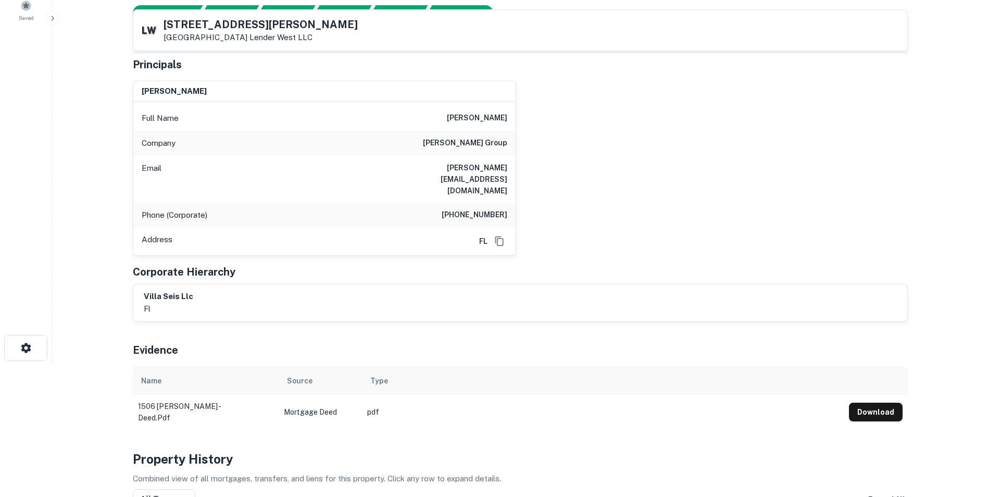
scroll to position [133, 0]
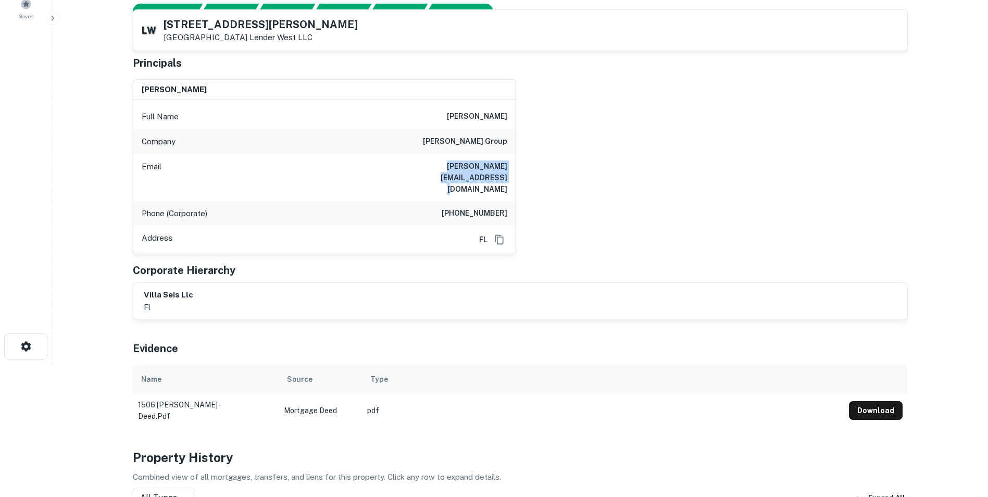
drag, startPoint x: 392, startPoint y: 164, endPoint x: 511, endPoint y: 168, distance: 119.8
click at [511, 168] on div "Email fabio.dascola@meyersgroup.net" at bounding box center [324, 177] width 382 height 47
drag, startPoint x: 447, startPoint y: 192, endPoint x: 516, endPoint y: 188, distance: 69.3
click at [516, 188] on div "fabio d'ascola Full Name fabio d'ascola Company meyers group Email fabio.dascol…" at bounding box center [515, 162] width 783 height 183
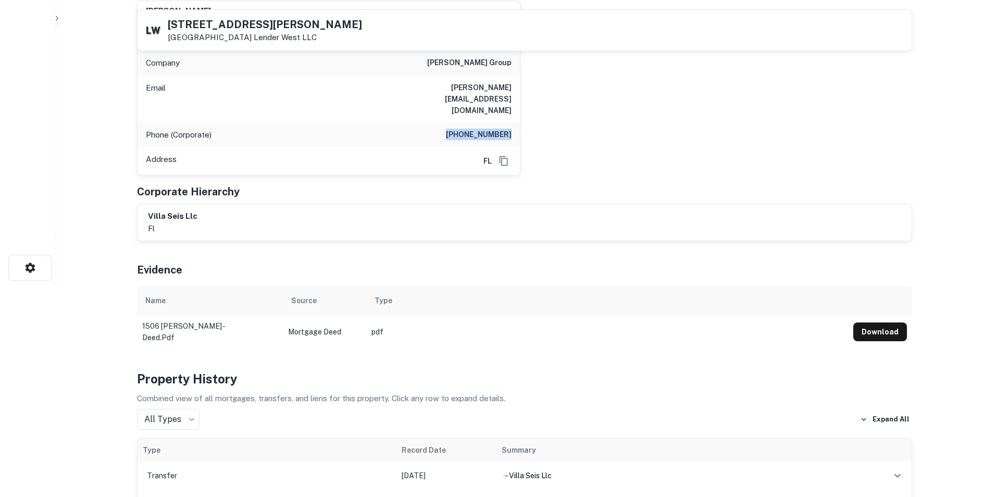
scroll to position [0, 0]
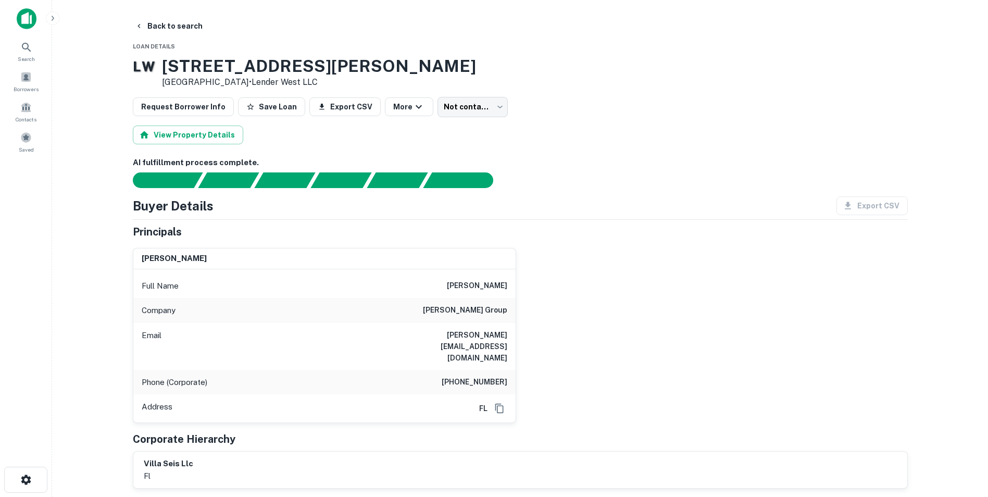
click at [401, 339] on h6 "fabio.dascola@meyersgroup.net" at bounding box center [444, 346] width 125 height 34
click at [163, 29] on button "Back to search" at bounding box center [169, 26] width 76 height 19
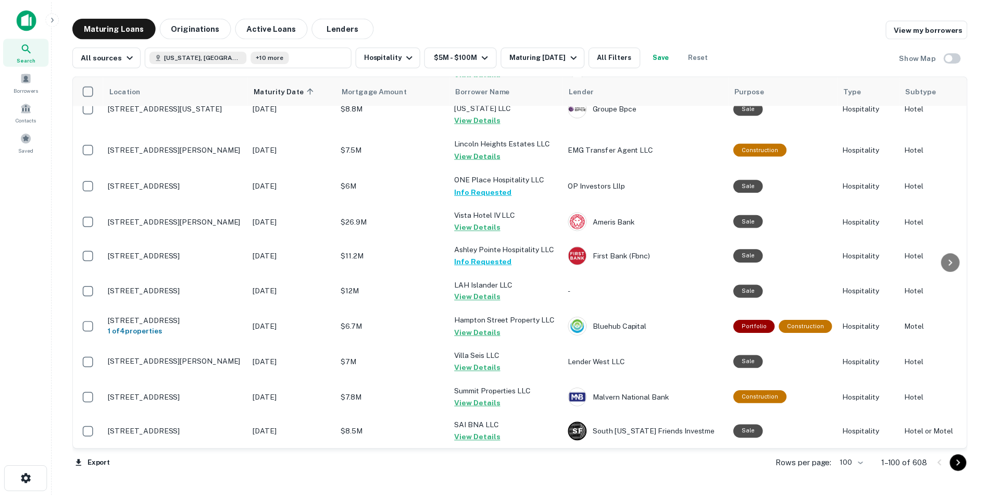
scroll to position [2536, 0]
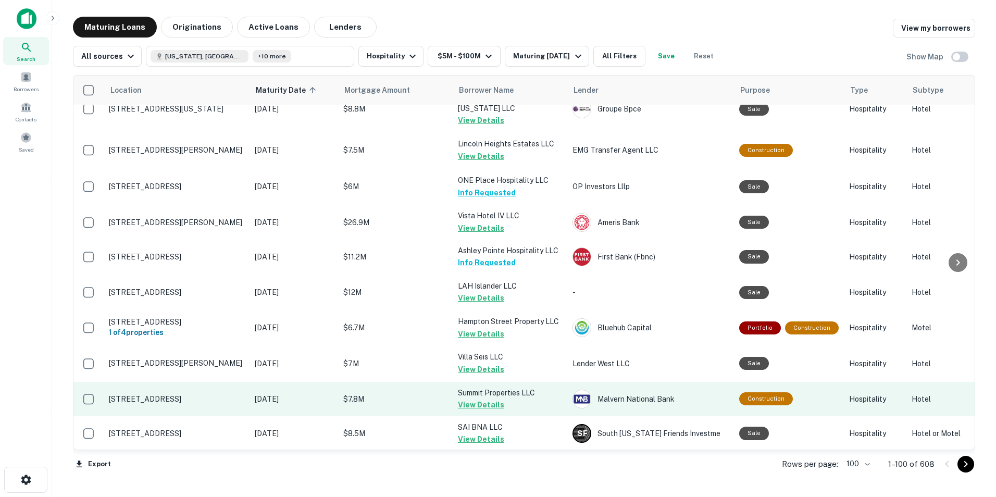
click at [197, 350] on p "2204 Central Ave Hot Springs National Park, AR 71901" at bounding box center [176, 398] width 135 height 9
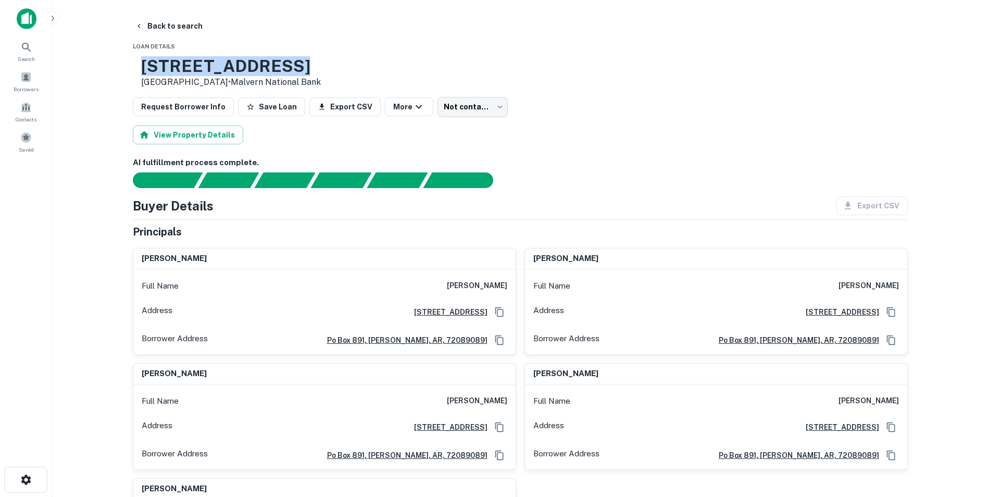
drag, startPoint x: 174, startPoint y: 64, endPoint x: 317, endPoint y: 72, distance: 142.4
click at [317, 72] on h3 "2204 Central Ave" at bounding box center [231, 66] width 180 height 20
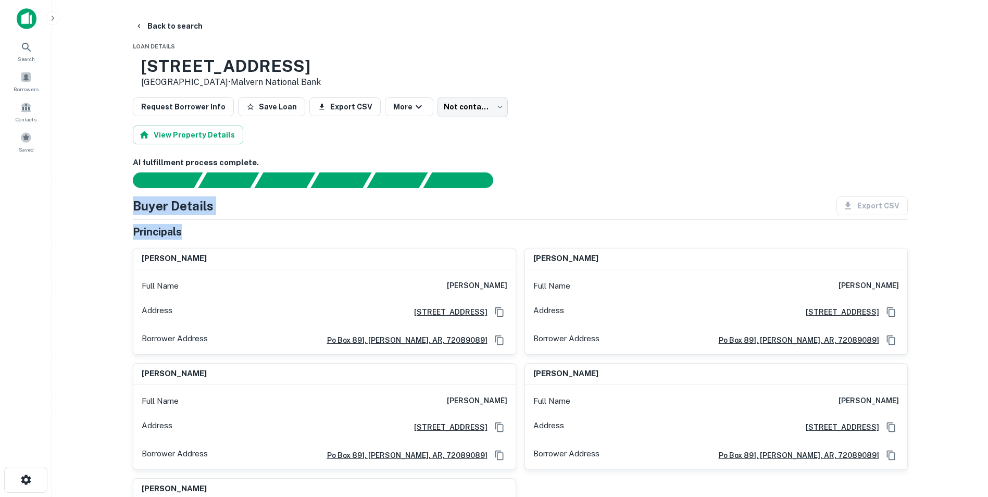
drag, startPoint x: 556, startPoint y: 212, endPoint x: 582, endPoint y: 234, distance: 34.4
click at [582, 234] on div "Buyer Details Export CSV Principals kimberley felice dooley Full Name kimberley…" at bounding box center [520, 473] width 775 height 554
drag, startPoint x: 582, startPoint y: 234, endPoint x: 575, endPoint y: 158, distance: 76.9
click at [575, 158] on h6 "AI fulfillment process complete." at bounding box center [520, 163] width 775 height 12
